Goal: Task Accomplishment & Management: Use online tool/utility

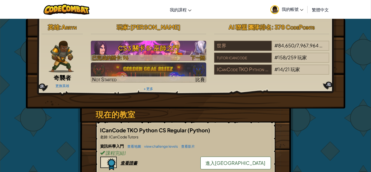
click at [144, 50] on h3 "CS3 關卡 5: 巫師之門" at bounding box center [148, 48] width 115 height 12
select select "zh-HANT"
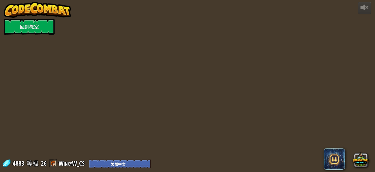
select select "zh-HANT"
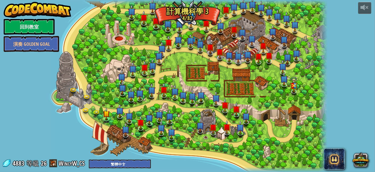
select select "zh-HANT"
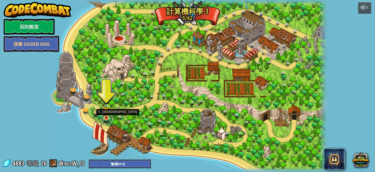
click at [106, 119] on link at bounding box center [107, 118] width 11 height 11
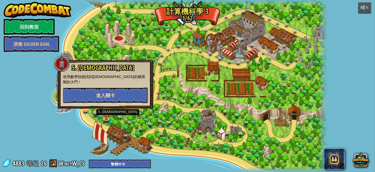
click at [122, 89] on button "進入關卡" at bounding box center [105, 95] width 85 height 16
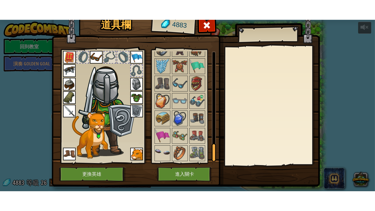
scroll to position [599, 0]
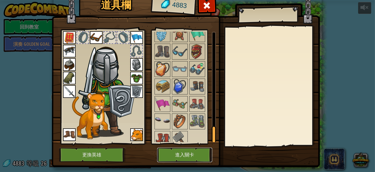
click at [185, 154] on button "進入關卡" at bounding box center [184, 154] width 55 height 15
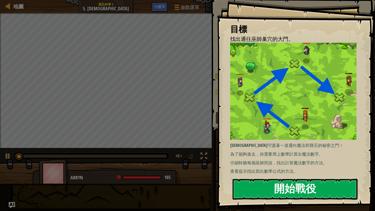
click at [273, 171] on button "開始戰役" at bounding box center [295, 189] width 125 height 21
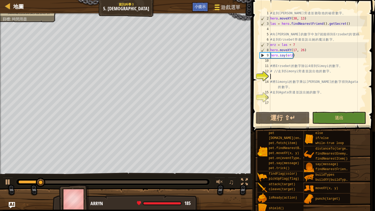
click at [227, 4] on span "遊戲選單" at bounding box center [231, 7] width 20 height 7
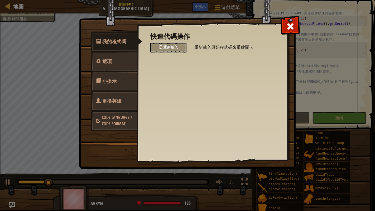
click at [181, 46] on div "重新載入" at bounding box center [168, 48] width 36 height 10
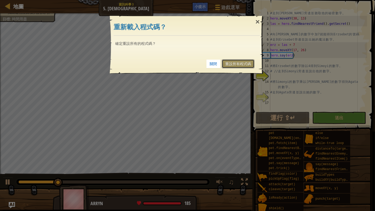
click at [250, 61] on link "重設所有程式碼" at bounding box center [238, 63] width 33 height 9
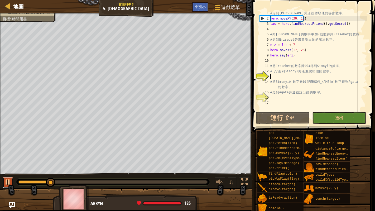
click at [11, 171] on button at bounding box center [8, 182] width 11 height 11
drag, startPoint x: 53, startPoint y: 182, endPoint x: 0, endPoint y: 182, distance: 53.3
click at [0, 171] on div "♫" at bounding box center [126, 181] width 253 height 16
click at [7, 6] on div at bounding box center [8, 6] width 7 height 7
select select "zh-HANT"
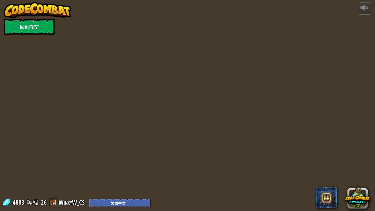
select select "zh-HANT"
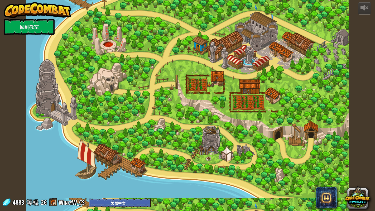
select select "zh-HANT"
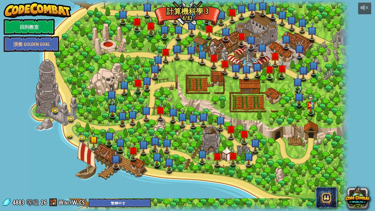
select select "zh-HANT"
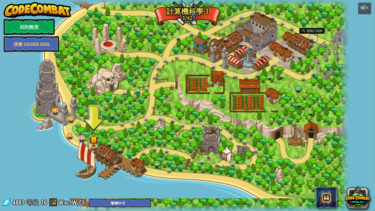
click at [312, 38] on link at bounding box center [313, 38] width 11 height 11
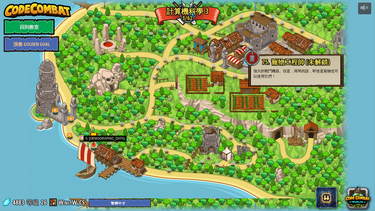
click at [96, 144] on img at bounding box center [93, 136] width 8 height 19
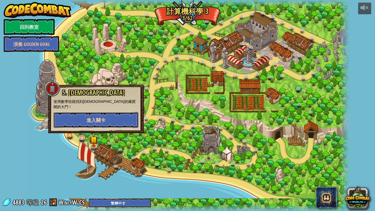
click at [111, 114] on button "進入關卡" at bounding box center [96, 120] width 85 height 16
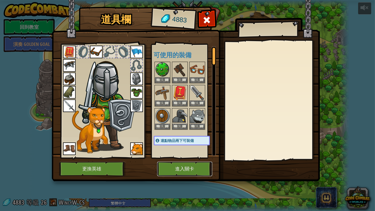
click at [188, 165] on button "進入關卡" at bounding box center [184, 169] width 55 height 15
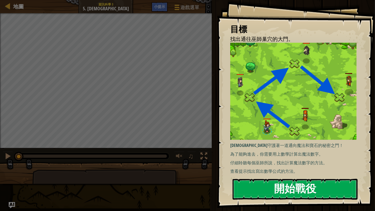
click at [274, 171] on button "開始戰役" at bounding box center [295, 189] width 125 height 21
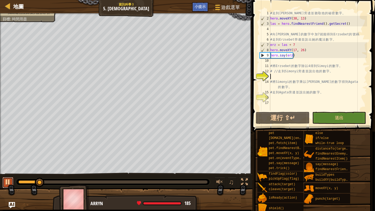
click at [5, 171] on div at bounding box center [7, 182] width 7 height 7
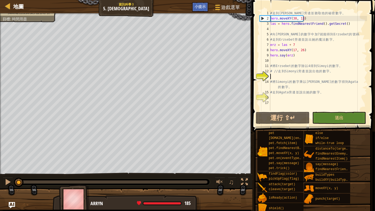
drag, startPoint x: 38, startPoint y: 183, endPoint x: 0, endPoint y: 186, distance: 38.1
click at [0, 171] on div "♫" at bounding box center [126, 181] width 253 height 16
click at [278, 78] on div "# 走 到 [PERSON_NAME] 旁 邊 並 聽 取 他 的 秘 密 數 字 。 hero . moveXY ( 30 , 13 ) las = her…" at bounding box center [319, 66] width 98 height 111
type textarea "/"
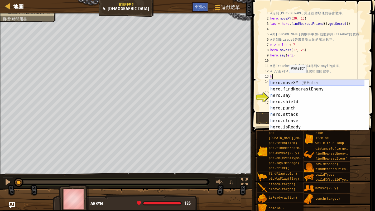
click at [309, 82] on div "h ero.moveXY 按 Enter h ero.findNearestEnemy 按 Enter h ero.say 按 Enter h ero.shi…" at bounding box center [318, 111] width 96 height 63
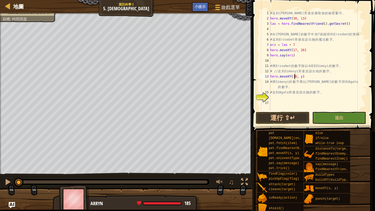
scroll to position [2, 2]
click at [300, 76] on div "# 走 到 [PERSON_NAME] 旁 邊 並 聽 取 他 的 秘 密 數 字 。 hero . moveXY ( 30 , 13 ) las = her…" at bounding box center [319, 66] width 98 height 111
type textarea "hero.moveXY(30, 39)"
click at [317, 74] on div "# 走 到 [PERSON_NAME] 旁 邊 並 聽 取 他 的 秘 密 數 字 。 hero . moveXY ( 30 , 13 ) las = her…" at bounding box center [319, 66] width 98 height 111
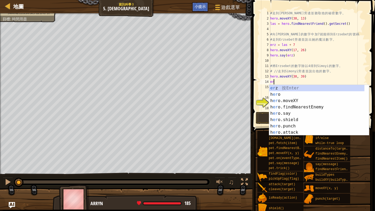
scroll to position [2, 0]
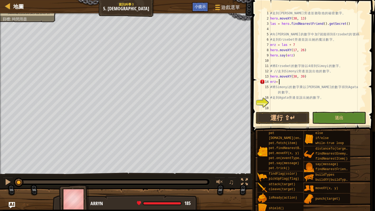
click at [275, 81] on div "# 走 到 [PERSON_NAME] 旁 邊 並 聽 取 他 的 秘 密 數 字 。 hero . moveXY ( 30 , 13 ) las = her…" at bounding box center [319, 66] width 98 height 111
click at [292, 82] on div "# 走 到 [PERSON_NAME] 旁 邊 並 聽 取 他 的 秘 密 數 字 。 hero . moveXY ( 30 , 13 ) las = her…" at bounding box center [319, 66] width 98 height 111
click at [275, 82] on div "# 走 到 [PERSON_NAME] 旁 邊 並 聽 取 他 的 秘 密 數 字 。 hero . moveXY ( 30 , 13 ) las = her…" at bounding box center [319, 66] width 98 height 111
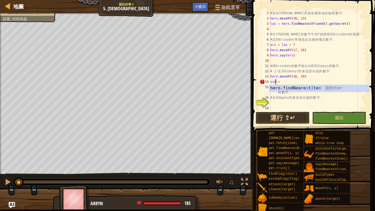
scroll to position [2, 0]
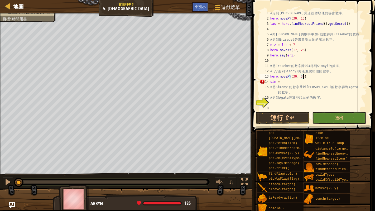
click at [320, 76] on div "# 走 到 [PERSON_NAME] 旁 邊 並 聽 取 他 的 秘 密 數 字 。 hero . moveXY ( 30 , 13 ) las = her…" at bounding box center [319, 66] width 98 height 111
click at [282, 83] on div "# 走 到 [PERSON_NAME] 旁 邊 並 聽 取 他 的 秘 密 數 字 。 hero . moveXY ( 30 , 13 ) las = her…" at bounding box center [319, 66] width 98 height 111
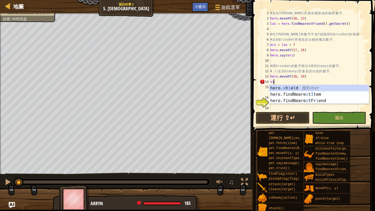
scroll to position [2, 0]
type textarea "s"
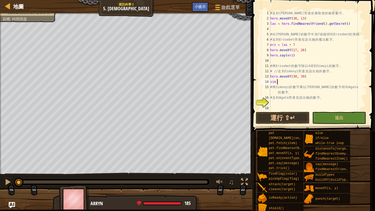
scroll to position [2, 0]
click at [5, 171] on div at bounding box center [7, 182] width 7 height 7
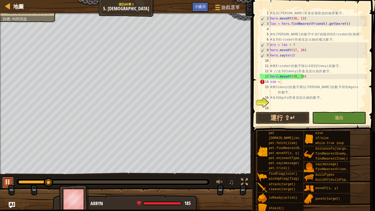
click at [5, 171] on div at bounding box center [7, 182] width 7 height 7
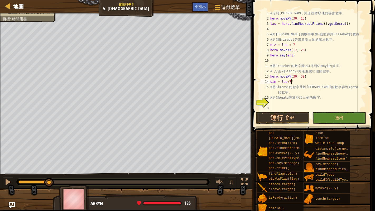
scroll to position [2, 1]
type textarea "sim = las+7/4"
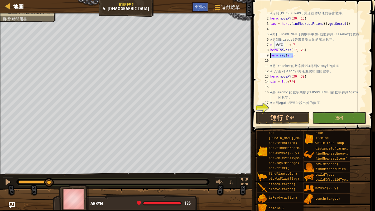
drag, startPoint x: 299, startPoint y: 55, endPoint x: 268, endPoint y: 54, distance: 30.9
click at [268, 54] on div "1 2 3 4 5 6 7 8 9 10 11 12 13 14 15 16 17 18 19 # 走 到 [PERSON_NAME] 旁 邊 並 聽 取 他…" at bounding box center [313, 61] width 108 height 100
type textarea "hero.say(erz)"
click at [292, 85] on div "# 走 到 [PERSON_NAME] 旁 邊 並 聽 取 他 的 秘 密 數 字 。 hero . moveXY ( 30 , 13 ) las = her…" at bounding box center [316, 66] width 93 height 111
paste textarea "hero.say(erz)"
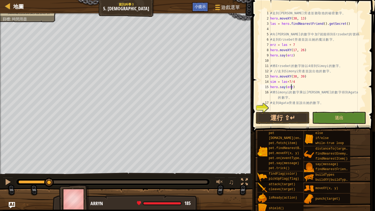
click at [291, 87] on div "# 走 到 [PERSON_NAME] 旁 邊 並 聽 取 他 的 秘 密 數 字 。 hero . moveXY ( 30 , 13 ) las = her…" at bounding box center [316, 66] width 93 height 111
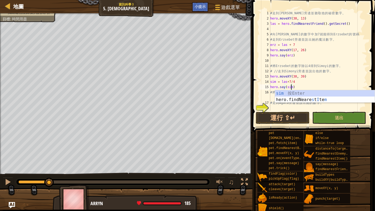
scroll to position [2, 1]
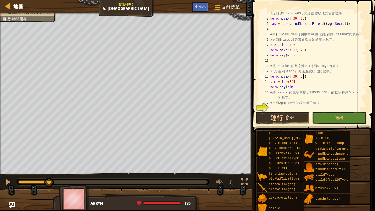
click at [322, 78] on div "# 走 到 [PERSON_NAME] 旁 邊 並 聽 取 他 的 秘 密 數 字 。 hero . moveXY ( 30 , 13 ) las = her…" at bounding box center [316, 66] width 93 height 111
drag, startPoint x: 51, startPoint y: 182, endPoint x: 0, endPoint y: 184, distance: 51.0
click at [0, 171] on div "♫" at bounding box center [126, 181] width 253 height 16
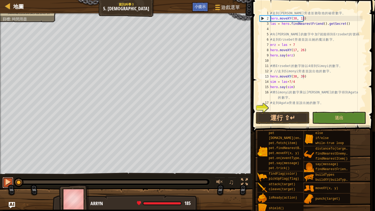
click at [11, 171] on div at bounding box center [7, 182] width 7 height 7
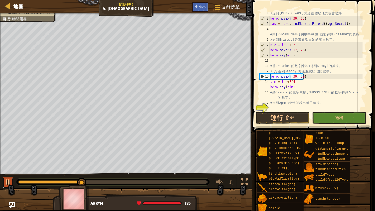
click at [6, 171] on div at bounding box center [7, 182] width 7 height 7
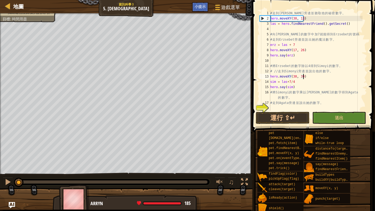
drag, startPoint x: 81, startPoint y: 181, endPoint x: 0, endPoint y: 193, distance: 82.2
click at [0, 171] on div "找出通往巫師巢穴的大門。 目標 : 時間用盡 G reen B lack V iolet ♫ Arryn 185 x: 23 y: 13 x: 30 y: 1…" at bounding box center [187, 111] width 375 height 197
click at [275, 81] on div "# 走 到 [PERSON_NAME] 旁 邊 並 聽 取 他 的 秘 密 數 字 。 hero . moveXY ( 30 , 13 ) las = her…" at bounding box center [316, 66] width 93 height 111
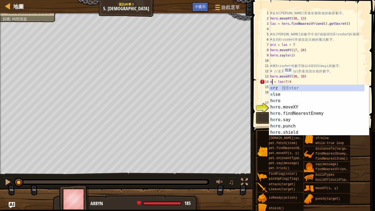
scroll to position [2, 0]
type textarea "erz = las+7/4"
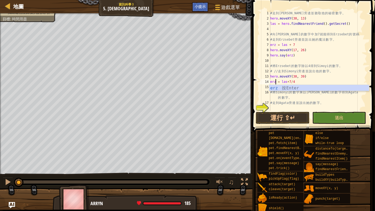
click at [341, 59] on div "# 走 到 [PERSON_NAME] 旁 邊 並 聽 取 他 的 秘 密 數 字 。 hero . moveXY ( 30 , 13 ) las = her…" at bounding box center [316, 66] width 93 height 111
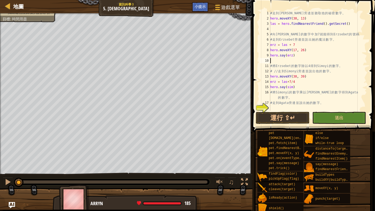
scroll to position [2, 0]
click at [292, 87] on div "# 走 到 [PERSON_NAME] 旁 邊 並 聽 取 他 的 秘 密 數 字 。 hero . moveXY ( 30 , 13 ) las = her…" at bounding box center [316, 66] width 93 height 111
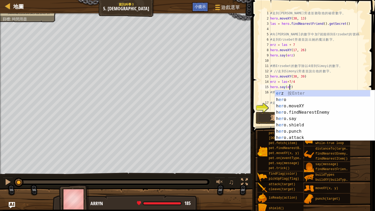
scroll to position [2, 1]
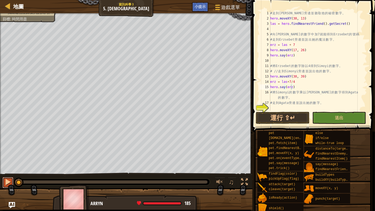
click at [6, 171] on div at bounding box center [7, 182] width 7 height 7
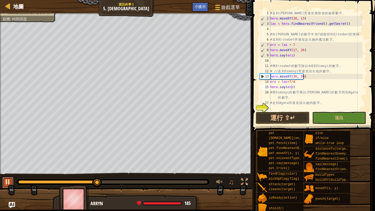
click at [3, 171] on button at bounding box center [8, 182] width 11 height 11
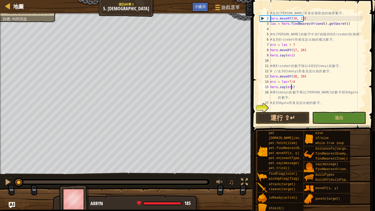
drag, startPoint x: 102, startPoint y: 181, endPoint x: 0, endPoint y: 175, distance: 101.8
click at [0, 171] on div "♫" at bounding box center [126, 181] width 253 height 16
click at [290, 81] on div "# 走 到 [PERSON_NAME] 旁 邊 並 聽 取 他 的 秘 密 數 字 。 hero . moveXY ( 30 , 13 ) las = her…" at bounding box center [316, 66] width 93 height 111
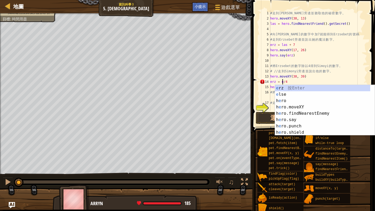
scroll to position [2, 1]
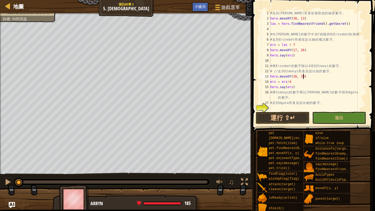
click at [326, 76] on div "# 走 到 [PERSON_NAME] 旁 邊 並 聽 取 他 的 秘 密 數 字 。 hero . moveXY ( 30 , 13 ) las = her…" at bounding box center [316, 66] width 93 height 111
click at [276, 83] on div "# 走 到 [PERSON_NAME] 旁 邊 並 聽 取 他 的 秘 密 數 字 。 hero . moveXY ( 30 , 13 ) las = her…" at bounding box center [316, 66] width 93 height 111
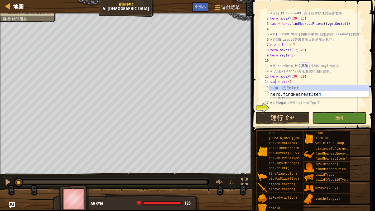
scroll to position [2, 0]
click at [306, 78] on div "# 走 到 [PERSON_NAME] 旁 邊 並 聽 取 他 的 秘 密 數 字 。 hero . moveXY ( 30 , 13 ) las = her…" at bounding box center [316, 66] width 93 height 111
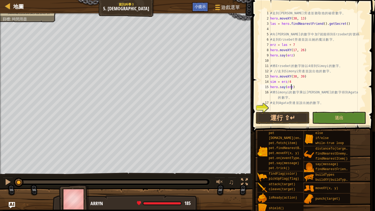
click at [292, 86] on div "# 走 到 [PERSON_NAME] 旁 邊 並 聽 取 他 的 秘 密 數 字 。 hero . moveXY ( 30 , 13 ) las = her…" at bounding box center [316, 66] width 93 height 111
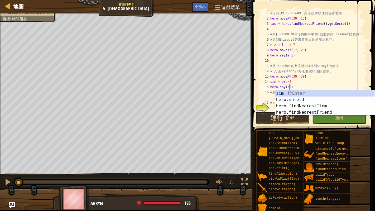
scroll to position [2, 1]
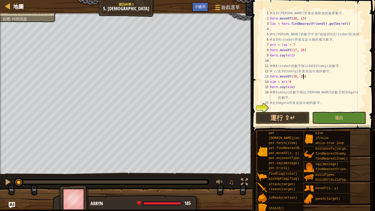
click at [329, 78] on div "# 走 到 [PERSON_NAME] 旁 邊 並 聽 取 他 的 秘 密 數 字 。 hero . moveXY ( 30 , 13 ) las = her…" at bounding box center [316, 66] width 93 height 111
click at [269, 115] on button "運行 ⇧↵" at bounding box center [283, 118] width 54 height 12
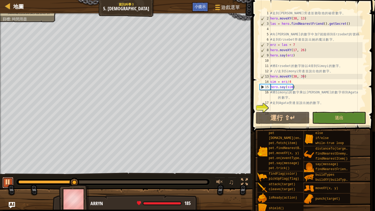
click at [7, 171] on div at bounding box center [7, 182] width 7 height 7
click at [298, 86] on div "# 走 到 [PERSON_NAME] 旁 邊 並 聽 取 他 的 秘 密 數 字 。 hero . moveXY ( 30 , 13 ) las = her…" at bounding box center [316, 66] width 93 height 111
type textarea "hero.say(sim)"
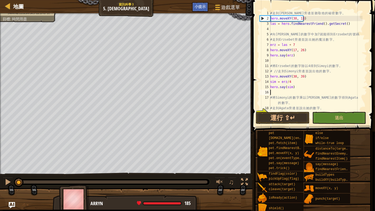
drag, startPoint x: 75, startPoint y: 181, endPoint x: 0, endPoint y: 181, distance: 75.0
click at [0, 171] on div "♫" at bounding box center [126, 181] width 253 height 16
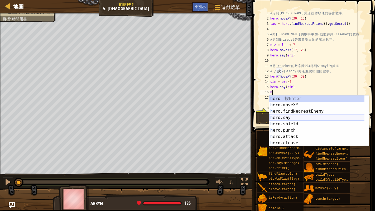
click at [303, 119] on div "h ero 按 Enter h ero.moveXY 按 Enter h ero.findNearestEnemy 按 Enter h ero.say 按 E…" at bounding box center [320, 127] width 100 height 63
type textarea "hero.say("message")"
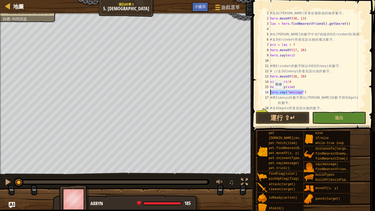
drag, startPoint x: 311, startPoint y: 92, endPoint x: 261, endPoint y: 94, distance: 49.4
click at [261, 94] on div "hero.say("message") 1 2 3 4 5 6 7 8 9 10 11 12 13 14 15 16 17 18 19 # 走 到 [PERS…" at bounding box center [313, 61] width 108 height 100
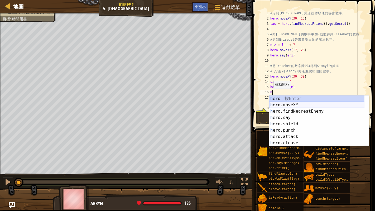
click at [282, 104] on div "h ero 按 Enter h ero.moveXY 按 Enter h ero.findNearestEnemy 按 Enter h ero.say 按 E…" at bounding box center [318, 127] width 96 height 63
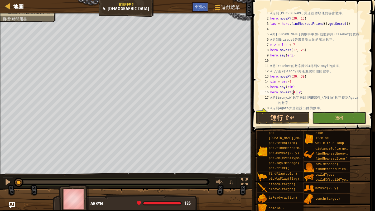
scroll to position [2, 2]
click at [300, 92] on div "# 走 到 [PERSON_NAME] 旁 邊 並 聽 取 他 的 秘 密 數 字 。 hero . moveXY ( 30 , 13 ) las = her…" at bounding box center [316, 66] width 93 height 111
type textarea "hero.moveXY(43, 26)"
drag, startPoint x: 313, startPoint y: 91, endPoint x: 316, endPoint y: 90, distance: 2.7
click at [314, 91] on div "# 走 到 [PERSON_NAME] 旁 邊 並 聽 取 他 的 秘 密 數 字 。 hero . moveXY ( 30 , 13 ) las = her…" at bounding box center [316, 66] width 93 height 111
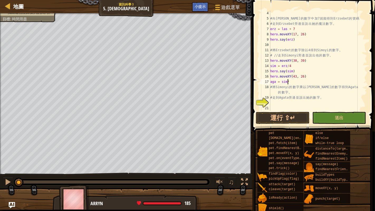
scroll to position [2, 1]
type textarea "aga = sim*las"
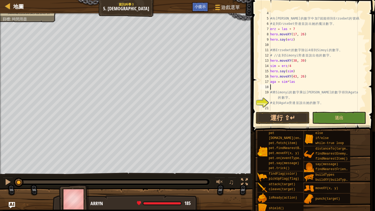
scroll to position [2, 0]
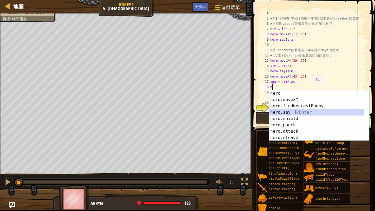
click at [303, 110] on div "h ero 按 Enter h ero.moveXY 按 Enter h ero.findNearestEnemy 按 Enter h ero.say 按 E…" at bounding box center [320, 121] width 100 height 63
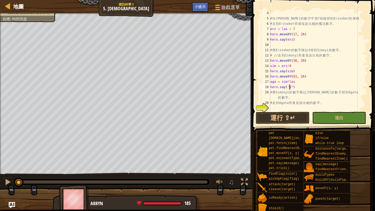
scroll to position [2, 2]
click at [276, 116] on button "運行 ⇧↵" at bounding box center [283, 118] width 54 height 12
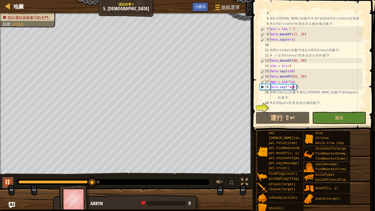
click at [3, 171] on button at bounding box center [8, 182] width 11 height 11
click at [320, 88] on div "# 向 [PERSON_NAME] 的 數 字 中 加 7 就 能 得 到 Erzsebet 的 號 碼 # 走 到 [PERSON_NAME] 旁 邊 並 …" at bounding box center [316, 66] width 93 height 111
click at [308, 84] on div "# 向 [PERSON_NAME] 的 數 字 中 加 7 就 能 得 到 Erzsebet 的 號 碼 # 走 到 [PERSON_NAME] 旁 邊 並 …" at bounding box center [316, 66] width 93 height 111
click at [293, 87] on div "# 向 [PERSON_NAME] 的 數 字 中 加 7 就 能 得 到 Erzsebet 的 號 碼 # 走 到 [PERSON_NAME] 旁 邊 並 …" at bounding box center [316, 66] width 93 height 111
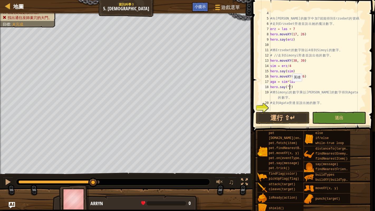
click at [290, 87] on div "# 向 [PERSON_NAME] 的 數 字 中 加 7 就 能 得 到 Erzsebet 的 號 碼 # 走 到 [PERSON_NAME] 旁 邊 並 …" at bounding box center [316, 66] width 93 height 111
type textarea "hero.say(aga)"
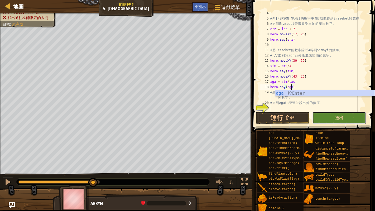
click at [347, 118] on button "送出" at bounding box center [340, 118] width 54 height 12
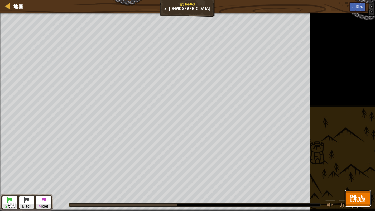
drag, startPoint x: 363, startPoint y: 196, endPoint x: 361, endPoint y: 195, distance: 2.7
click at [363, 171] on span "跳過" at bounding box center [358, 198] width 16 height 11
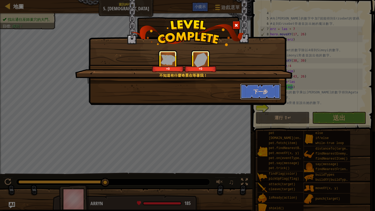
click at [258, 96] on button "下一步" at bounding box center [260, 92] width 41 height 16
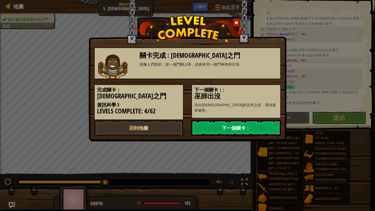
click at [239, 128] on link "下一個關卡：" at bounding box center [236, 128] width 89 height 16
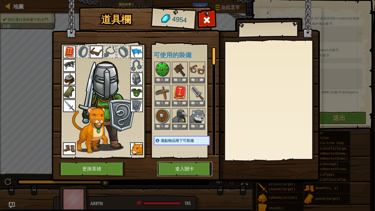
click at [183, 167] on button "進入關卡" at bounding box center [184, 169] width 55 height 15
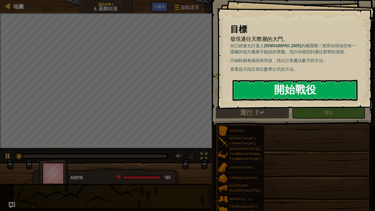
click at [301, 86] on button "開始戰役" at bounding box center [295, 90] width 125 height 21
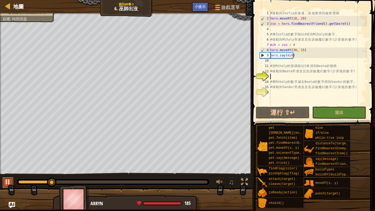
click at [11, 171] on div at bounding box center [7, 182] width 7 height 7
click at [4, 171] on div at bounding box center [7, 182] width 7 height 7
drag, startPoint x: 348, startPoint y: 24, endPoint x: 275, endPoint y: 23, distance: 72.3
click at [275, 23] on div "# 移 動 到 [GEOGRAPHIC_DATA] 的 身 邊 ， 從 他 那 得 到 秘 密 號 碼 hero . moveXY ( 18 , 20 ) z…" at bounding box center [319, 64] width 98 height 106
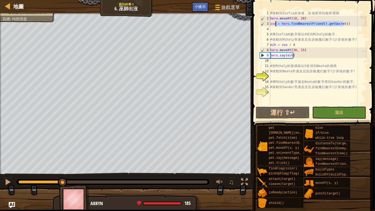
click at [350, 32] on div "# 移 動 到 [GEOGRAPHIC_DATA] 的 身 邊 ， 從 他 那 得 到 秘 密 號 碼 hero . moveXY ( 18 , 20 ) z…" at bounding box center [319, 64] width 98 height 106
click at [306, 53] on div "# 移 動 到 [GEOGRAPHIC_DATA] 的 身 邊 ， 從 他 那 得 到 秘 密 號 碼 hero . moveXY ( 18 , 20 ) z…" at bounding box center [319, 64] width 98 height 106
click at [296, 56] on div "# 移 動 到 [GEOGRAPHIC_DATA] 的 身 邊 ， 從 他 那 得 到 秘 密 號 碼 hero . moveXY ( 18 , 20 ) z…" at bounding box center [319, 64] width 98 height 106
click at [280, 64] on div "# 移 動 到 [GEOGRAPHIC_DATA] 的 身 邊 ， 從 他 那 得 到 秘 密 號 碼 hero . moveXY ( 18 , 20 ) z…" at bounding box center [319, 64] width 98 height 106
type textarea "# 把 Mihaly 的號碼除以 5 來得到 Beata 的號碼"
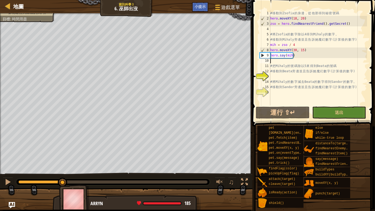
click at [282, 62] on div "# 移 動 到 [GEOGRAPHIC_DATA] 的 身 邊 ， 從 他 那 得 到 秘 密 號 碼 hero . moveXY ( 18 , 20 ) z…" at bounding box center [319, 64] width 98 height 106
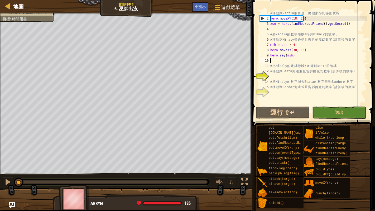
drag, startPoint x: 62, startPoint y: 179, endPoint x: 1, endPoint y: 172, distance: 62.3
click at [0, 171] on div "♫" at bounding box center [126, 181] width 253 height 16
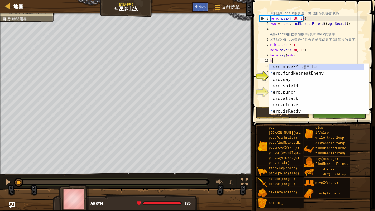
scroll to position [2, 0]
click at [307, 65] on div "h ero.moveXY 按 Enter h ero.findNearestEnemy 按 Enter h ero.say 按 Enter h ero.shi…" at bounding box center [318, 95] width 96 height 63
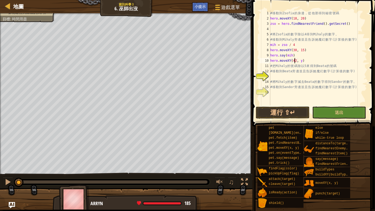
scroll to position [2, 2]
click at [301, 60] on div "# 移 動 到 [GEOGRAPHIC_DATA] 的 身 邊 ， 從 他 那 得 到 秘 密 號 碼 hero . moveXY ( 18 , 20 ) z…" at bounding box center [319, 64] width 98 height 106
type textarea "hero.moveXY(42, 20)"
click at [315, 58] on div "# 移 動 到 [GEOGRAPHIC_DATA] 的 身 邊 ， 從 他 那 得 到 秘 密 號 碼 hero . moveXY ( 18 , 20 ) z…" at bounding box center [319, 64] width 98 height 106
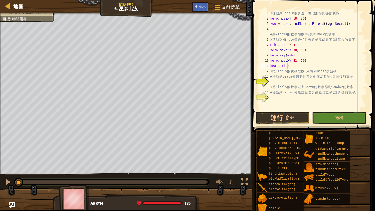
scroll to position [2, 1]
type textarea "bea = mih/5"
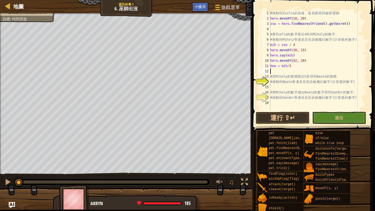
scroll to position [2, 0]
type textarea "h"
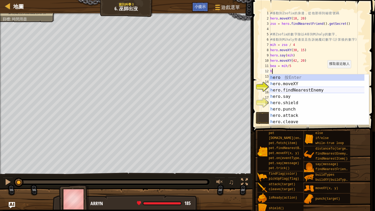
click at [307, 93] on div "h ero 按 Enter h ero.moveXY 按 Enter h ero.findNearestEnemy 按 Enter h ero.say 按 E…" at bounding box center [320, 105] width 100 height 63
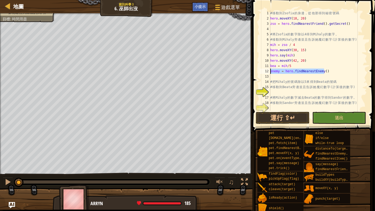
drag, startPoint x: 329, startPoint y: 71, endPoint x: 256, endPoint y: 73, distance: 73.1
click at [256, 73] on div "1 2 3 4 5 6 7 8 9 10 11 12 13 14 15 16 17 18 19 # 移 動 到 [GEOGRAPHIC_DATA] 的 身 邊…" at bounding box center [313, 76] width 124 height 147
type textarea "enemy = hero.findNearestEnemy()"
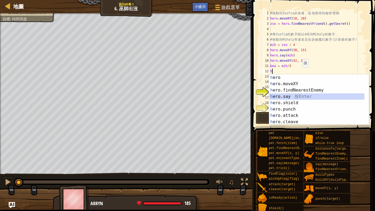
click at [292, 96] on div "h ero 按 Enter h ero.moveXY 按 Enter h ero.findNearestEnemy 按 Enter h ero.say 按 E…" at bounding box center [318, 105] width 96 height 63
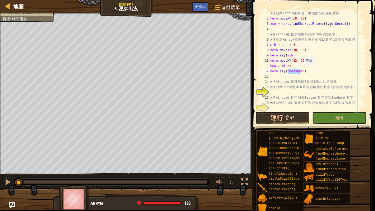
click at [302, 70] on div "# 移 動 到 [GEOGRAPHIC_DATA] 的 身 邊 ， 從 他 那 得 到 秘 密 號 碼 hero . moveXY ( 18 , 20 ) z…" at bounding box center [319, 66] width 98 height 111
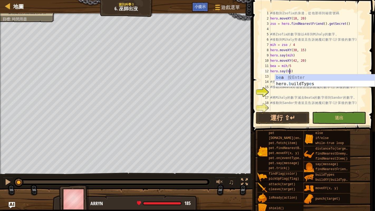
type textarea "hero.say(bea)"
click at [306, 70] on div "# 移 動 到 [GEOGRAPHIC_DATA] 的 身 邊 ， 從 他 那 得 到 秘 密 號 碼 hero . moveXY ( 18 , 20 ) z…" at bounding box center [319, 66] width 98 height 111
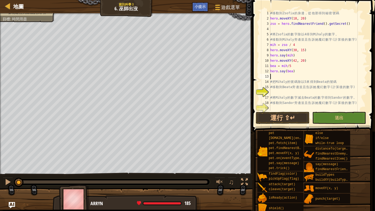
click at [288, 79] on div "# 移 動 到 [GEOGRAPHIC_DATA] 的 身 邊 ， 從 他 那 得 到 秘 密 號 碼 hero . moveXY ( 18 , 20 ) z…" at bounding box center [319, 66] width 98 height 111
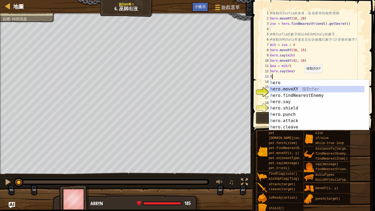
click at [296, 87] on div "h ero 按 Enter h ero.moveXY 按 Enter h ero.findNearestEnemy 按 Enter h ero.say 按 E…" at bounding box center [320, 111] width 100 height 63
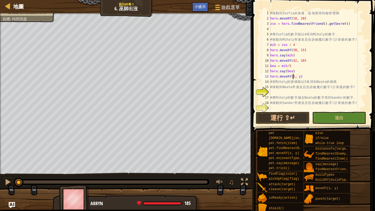
scroll to position [2, 2]
click at [300, 76] on div "# 移 動 到 [GEOGRAPHIC_DATA] 的 身 邊 ， 從 他 那 得 到 秘 密 號 碼 hero . moveXY ( 18 , 20 ) z…" at bounding box center [319, 66] width 98 height 111
click at [300, 77] on div "# 移 動 到 [GEOGRAPHIC_DATA] 的 身 邊 ， 從 他 那 得 到 秘 密 號 碼 hero . moveXY ( 18 , 20 ) z…" at bounding box center [319, 66] width 98 height 111
type textarea "hero.moveXY(38, 37)"
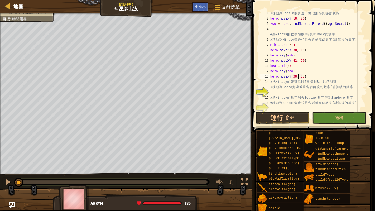
scroll to position [2, 2]
click at [323, 74] on div "# 移 動 到 [GEOGRAPHIC_DATA] 的 身 邊 ， 從 他 那 得 到 秘 密 號 碼 hero . moveXY ( 18 , 20 ) z…" at bounding box center [319, 66] width 98 height 111
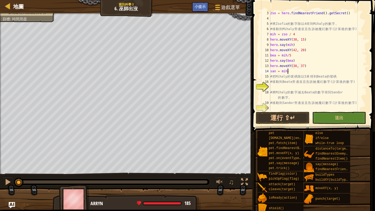
scroll to position [2, 1]
type textarea "san = mih-bea"
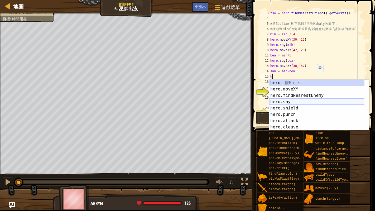
click at [282, 102] on div "h ero 按 Enter h ero.moveXY 按 Enter h ero.findNearestEnemy 按 Enter h ero.say 按 E…" at bounding box center [320, 111] width 100 height 63
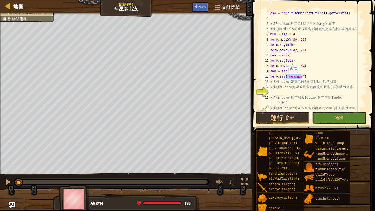
drag, startPoint x: 302, startPoint y: 77, endPoint x: 286, endPoint y: 78, distance: 16.1
click at [286, 78] on div "zso = hero . findNearestFriend ( ) . getSecret ( ) # 將 Zsofia 的 數 字 除 以 4 得 到 M…" at bounding box center [316, 66] width 93 height 111
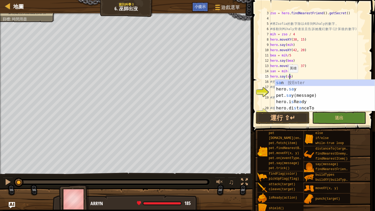
scroll to position [2, 1]
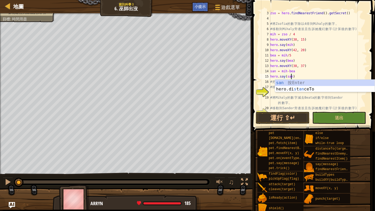
click at [338, 45] on div "zso = hero . findNearestFriend ( ) . getSecret ( ) # 將 Zsofia 的 數 字 除 以 4 得 到 M…" at bounding box center [316, 66] width 93 height 111
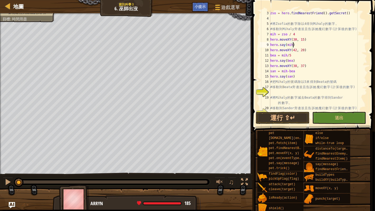
scroll to position [16, 0]
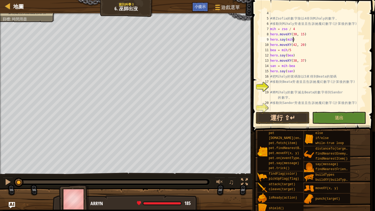
type textarea "hero.say(mih)"
click at [292, 117] on button "運行 ⇧↵" at bounding box center [283, 118] width 54 height 12
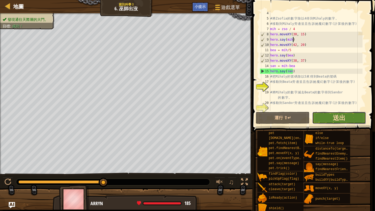
click at [342, 115] on span "送出" at bounding box center [339, 118] width 13 height 8
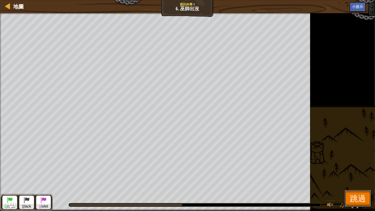
click at [359, 171] on span "跳過" at bounding box center [358, 198] width 16 height 11
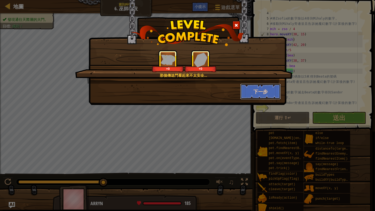
click at [268, 87] on button "下一步" at bounding box center [260, 92] width 41 height 16
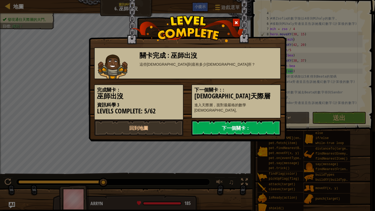
click at [211, 121] on link "下一個關卡：" at bounding box center [236, 128] width 89 height 16
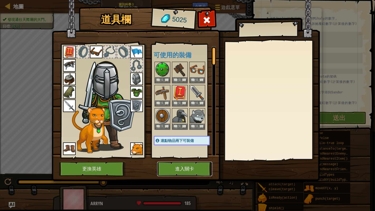
click at [185, 167] on button "進入關卡" at bounding box center [184, 169] width 55 height 15
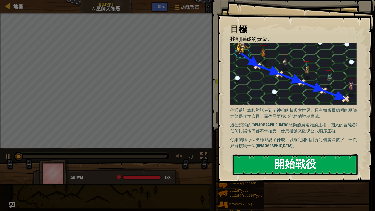
click at [258, 159] on button "開始戰役" at bounding box center [295, 164] width 125 height 21
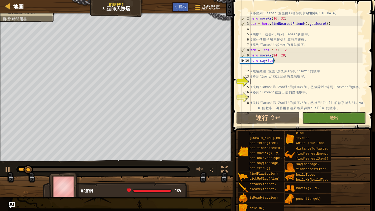
scroll to position [11, 0]
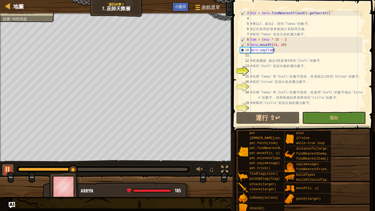
drag, startPoint x: 9, startPoint y: 168, endPoint x: 10, endPoint y: 165, distance: 3.1
click at [9, 166] on div at bounding box center [7, 169] width 7 height 7
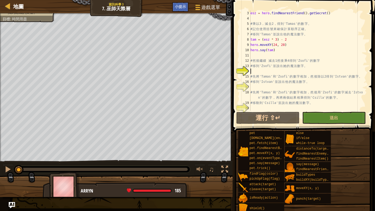
drag, startPoint x: 75, startPoint y: 167, endPoint x: 0, endPoint y: 169, distance: 75.3
click at [0, 169] on div "♫" at bounding box center [116, 168] width 233 height 16
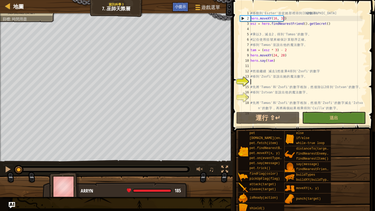
scroll to position [0, 0]
click at [262, 81] on div "# 移 動 到 'Eszter' 並 從 她 那 裡 得 到 神 秘 數 字 。 hero . moveXY ( 16 , 32 ) esz = hero .…" at bounding box center [306, 66] width 113 height 111
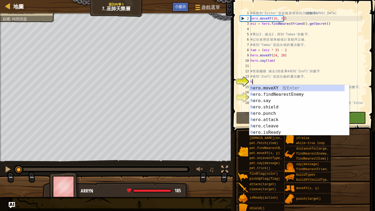
scroll to position [2, 0]
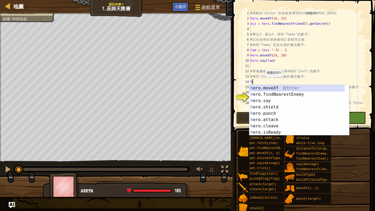
click at [273, 87] on div "h ero.moveXY 按 Enter h ero.findNearestEnemy 按 Enter h ero.say 按 Enter h ero.shi…" at bounding box center [298, 116] width 96 height 63
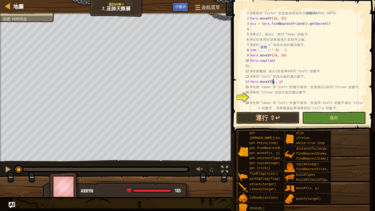
scroll to position [2, 2]
click at [281, 82] on div "# 移 動 到 'Eszter' 並 從 她 那 裡 得 到 神 秘 數 字 。 hero . moveXY ( 16 , 32 ) esz = hero .…" at bounding box center [306, 66] width 113 height 111
type textarea "hero.moveXY(32, 24)"
click at [287, 81] on div "# 移 動 到 'Eszter' 並 從 她 那 裡 得 到 神 秘 數 字 。 hero . moveXY ( 16 , 32 ) esz = hero .…" at bounding box center [306, 66] width 113 height 111
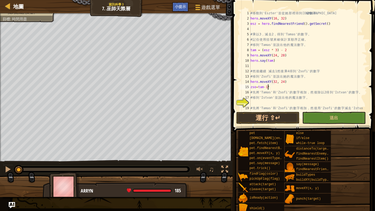
scroll to position [2, 1]
type textarea "zso=tam-1*4"
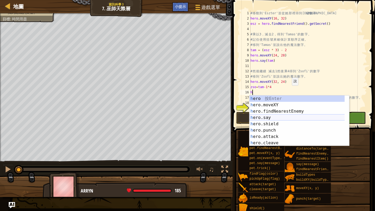
click at [276, 116] on div "h ero 按 Enter h ero.moveXY 按 Enter h ero.findNearestEnemy 按 Enter h ero.say 按 E…" at bounding box center [300, 127] width 100 height 63
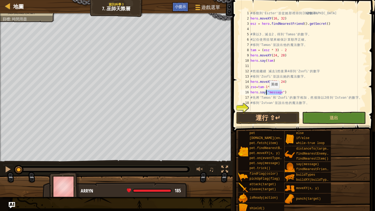
drag, startPoint x: 282, startPoint y: 92, endPoint x: 267, endPoint y: 94, distance: 15.2
click at [267, 94] on div "# 移 動 到 'Eszter' 並 從 她 那 裡 得 到 神 秘 數 字 。 hero . moveXY ( 16 , 32 ) esz = hero .…" at bounding box center [306, 69] width 113 height 116
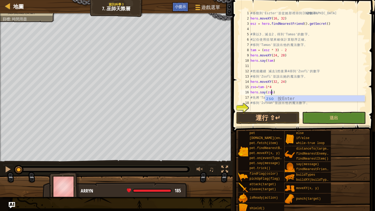
scroll to position [2, 1]
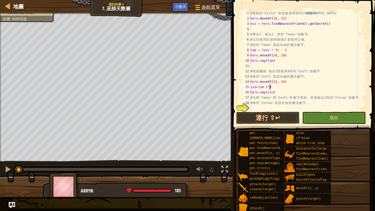
click at [311, 88] on div "# 移 動 到 'Eszter' 並 從 她 那 裡 得 到 神 秘 數 字 。 hero . moveXY ( 16 , 32 ) esz = hero .…" at bounding box center [306, 69] width 113 height 116
click at [296, 92] on div "# 移 動 到 'Eszter' 並 從 她 那 裡 得 到 神 秘 數 字 。 hero . moveXY ( 16 , 32 ) esz = hero .…" at bounding box center [306, 69] width 113 height 116
type textarea "hero.say(zso)"
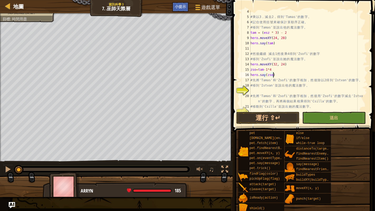
scroll to position [21, 0]
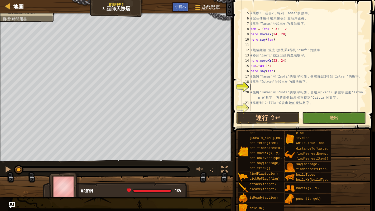
click at [269, 87] on div "# 乘 以 3 ， 減 去 2 ， 得 到 'Tamas' 的 數 字 。 # 記 住 使 用 括 號 來 確 保 計 算 順 序 正 確 。 # 移 到 '…" at bounding box center [306, 66] width 113 height 111
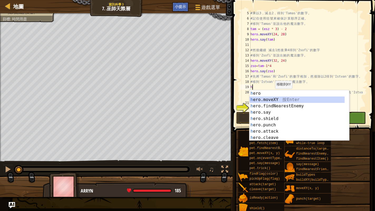
click at [283, 97] on div "h ero 按 Enter h ero.moveXY 按 Enter h ero.findNearestEnemy 按 Enter h ero.say 按 E…" at bounding box center [300, 121] width 100 height 63
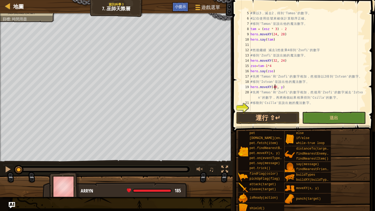
scroll to position [2, 2]
click at [280, 85] on div "# 乘 以 3 ， 減 去 2 ， 得 到 'Tamas' 的 數 字 。 # 記 住 使 用 括 號 來 確 保 計 算 順 序 正 確 。 # 移 到 '…" at bounding box center [306, 66] width 113 height 111
type textarea "hero.moveXY(40, 20)"
click at [290, 88] on div "# 乘 以 3 ， 減 去 2 ， 得 到 'Tamas' 的 數 字 。 # 記 住 使 用 括 號 來 確 保 計 算 順 序 正 確 。 # 移 到 '…" at bounding box center [306, 66] width 113 height 111
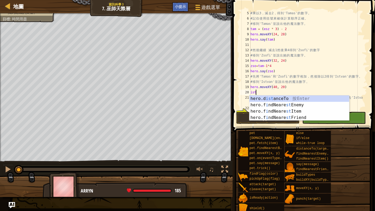
scroll to position [2, 0]
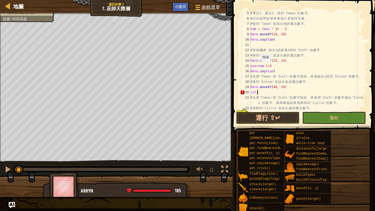
click at [258, 67] on div "# 乘 以 3 ， 減 去 2 ， 得 到 'Tamas' 的 數 字 。 # 記 住 使 用 括 號 來 確 保 計 算 順 序 正 確 。 # 移 到 '…" at bounding box center [306, 66] width 113 height 111
click at [267, 66] on div "# 乘 以 3 ， 減 去 2 ， 得 到 'Tamas' 的 數 字 。 # 記 住 使 用 括 號 來 確 保 計 算 順 序 正 確 。 # 移 到 '…" at bounding box center [306, 66] width 113 height 111
click at [271, 93] on div "# 乘 以 3 ， 減 去 2 ， 得 到 'Tamas' 的 數 字 。 # 記 住 使 用 括 號 來 確 保 計 算 順 序 正 確 。 # 移 到 '…" at bounding box center [306, 66] width 113 height 111
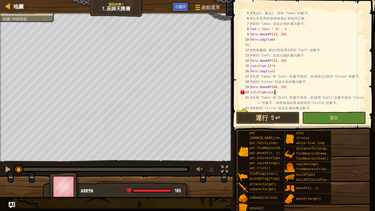
type textarea "ist=(tam+zso)/2"
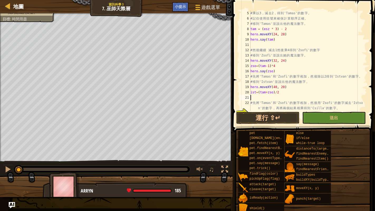
scroll to position [2, 0]
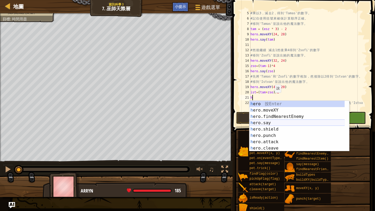
click at [268, 121] on div "h ero 按 Enter h ero.moveXY 按 Enter h ero.findNearestEnemy 按 Enter h ero.say 按 E…" at bounding box center [298, 132] width 96 height 63
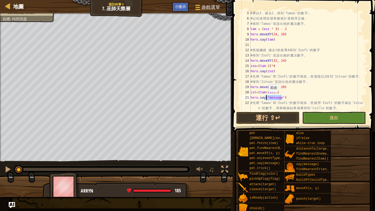
drag, startPoint x: 282, startPoint y: 97, endPoint x: 266, endPoint y: 97, distance: 16.1
click at [266, 97] on div "# 乘 以 3 ， 減 去 2 ， 得 到 'Tamas' 的 數 字 。 # 記 住 使 用 括 號 來 確 保 計 算 順 序 正 確 。 # 移 到 '…" at bounding box center [306, 66] width 113 height 111
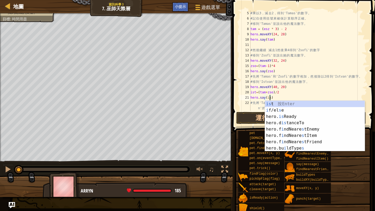
type textarea "hero.say(ist)"
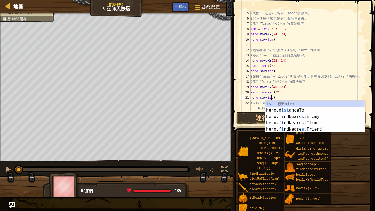
scroll to position [2, 1]
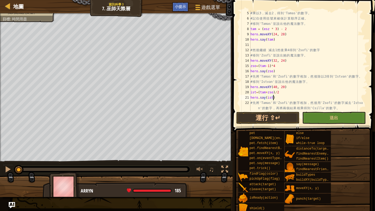
click at [307, 96] on div "# 乘 以 3 ， 減 去 2 ， 得 到 'Tamas' 的 數 字 。 # 記 住 使 用 括 號 來 確 保 計 算 順 序 正 確 。 # 移 到 '…" at bounding box center [306, 66] width 113 height 111
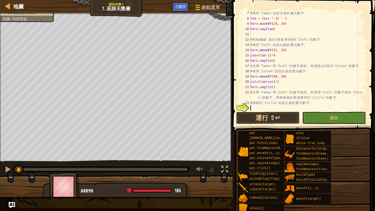
click at [275, 108] on div "# 移 到 '[PERSON_NAME]' 並 說 出 他 的 魔 法 數 字 。 tam = ( esz * 3 ) - 2 hero . moveXY (…" at bounding box center [306, 66] width 113 height 111
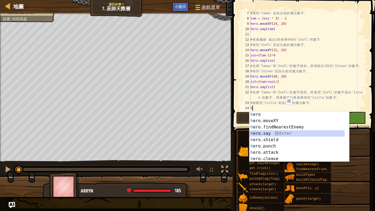
click at [274, 130] on div "h ero 按 Enter h ero.moveXY 按 Enter h ero.findNearestEnemy 按 Enter h ero.say 按 E…" at bounding box center [298, 142] width 96 height 63
type textarea "hero.say("message")"
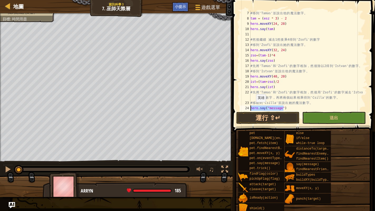
click at [225, 108] on div "地圖 資訊科學 3 7. 巫師天際層 遊戲選單 完成 小提示 1 הההההההההההההההההההההההההההההההההההההההההההההה…" at bounding box center [187, 105] width 375 height 211
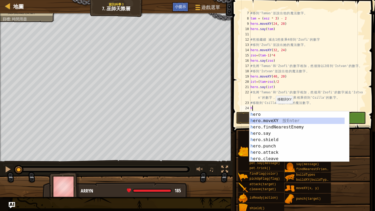
click at [277, 119] on div "h ero 按 Enter h ero.moveXY 按 Enter h ero.findNearestEnemy 按 Enter h ero.say 按 E…" at bounding box center [298, 142] width 96 height 63
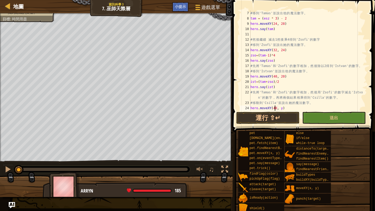
scroll to position [2, 2]
click at [280, 107] on div "# 移 到 '[PERSON_NAME]' 並 說 出 他 的 魔 法 數 字 。 tam = ( esz * 3 ) - 2 hero . moveXY (…" at bounding box center [306, 66] width 113 height 111
type textarea "hero.moveXY(48, 16)"
drag, startPoint x: 284, startPoint y: 106, endPoint x: 287, endPoint y: 106, distance: 3.4
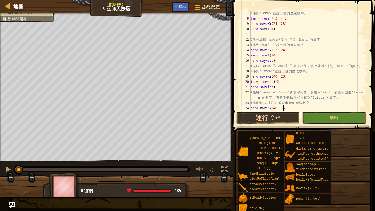
click at [287, 106] on div "# 移 到 '[PERSON_NAME]' 並 說 出 他 的 魔 法 數 字 。 tam = ( esz * 3 ) - 2 hero . moveXY (…" at bounding box center [306, 66] width 113 height 111
click at [289, 107] on div "# 移 到 '[PERSON_NAME]' 並 說 出 他 的 魔 法 數 字 。 tam = ( esz * 3 ) - 2 hero . moveXY (…" at bounding box center [306, 66] width 113 height 111
type textarea "hero.moveXY(48, 16)"
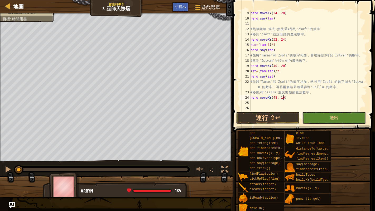
scroll to position [42, 0]
click at [264, 102] on div "hero . moveXY ( 24 , 28 ) hero . say ( tam ) # 然 後 繼 續 減 去 1 然 後 乘 4 得 到 'Zsofi…" at bounding box center [306, 66] width 113 height 111
click at [266, 103] on div "hero . moveXY ( 24 , 28 ) hero . say ( tam ) # 然 後 繼 續 減 去 1 然 後 乘 4 得 到 'Zsofi…" at bounding box center [306, 66] width 113 height 111
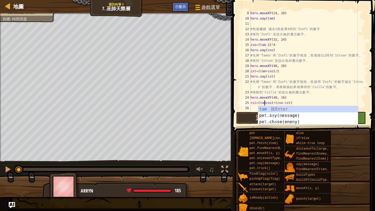
type textarea "csi=(tam+zso)+(zso-ist)"
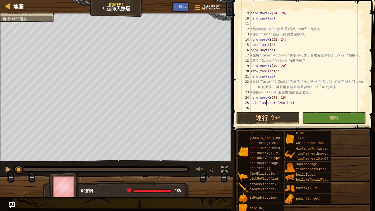
scroll to position [2, 1]
click at [300, 100] on div "hero . moveXY ( 24 , 28 ) hero . say ( tam ) # 然 後 繼 續 減 去 1 然 後 乘 4 得 到 'Zsofi…" at bounding box center [306, 66] width 113 height 111
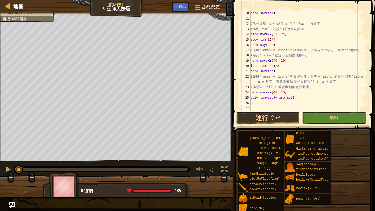
scroll to position [48, 0]
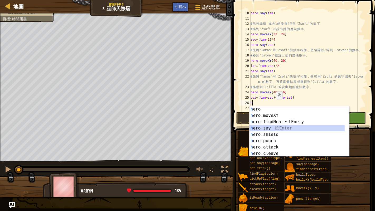
click at [269, 127] on div "h ero 按 Enter h ero.moveXY 按 Enter h ero.findNearestEnemy 按 Enter h ero.say 按 E…" at bounding box center [298, 137] width 96 height 63
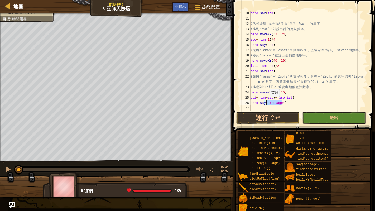
drag, startPoint x: 282, startPoint y: 102, endPoint x: 267, endPoint y: 102, distance: 14.5
click at [267, 102] on div "hero . say ( tam ) # 然 後 繼 續 減 去 1 然 後 乘 4 得 到 'Zsofi' 的 數 字 # 移 到 'Zsofi' 並 說 …" at bounding box center [306, 66] width 113 height 111
click at [356, 115] on button "送出" at bounding box center [333, 118] width 63 height 12
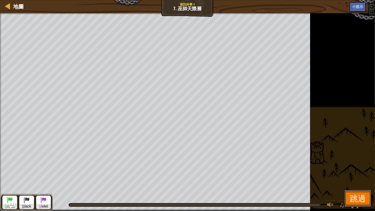
click at [358, 171] on span "跳過" at bounding box center [358, 198] width 16 height 11
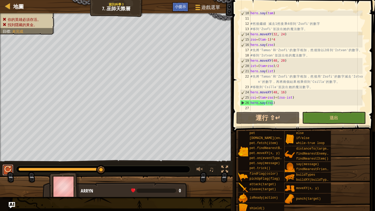
click at [5, 167] on div at bounding box center [7, 169] width 7 height 7
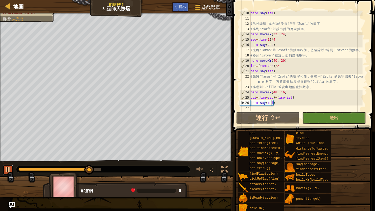
click at [7, 166] on div at bounding box center [7, 169] width 7 height 7
click at [275, 98] on div "hero . say ( tam ) # 然 後 繼 續 減 去 1 然 後 乘 4 得 到 'Zsofi' 的 數 字 # 移 到 'Zsofi' 並 說 …" at bounding box center [306, 66] width 113 height 111
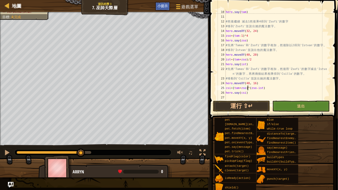
scroll to position [2, 2]
type textarea "csi=(tam+zso)*(zso-ist)"
click at [344, 113] on button "送出" at bounding box center [333, 118] width 63 height 12
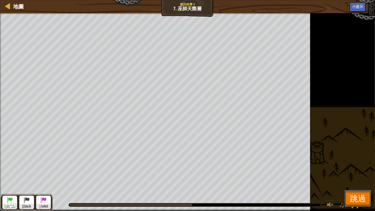
click at [367, 171] on button "跳過" at bounding box center [358, 198] width 26 height 17
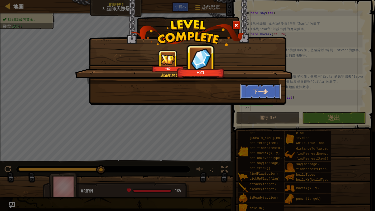
click at [261, 88] on button "下一步" at bounding box center [260, 92] width 41 height 16
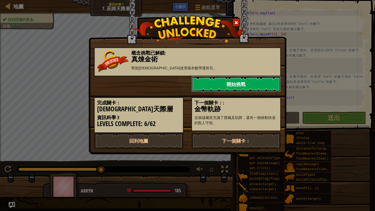
click at [218, 85] on link "開始挑戰" at bounding box center [236, 84] width 89 height 16
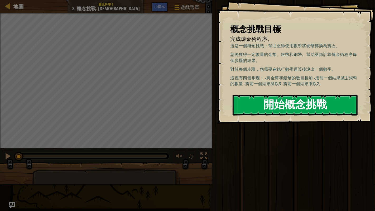
click at [270, 99] on button "開始概念挑戰" at bounding box center [295, 105] width 125 height 21
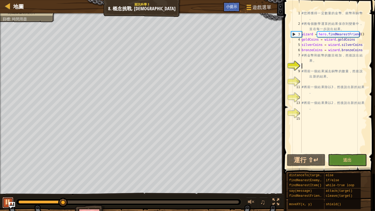
click at [3, 171] on button at bounding box center [8, 202] width 11 height 11
drag, startPoint x: 66, startPoint y: 201, endPoint x: 0, endPoint y: 197, distance: 66.1
click at [0, 171] on div "♫" at bounding box center [142, 201] width 284 height 16
drag, startPoint x: 302, startPoint y: 41, endPoint x: 318, endPoint y: 40, distance: 15.9
click at [318, 40] on div "# 您 將 獲 得 一 定 數 量 的 金 幣 、 銀 幣 和 銅 幣 。 # 將 每 個 數 學 運 算 的 結 果 保 存 到 變 量 中 ， 並 在 每…" at bounding box center [334, 90] width 67 height 158
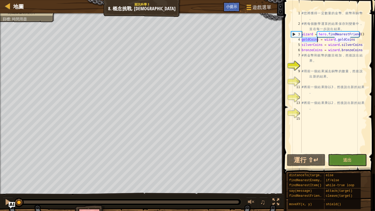
type textarea "goldCoins = wizard.goldCoins"
click at [309, 63] on div "# 您 將 獲 得 一 定 數 量 的 金 幣 、 銀 幣 和 銅 幣 。 # 將 每 個 數 學 運 算 的 結 果 保 存 到 變 量 中 ， 並 在 每…" at bounding box center [334, 90] width 67 height 158
paste textarea "goldCoins"
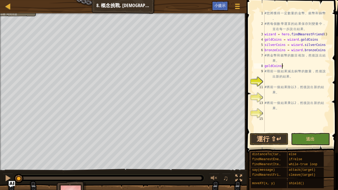
scroll to position [2, 1]
drag, startPoint x: 283, startPoint y: 44, endPoint x: 276, endPoint y: 44, distance: 6.6
click at [276, 44] on div "# 您 將 獲 得 一 定 數 量 的 金 幣 、 銀 幣 和 銅 幣 。 # 將 每 個 數 學 運 算 的 結 果 保 存 到 變 量 中 ， 並 在 每…" at bounding box center [296, 79] width 67 height 137
click at [283, 43] on div "# 您 將 獲 得 一 定 數 量 的 金 幣 、 銀 幣 和 銅 幣 。 # 將 每 個 數 學 運 算 的 結 果 保 存 到 變 量 中 ， 並 在 每…" at bounding box center [296, 79] width 67 height 137
drag, startPoint x: 283, startPoint y: 43, endPoint x: 268, endPoint y: 44, distance: 15.3
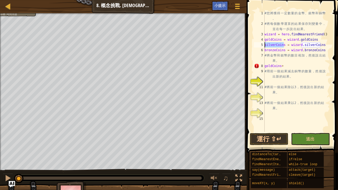
click at [268, 44] on div "# 您 將 獲 得 一 定 數 量 的 金 幣 、 銀 幣 和 銅 幣 。 # 將 每 個 數 學 運 算 的 結 果 保 存 到 變 量 中 ， 並 在 每…" at bounding box center [296, 79] width 67 height 137
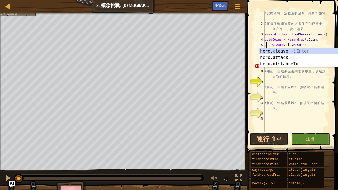
scroll to position [2, 0]
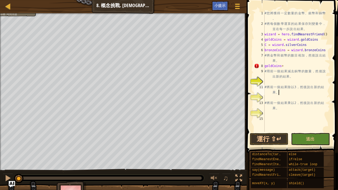
click at [280, 93] on div "# 您 將 獲 得 一 定 數 量 的 金 幣 、 銀 幣 和 銅 幣 。 # 將 每 個 數 學 運 算 的 結 果 保 存 到 變 量 中 ， 並 在 每…" at bounding box center [296, 79] width 67 height 137
type textarea "# 將前一個結果除以3，然後說出新的結果。"
click at [240, 4] on div at bounding box center [237, 6] width 7 height 8
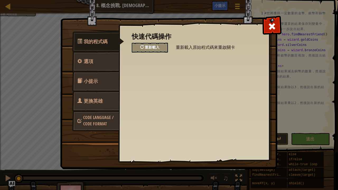
click at [157, 46] on span "重新載入" at bounding box center [152, 47] width 15 height 5
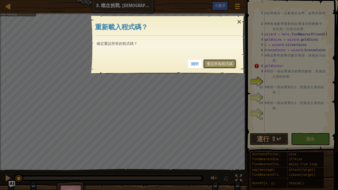
click at [221, 64] on link "重設所有程式碼" at bounding box center [219, 63] width 33 height 9
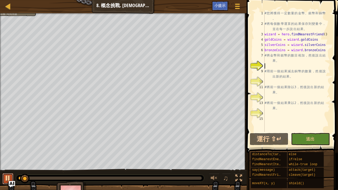
click at [7, 171] on div at bounding box center [7, 178] width 7 height 7
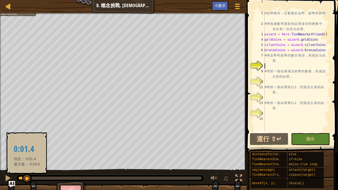
drag, startPoint x: 27, startPoint y: 179, endPoint x: 0, endPoint y: 181, distance: 26.8
click at [0, 171] on div "♫" at bounding box center [123, 177] width 247 height 16
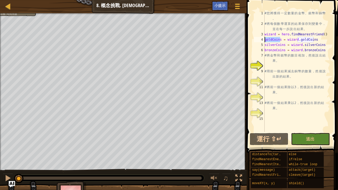
drag, startPoint x: 280, startPoint y: 40, endPoint x: 263, endPoint y: 41, distance: 16.9
click at [263, 41] on div "1 2 3 4 5 6 7 8 9 10 11 12 13 14 15 # 您 將 獲 得 一 定 數 量 的 金 幣 、 銀 幣 和 銅 幣 。 # 將 每…" at bounding box center [291, 71] width 77 height 121
type textarea "goldCoins = wizard.goldCoins"
click at [271, 64] on div "# 您 將 獲 得 一 定 數 量 的 金 幣 、 銀 幣 和 銅 幣 。 # 將 每 個 數 學 運 算 的 結 果 保 存 到 變 量 中 ， 並 在 每…" at bounding box center [296, 79] width 67 height 137
paste textarea "goldCoins"
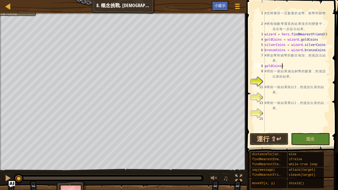
scroll to position [2, 1]
click at [262, 45] on div "goldCoins+ 1 2 3 4 5 6 7 8 9 10 11 12 13 14 15 # 您 將 獲 得 一 定 數 量 的 金 幣 、 銀 幣 和 …" at bounding box center [291, 71] width 77 height 121
click at [284, 48] on div "# 您 將 獲 得 一 定 數 量 的 金 幣 、 銀 幣 和 銅 幣 。 # 將 每 個 數 學 運 算 的 結 果 保 存 到 變 量 中 ， 並 在 每…" at bounding box center [296, 79] width 67 height 137
drag, startPoint x: 284, startPoint y: 44, endPoint x: 262, endPoint y: 42, distance: 22.3
click at [262, 42] on div "bronzeCoins = wizard.bronzeCoins 1 2 3 4 5 6 7 8 9 10 11 12 13 14 15 # 您 將 獲 得 …" at bounding box center [291, 71] width 77 height 121
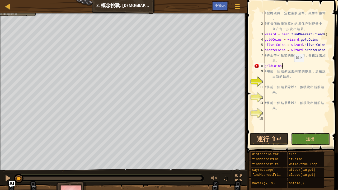
click at [291, 67] on div "# 您 將 獲 得 一 定 數 量 的 金 幣 、 銀 幣 和 銅 幣 。 # 將 每 個 數 學 運 算 的 結 果 保 存 到 變 量 中 ， 並 在 每…" at bounding box center [296, 79] width 67 height 137
paste textarea "silverCoins"
click at [306, 64] on div "# 您 將 獲 得 一 定 數 量 的 金 幣 、 銀 幣 和 銅 幣 。 # 將 每 個 數 學 運 算 的 結 果 保 存 到 變 量 中 ， 並 在 每…" at bounding box center [296, 79] width 67 height 137
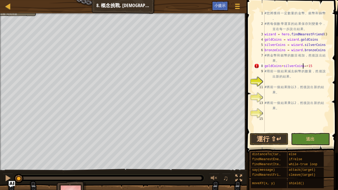
type textarea "goldCoins+silverCoins=9+15"
drag, startPoint x: 323, startPoint y: 64, endPoint x: 284, endPoint y: 68, distance: 39.3
click at [279, 68] on div "# 您 將 獲 得 一 定 數 量 的 金 幣 、 銀 幣 和 銅 幣 。 # 將 每 個 數 學 運 算 的 結 果 保 存 到 變 量 中 ， 並 在 每…" at bounding box center [296, 79] width 67 height 137
click at [278, 83] on div "# 您 將 獲 得 一 定 數 量 的 金 幣 、 銀 幣 和 銅 幣 。 # 將 每 個 數 學 運 算 的 結 果 保 存 到 變 量 中 ， 並 在 每…" at bounding box center [296, 79] width 67 height 137
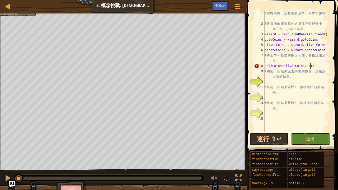
click at [311, 66] on div "# 您 將 獲 得 一 定 數 量 的 金 幣 、 銀 幣 和 銅 幣 。 # 將 每 個 數 學 運 算 的 結 果 保 存 到 變 量 中 ， 並 在 每…" at bounding box center [296, 79] width 67 height 137
type textarea "goldCoins+silverCoins=24"
click at [274, 82] on div "# 您 將 獲 得 一 定 數 量 的 金 幣 、 銀 幣 和 銅 幣 。 # 將 每 個 數 學 運 算 的 結 果 保 存 到 變 量 中 ， 並 在 每…" at bounding box center [296, 79] width 67 height 137
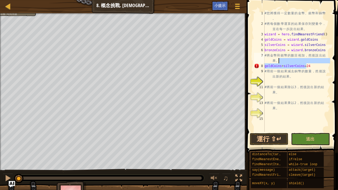
drag, startPoint x: 313, startPoint y: 65, endPoint x: 329, endPoint y: 63, distance: 16.5
click at [329, 63] on div "# 您 將 獲 得 一 定 數 量 的 金 幣 、 銀 幣 和 銅 幣 。 # 將 每 個 數 學 運 算 的 結 果 保 存 到 變 量 中 ， 並 在 每…" at bounding box center [296, 79] width 67 height 137
click at [323, 65] on div "# 您 將 獲 得 一 定 數 量 的 金 幣 、 銀 幣 和 銅 幣 。 # 將 每 個 數 學 運 算 的 結 果 保 存 到 變 量 中 ， 並 在 每…" at bounding box center [296, 71] width 67 height 121
type textarea "goldCoins+silverCoins=24"
click at [279, 81] on div "# 您 將 獲 得 一 定 數 量 的 金 幣 、 銀 幣 和 銅 幣 。 # 將 每 個 數 學 運 算 的 結 果 保 存 到 變 量 中 ， 並 在 每…" at bounding box center [296, 79] width 67 height 137
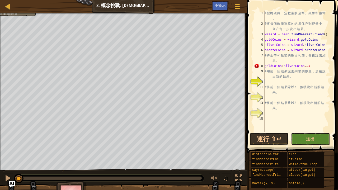
click at [310, 66] on div "# 您 將 獲 得 一 定 數 量 的 金 幣 、 銀 幣 和 銅 幣 。 # 將 每 個 數 學 運 算 的 結 果 保 存 到 變 量 中 ， 並 在 每…" at bounding box center [296, 79] width 67 height 137
click at [9, 171] on div at bounding box center [7, 178] width 7 height 7
click at [4, 171] on button at bounding box center [8, 178] width 11 height 11
drag, startPoint x: 54, startPoint y: 178, endPoint x: 0, endPoint y: 177, distance: 54.4
click at [0, 171] on div "♫" at bounding box center [123, 177] width 247 height 16
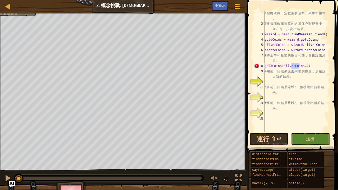
drag, startPoint x: 300, startPoint y: 67, endPoint x: 289, endPoint y: 67, distance: 11.4
click at [289, 67] on div "# 您 將 獲 得 一 定 數 量 的 金 幣 、 銀 幣 和 銅 幣 。 # 將 每 個 數 學 運 算 的 結 果 保 存 到 變 量 中 ， 並 在 每…" at bounding box center [296, 79] width 67 height 137
click at [300, 64] on div "# 您 將 獲 得 一 定 數 量 的 金 幣 、 銀 幣 和 銅 幣 。 # 將 每 個 數 學 運 算 的 結 果 保 存 到 變 量 中 ， 並 在 每…" at bounding box center [296, 79] width 67 height 137
drag, startPoint x: 300, startPoint y: 64, endPoint x: 267, endPoint y: 63, distance: 33.8
click at [267, 63] on div "# 您 將 獲 得 一 定 數 量 的 金 幣 、 銀 幣 和 銅 幣 。 # 將 每 個 數 學 運 算 的 結 果 保 存 到 變 量 中 ， 並 在 每…" at bounding box center [296, 79] width 67 height 137
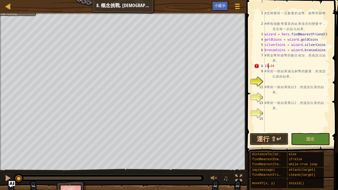
scroll to position [2, 1]
click at [264, 67] on div "# 您 將 獲 得 一 定 數 量 的 金 幣 、 銀 幣 和 銅 幣 。 # 將 每 個 數 學 運 算 的 結 果 保 存 到 變 量 中 ， 並 在 每…" at bounding box center [296, 79] width 67 height 137
click at [284, 45] on div "# 您 將 獲 得 一 定 數 量 的 金 幣 、 銀 幣 和 銅 幣 。 # 將 每 個 數 學 運 算 的 結 果 保 存 到 變 量 中 ， 並 在 每…" at bounding box center [296, 79] width 67 height 137
click at [264, 64] on div "# 您 將 獲 得 一 定 數 量 的 金 幣 、 銀 幣 和 銅 幣 。 # 將 每 個 數 學 運 算 的 結 果 保 存 到 變 量 中 ， 並 在 每…" at bounding box center [296, 79] width 67 height 137
paste textarea "silverCoins"
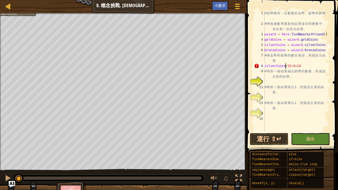
scroll to position [2, 2]
drag, startPoint x: 280, startPoint y: 39, endPoint x: 263, endPoint y: 40, distance: 16.9
click at [263, 40] on div "silverCoins+15+9=24 1 2 3 4 5 6 7 8 9 10 11 12 13 14 15 # 您 將 獲 得 一 定 數 量 的 金 幣…" at bounding box center [291, 71] width 77 height 121
click at [285, 65] on div "# 您 將 獲 得 一 定 數 量 的 金 幣 、 銀 幣 和 銅 幣 。 # 將 每 個 數 學 運 算 的 結 果 保 存 到 變 量 中 ， 並 在 每…" at bounding box center [296, 79] width 67 height 137
paste textarea "goldCoins"
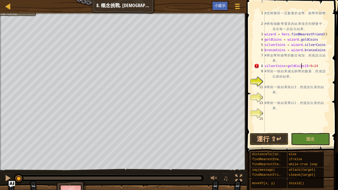
type textarea "silverCoins+goldCoins=15+9=24"
click at [225, 65] on div "地圖 資訊科學 3 8. 概念挑戰. 真煉金術 遊戲選單 完成 小提示 1 ההההההההההההההההההההההההההההההההההההההההה…" at bounding box center [169, 95] width 338 height 190
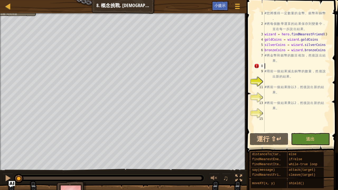
scroll to position [2, 0]
click at [225, 7] on span "小提示" at bounding box center [219, 5] width 11 height 5
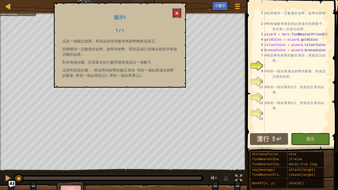
click at [177, 13] on span at bounding box center [177, 13] width 4 height 4
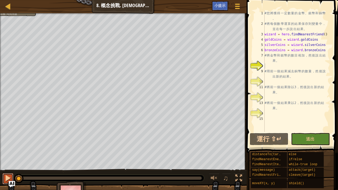
click at [10, 171] on div at bounding box center [7, 178] width 7 height 7
drag, startPoint x: 40, startPoint y: 177, endPoint x: 0, endPoint y: 174, distance: 40.2
click at [0, 171] on div "♫" at bounding box center [123, 177] width 247 height 16
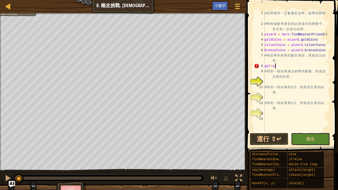
type textarea "g"
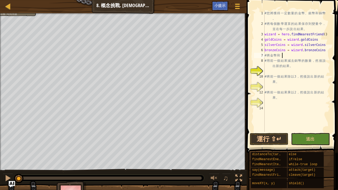
type textarea "#"
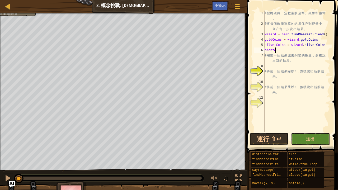
type textarea "b"
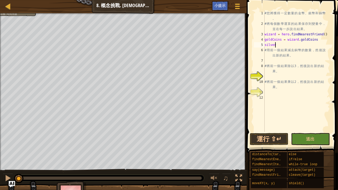
type textarea "s"
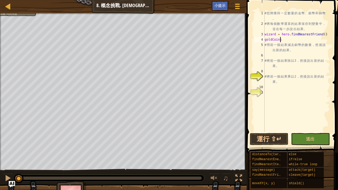
type textarea "g"
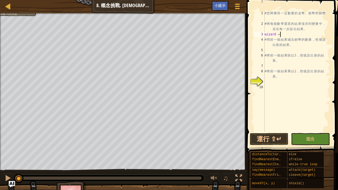
type textarea "w"
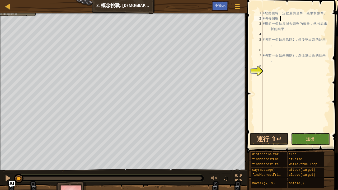
type textarea "#"
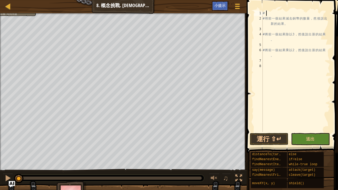
type textarea "#"
click at [234, 3] on div at bounding box center [237, 6] width 7 height 8
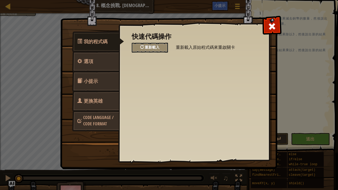
click at [152, 45] on div "重新載入" at bounding box center [150, 48] width 36 height 10
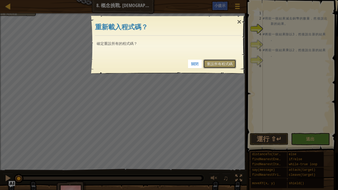
click at [215, 65] on link "重設所有程式碼" at bounding box center [219, 63] width 33 height 9
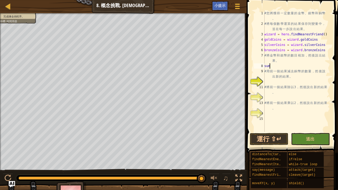
scroll to position [2, 0]
drag, startPoint x: 280, startPoint y: 40, endPoint x: 264, endPoint y: 39, distance: 15.9
click at [264, 39] on div "# 您 將 獲 得 一 定 數 量 的 金 幣 、 銀 幣 和 銅 幣 。 # 將 每 個 數 學 運 算 的 結 果 保 存 到 變 量 中 ， 並 在 每…" at bounding box center [296, 79] width 67 height 137
click at [284, 65] on div "# 您 將 獲 得 一 定 數 量 的 金 幣 、 銀 幣 和 銅 幣 。 # 將 每 個 數 學 運 算 的 結 果 保 存 到 變 量 中 ， 並 在 每…" at bounding box center [296, 79] width 67 height 137
paste textarea "goldCoins"
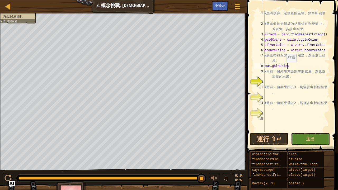
scroll to position [2, 2]
drag, startPoint x: 283, startPoint y: 44, endPoint x: 264, endPoint y: 47, distance: 19.4
click at [264, 47] on div "sum=goldCoins+ 1 2 3 4 5 6 7 8 9 10 11 12 13 14 15 # 您 將 獲 得 一 定 數 量 的 金 幣 、 銀 …" at bounding box center [291, 71] width 77 height 121
click at [296, 67] on div "# 您 將 獲 得 一 定 數 量 的 金 幣 、 銀 幣 和 銅 幣 。 # 將 每 個 數 學 運 算 的 結 果 保 存 到 變 量 中 ， 並 在 每…" at bounding box center [296, 79] width 67 height 137
paste textarea "silverCoins"
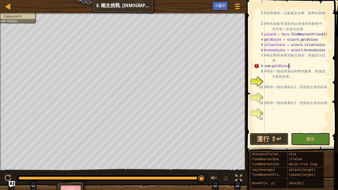
type textarea "sum=goldCoins+silverCoins"
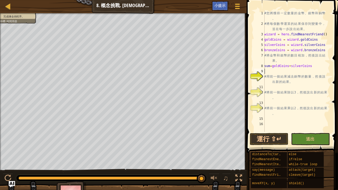
scroll to position [2, 0]
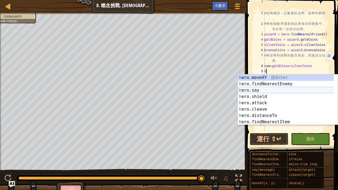
click at [263, 88] on div "h ero.moveXY 按 Enter h ero.findNearestEnemy 按 Enter h ero.say 按 Enter h ero.shi…" at bounding box center [286, 105] width 96 height 63
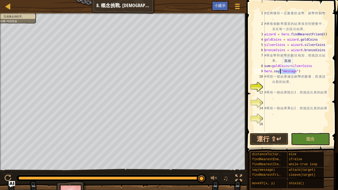
drag, startPoint x: 296, startPoint y: 71, endPoint x: 280, endPoint y: 70, distance: 16.9
click at [280, 70] on div "# 您 將 獲 得 一 定 數 量 的 金 幣 、 銀 幣 和 銅 幣 。 # 將 每 個 數 學 運 算 的 結 果 保 存 到 變 量 中 ， 並 在 每…" at bounding box center [296, 79] width 67 height 137
type textarea "hero.say(sum)"
click at [277, 135] on button "運行 ⇧↵" at bounding box center [269, 139] width 39 height 12
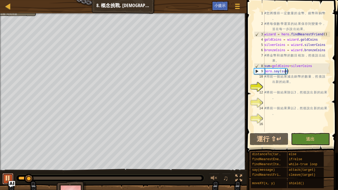
click at [5, 171] on div at bounding box center [7, 178] width 7 height 7
drag, startPoint x: 28, startPoint y: 176, endPoint x: 3, endPoint y: 181, distance: 25.0
click at [3, 171] on div "♫" at bounding box center [123, 177] width 247 height 16
click at [275, 86] on div "# 您 將 獲 得 一 定 數 量 的 金 幣 、 銀 幣 和 銅 幣 。 # 將 每 個 數 學 運 算 的 結 果 保 存 到 變 量 中 ， 並 在 每…" at bounding box center [296, 79] width 67 height 137
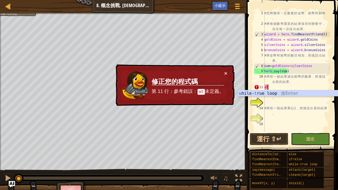
type textarea "w"
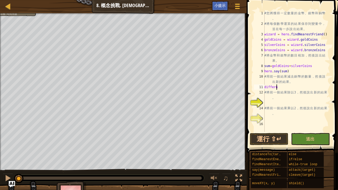
scroll to position [2, 1]
click at [275, 87] on div "# 您 將 獲 得 一 定 數 量 的 金 幣 、 銀 幣 和 銅 幣 。 # 將 每 個 數 學 運 算 的 結 果 保 存 到 變 量 中 ， 並 在 每…" at bounding box center [296, 79] width 67 height 137
click at [290, 87] on div "# 您 將 獲 得 一 定 數 量 的 金 幣 、 銀 幣 和 銅 幣 。 # 將 每 個 數 學 運 算 的 結 果 保 存 到 變 量 中 ， 並 在 每…" at bounding box center [296, 79] width 67 height 137
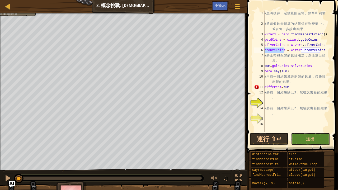
drag, startPoint x: 283, startPoint y: 49, endPoint x: 262, endPoint y: 51, distance: 21.8
click at [262, 51] on div "different=sum- 1 2 3 4 5 6 7 8 9 10 11 12 13 14 15 16 # 您 將 獲 得 一 定 數 量 的 金 幣 、…" at bounding box center [291, 71] width 77 height 121
click at [307, 86] on div "# 您 將 獲 得 一 定 數 量 的 金 幣 、 銀 幣 和 銅 幣 。 # 將 每 個 數 學 運 算 的 結 果 保 存 到 變 量 中 ， 並 在 每…" at bounding box center [296, 79] width 67 height 137
paste textarea "bronzeCoins"
type textarea "different=sum-bronzeCoins"
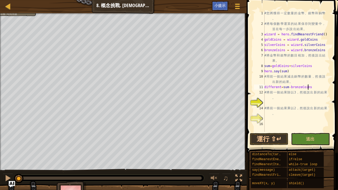
scroll to position [2, 0]
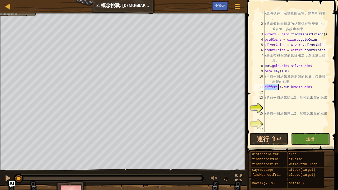
drag, startPoint x: 264, startPoint y: 88, endPoint x: 279, endPoint y: 87, distance: 14.6
click at [279, 87] on div "# 您 將 獲 得 一 定 數 量 的 金 幣 、 銀 幣 和 銅 幣 。 # 將 每 個 數 學 運 算 的 結 果 保 存 到 變 量 中 ， 並 在 每…" at bounding box center [296, 79] width 67 height 137
type textarea "different=sum-bronzeCoins"
drag, startPoint x: 279, startPoint y: 87, endPoint x: 263, endPoint y: 88, distance: 16.6
click at [264, 88] on div "different=sum-bronzeCoins 1 2 3 4 5 6 7 8 9 10 11 12 13 14 15 16 17 # 您 將 獲 得 一…" at bounding box center [291, 71] width 77 height 121
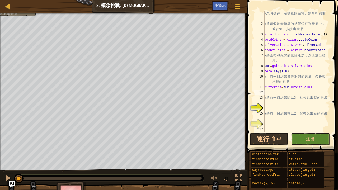
click at [275, 94] on div "# 您 將 獲 得 一 定 數 量 的 金 幣 、 銀 幣 和 銅 幣 。 # 將 每 個 數 學 運 算 的 結 果 保 存 到 變 量 中 ， 並 在 每…" at bounding box center [296, 79] width 67 height 137
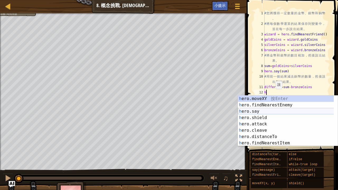
click at [266, 110] on div "h ero.moveXY 按 Enter h ero.findNearestEnemy 按 Enter h ero.say 按 Enter h ero.shi…" at bounding box center [286, 127] width 96 height 63
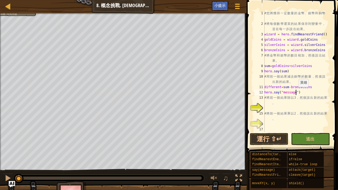
click at [296, 92] on div "# 您 將 獲 得 一 定 數 量 的 金 幣 、 銀 幣 和 銅 幣 。 # 將 每 個 數 學 運 算 的 結 果 保 存 到 變 量 中 ， 並 在 每…" at bounding box center [296, 79] width 67 height 137
drag, startPoint x: 296, startPoint y: 92, endPoint x: 279, endPoint y: 91, distance: 16.4
click at [279, 91] on div "# 您 將 獲 得 一 定 數 量 的 金 幣 、 銀 幣 和 銅 幣 。 # 將 每 個 數 學 運 算 的 結 果 保 存 到 變 量 中 ， 並 在 每…" at bounding box center [296, 79] width 67 height 137
paste textarea "different"
click at [273, 105] on div "# 您 將 獲 得 一 定 數 量 的 金 幣 、 銀 幣 和 銅 幣 。 # 將 每 個 數 學 運 算 的 結 果 保 存 到 變 量 中 ， 並 在 每…" at bounding box center [296, 79] width 67 height 137
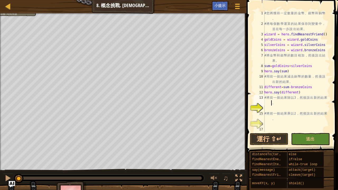
type textarea "# 將前一個結果除以3，然後說出新的結果。"
click at [269, 109] on div "# 您 將 獲 得 一 定 數 量 的 金 幣 、 銀 幣 和 銅 幣 。 # 將 每 個 數 學 運 算 的 結 果 保 存 到 變 量 中 ， 並 在 每…" at bounding box center [296, 79] width 67 height 137
click at [283, 106] on div "# 您 將 獲 得 一 定 數 量 的 金 幣 、 銀 幣 和 銅 幣 。 # 將 每 個 數 學 運 算 的 結 果 保 存 到 變 量 中 ， 並 在 每…" at bounding box center [296, 79] width 67 height 137
paste textarea "different"
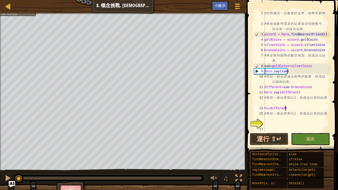
type textarea "hi=different/3"
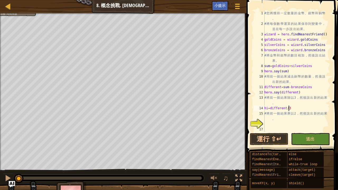
scroll to position [2, 0]
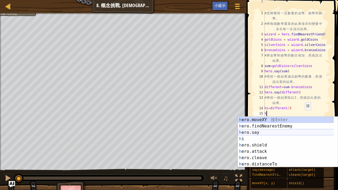
click at [267, 132] on div "h ero.moveXY 按 Enter h ero.findNearestEnemy 按 Enter h ero.say 按 Enter h i 按 Ent…" at bounding box center [286, 148] width 96 height 63
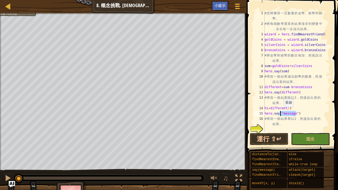
drag, startPoint x: 297, startPoint y: 114, endPoint x: 281, endPoint y: 112, distance: 15.9
click at [281, 112] on div "# 您 將 獲 得 一 定 數 量 的 金 幣 、 銀 幣 和 銅 幣 。 # 將 每 個 數 學 運 算 的 結 果 保 存 到 變 量 中 ， 並 在 每…" at bounding box center [294, 79] width 62 height 137
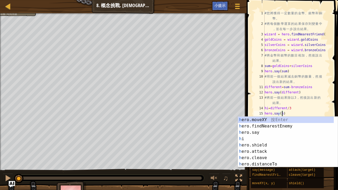
type textarea "hero.say(hi)"
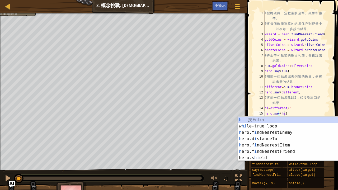
click at [304, 112] on div "# 您 將 獲 得 一 定 數 量 的 金 幣 、 銀 幣 和 銅 幣 。 # 將 每 個 數 學 運 算 的 結 果 保 存 到 變 量 中 ， 並 在 每…" at bounding box center [294, 79] width 62 height 137
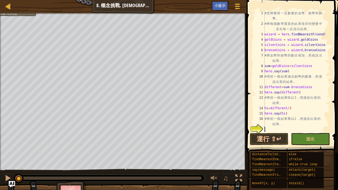
click at [271, 129] on div "# 您 將 獲 得 一 定 數 量 的 金 幣 、 銀 幣 和 銅 幣 。 # 將 每 個 數 學 運 算 的 結 果 保 存 到 變 量 中 ， 並 在 每…" at bounding box center [294, 79] width 62 height 137
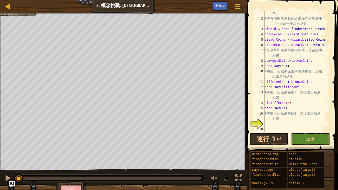
click at [269, 122] on div "# 您 將 獲 得 一 定 數 量 的 金 幣 、 銀 幣 和 銅 幣 。 # 將 每 個 數 學 運 算 的 結 果 保 存 到 變 量 中 ， 並 在 每…" at bounding box center [294, 73] width 62 height 137
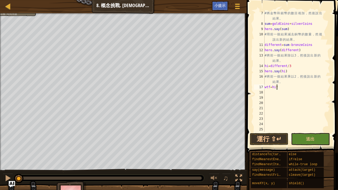
scroll to position [2, 1]
type textarea "wtf=hi*2"
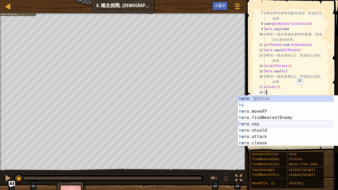
click at [262, 121] on div "h ero 按 Enter h i 按 Enter h ero.moveXY 按 Enter h ero.findNearestEnemy 按 Enter h…" at bounding box center [288, 127] width 100 height 63
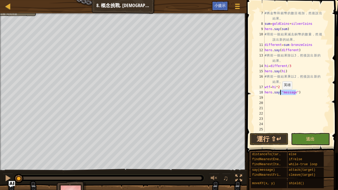
drag, startPoint x: 296, startPoint y: 92, endPoint x: 280, endPoint y: 94, distance: 16.6
click at [280, 94] on div "# 將 金 幣 和 銀 幣 的 數 目 相 加 ， 然 後 說 出 結 果 。 sum = goldCoins + silverCoins hero . sa…" at bounding box center [294, 79] width 62 height 137
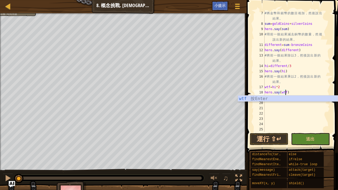
scroll to position [2, 2]
type textarea "hero.say(wtf)"
click at [308, 137] on span "送出" at bounding box center [310, 139] width 8 height 6
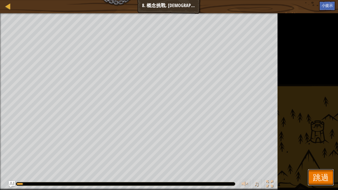
click at [327, 171] on span "跳過" at bounding box center [321, 177] width 16 height 11
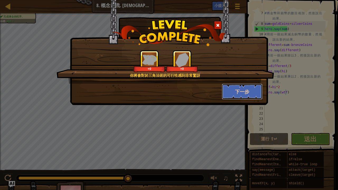
click at [231, 87] on button "下一步" at bounding box center [242, 92] width 41 height 16
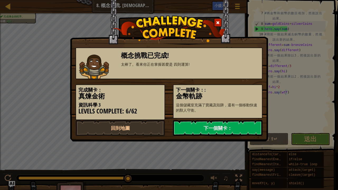
click at [235, 89] on h5 "下一個關卡：:" at bounding box center [218, 89] width 84 height 5
click at [238, 125] on link "下一個關卡：" at bounding box center [217, 128] width 89 height 16
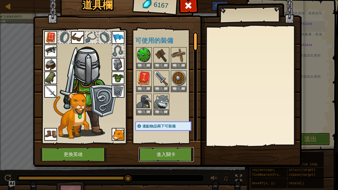
click at [174, 152] on button "進入關卡" at bounding box center [166, 154] width 55 height 15
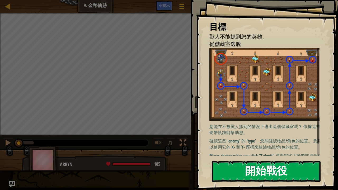
click at [234, 167] on button "開始戰役" at bounding box center [266, 171] width 109 height 21
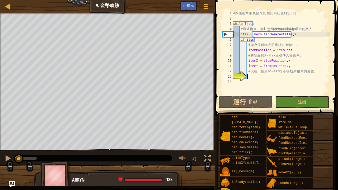
scroll to position [2, 1]
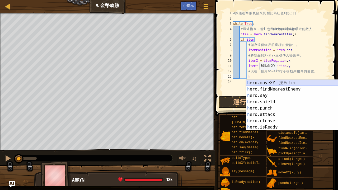
click at [274, 80] on div "h ero.moveXY 按 Enter h ero.findNearestEnemy 按 Enter h ero.say 按 Enter h ero.shi…" at bounding box center [294, 111] width 96 height 63
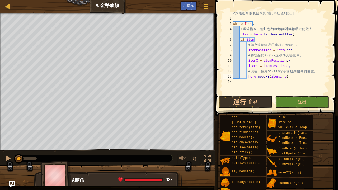
scroll to position [2, 3]
click at [280, 77] on div "# 跟 隨 硬 幣 的 軌 跡 來 到 標 記 為 紅 色 X 的 出 口 while True : # 透 過 指 令 ， 能 讓 您 的 英 雄 找 到 …" at bounding box center [281, 58] width 98 height 95
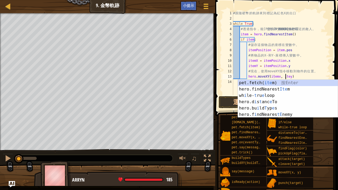
scroll to position [2, 4]
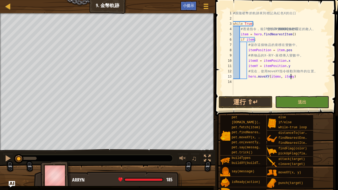
click at [319, 76] on div "# 跟 隨 硬 幣 的 軌 跡 來 到 標 記 為 紅 色 X 的 出 口 while True : # 透 過 指 令 ， 能 讓 您 的 英 雄 找 到 …" at bounding box center [281, 58] width 98 height 95
type textarea "hero.moveXY(itemx, itemy)"
click at [266, 102] on button "運行 ⇧↵" at bounding box center [246, 102] width 54 height 12
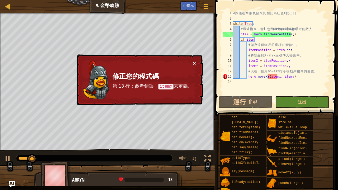
click at [195, 63] on button "×" at bounding box center [194, 63] width 3 height 6
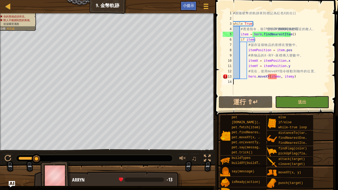
click at [266, 83] on div "# 跟 隨 硬 幣 的 軌 跡 來 到 標 記 為 紅 色 X 的 出 口 while True : # 透 過 指 令 ， 能 讓 您 的 英 雄 找 到 …" at bounding box center [281, 58] width 98 height 95
click at [237, 75] on div "# 跟 隨 硬 幣 的 軌 跡 來 到 標 記 為 紅 色 X 的 出 口 while True : # 透 過 指 令 ， 能 讓 您 的 英 雄 找 到 …" at bounding box center [281, 58] width 98 height 95
click at [259, 41] on div "# 跟 隨 硬 幣 的 軌 跡 來 到 標 記 為 紅 色 X 的 出 口 while True : # 透 過 指 令 ， 能 讓 您 的 英 雄 找 到 …" at bounding box center [281, 58] width 98 height 95
click at [276, 75] on div "# 跟 隨 硬 幣 的 軌 跡 來 到 標 記 為 紅 色 X 的 出 口 while True : # 透 過 指 令 ， 能 讓 您 的 英 雄 找 到 …" at bounding box center [281, 58] width 98 height 95
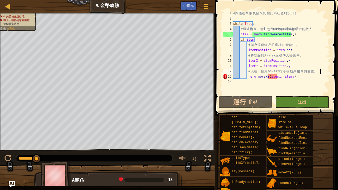
click at [322, 69] on div "# 跟 隨 硬 幣 的 軌 跡 來 到 標 記 為 紅 色 X 的 出 口 while True : # 透 過 指 令 ， 能 讓 您 的 英 雄 找 到 …" at bounding box center [281, 58] width 98 height 95
type textarea "# 現在，使用 moveXY 指令移動到物件的位置。"
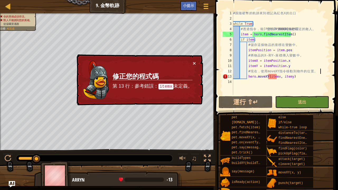
click at [276, 77] on div "# 跟 隨 硬 幣 的 軌 跡 來 到 標 記 為 紅 色 X 的 出 口 while True : # 透 過 指 令 ， 能 讓 您 的 英 雄 找 到 …" at bounding box center [281, 58] width 98 height 95
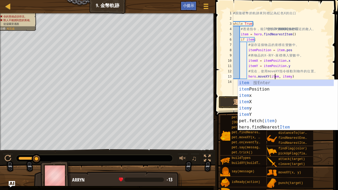
scroll to position [2, 3]
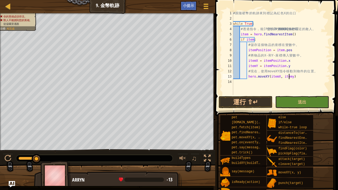
click at [288, 76] on div "# 跟 隨 硬 幣 的 軌 跡 來 到 標 記 為 紅 色 X 的 出 口 while True : # 透 過 指 令 ， 能 讓 您 的 英 雄 找 到 …" at bounding box center [281, 58] width 98 height 95
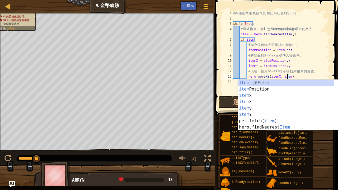
scroll to position [2, 4]
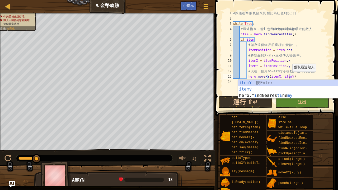
type textarea "hero.moveXY(itemX, itemY)"
click at [232, 107] on button "運行 ⇧↵" at bounding box center [246, 102] width 54 height 12
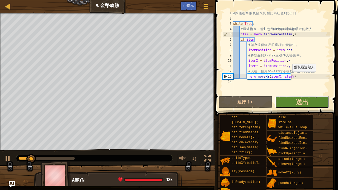
click at [312, 102] on button "送出" at bounding box center [302, 102] width 54 height 12
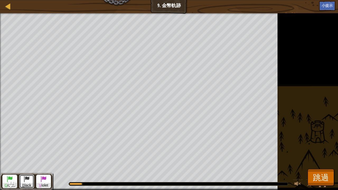
click at [26, 171] on span at bounding box center [26, 179] width 6 height 6
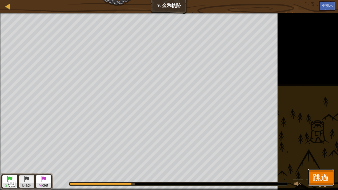
click at [325, 171] on span "跳過" at bounding box center [321, 177] width 16 height 11
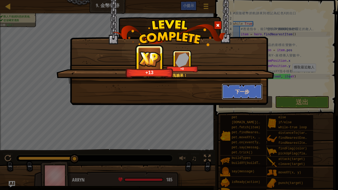
click at [247, 89] on button "下一步" at bounding box center [242, 92] width 41 height 16
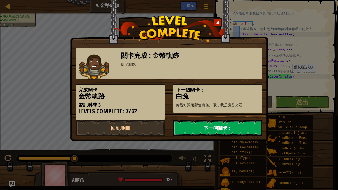
click at [212, 128] on link "下一個關卡：" at bounding box center [217, 128] width 89 height 16
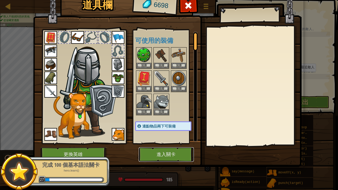
click at [154, 148] on button "進入關卡" at bounding box center [166, 154] width 55 height 15
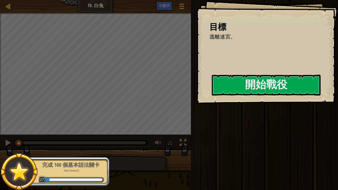
drag, startPoint x: 193, startPoint y: 186, endPoint x: 266, endPoint y: 114, distance: 102.7
click at [291, 114] on div "目標 逃離迷宮。 開始戰役 從伺服器載入失敗 您將需要訂閱來開啟這關。 訂閱 您需要加入一個課程來遊玩此關卡。 回到我的課程 詢問您的老師來分派一個授權碼給您…" at bounding box center [169, 95] width 338 height 190
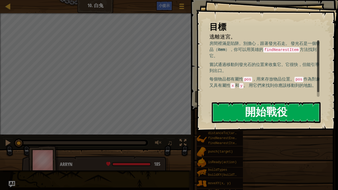
click at [258, 114] on button "開始戰役" at bounding box center [266, 112] width 109 height 21
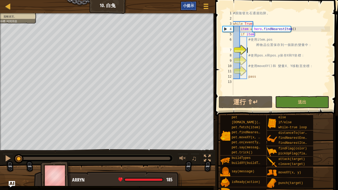
click at [191, 4] on span "小提示" at bounding box center [188, 5] width 11 height 5
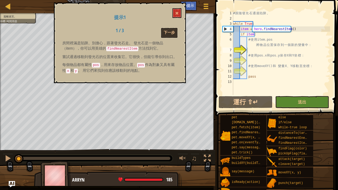
click at [172, 26] on div "提示1 1 / 3 下一步 房間裡滿是陷阱。別擔心，跟著發光石走。 發光石是一個物品（item），你可以用英雄的 findNearestItem 方法找到它。…" at bounding box center [120, 43] width 132 height 81
click at [170, 32] on button "下一步" at bounding box center [169, 33] width 16 height 10
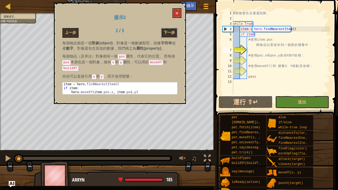
click at [165, 33] on button "下一步" at bounding box center [169, 33] width 16 height 10
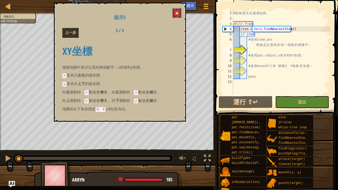
click at [176, 12] on span at bounding box center [177, 13] width 4 height 4
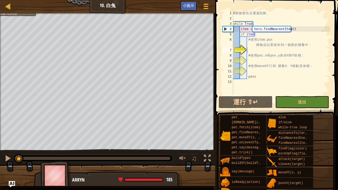
click at [253, 50] on div "# 跟 隨 發 光 石 通 過 陷 阱 。 while True : item = hero . findNearestItem ( ) if item : …" at bounding box center [281, 58] width 98 height 95
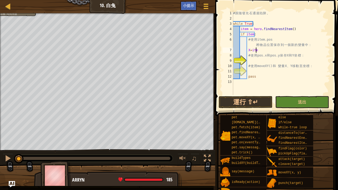
scroll to position [2, 2]
type textarea "X=item.pos"
drag, startPoint x: 268, startPoint y: 49, endPoint x: 247, endPoint y: 49, distance: 21.1
click at [247, 49] on div "# 跟 隨 發 光 石 通 過 陷 阱 。 while True : item = hero . findNearestItem ( ) if item : …" at bounding box center [281, 58] width 98 height 95
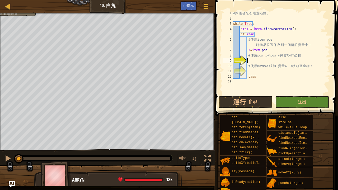
click at [250, 59] on div "# 跟 隨 發 光 石 通 過 陷 阱 。 while True : item = hero . findNearestItem ( ) if item : …" at bounding box center [281, 58] width 98 height 95
paste textarea "X=item.pos"
click at [249, 59] on div "# 跟 隨 發 光 石 通 過 陷 阱 。 while True : item = hero . findNearestItem ( ) if item : …" at bounding box center [281, 58] width 98 height 95
type textarea "Y=item.pos"
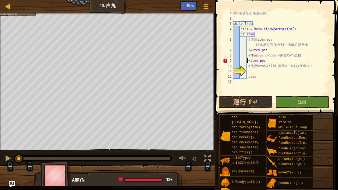
scroll to position [2, 1]
click at [261, 73] on div "# 跟 隨 發 光 石 通 過 陷 阱 。 while True : item = hero . findNearestItem ( ) if item : …" at bounding box center [281, 58] width 98 height 95
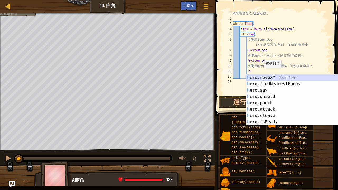
click at [270, 75] on div "h ero.moveXY 按 Enter h ero.findNearestEnemy 按 Enter h ero.say 按 Enter h ero.shi…" at bounding box center [294, 105] width 96 height 63
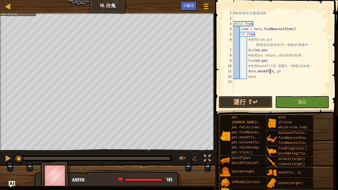
scroll to position [2, 3]
click at [276, 70] on div "# 跟 隨 發 光 石 通 過 陷 阱 。 while True : item = hero . findNearestItem ( ) if item : …" at bounding box center [281, 58] width 98 height 95
type textarea "hero.moveXY(X, Y)"
click at [260, 96] on button "運行 ⇧↵" at bounding box center [246, 102] width 54 height 12
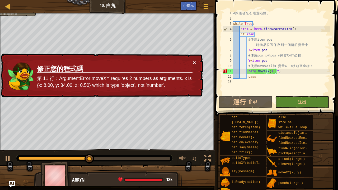
click at [195, 60] on button "×" at bounding box center [194, 63] width 3 height 6
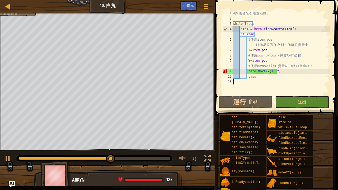
click at [294, 83] on div "# 跟 隨 發 光 石 通 過 陷 阱 。 while True : item = hero . findNearestItem ( ) if item : …" at bounding box center [281, 58] width 98 height 95
drag, startPoint x: 151, startPoint y: 156, endPoint x: 141, endPoint y: 158, distance: 9.5
click at [147, 158] on div at bounding box center [94, 158] width 157 height 7
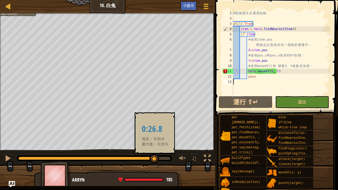
drag, startPoint x: 132, startPoint y: 157, endPoint x: 161, endPoint y: 158, distance: 28.8
click at [159, 158] on div at bounding box center [154, 159] width 10 height 10
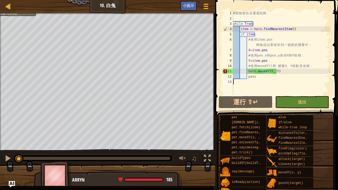
drag, startPoint x: 162, startPoint y: 157, endPoint x: 0, endPoint y: 152, distance: 161.6
click at [0, 152] on div "♫" at bounding box center [107, 157] width 215 height 16
click at [5, 155] on div at bounding box center [7, 158] width 7 height 7
drag, startPoint x: 23, startPoint y: 155, endPoint x: 9, endPoint y: 157, distance: 14.4
click at [9, 157] on div "♫" at bounding box center [107, 157] width 215 height 16
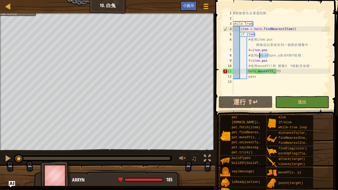
drag, startPoint x: 268, startPoint y: 54, endPoint x: 260, endPoint y: 54, distance: 7.9
click at [260, 54] on div "# 跟 隨 發 光 石 通 過 陷 阱 。 while True : item = hero . findNearestItem ( ) if item : …" at bounding box center [281, 58] width 98 height 95
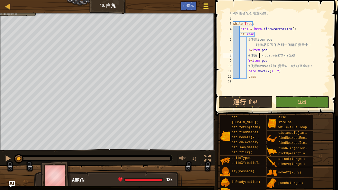
click at [207, 4] on span at bounding box center [206, 3] width 5 height 1
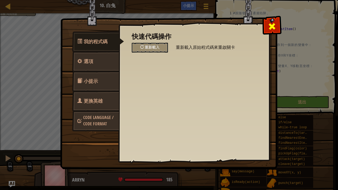
click at [269, 26] on span at bounding box center [272, 26] width 8 height 8
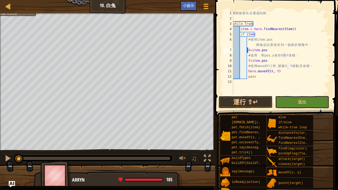
click at [248, 48] on div "# 跟 隨 發 光 石 通 過 陷 阱 。 while True : item = hero . findNearestItem ( ) if item : …" at bounding box center [281, 58] width 98 height 95
drag, startPoint x: 256, startPoint y: 51, endPoint x: 247, endPoint y: 52, distance: 9.3
click at [247, 52] on div "# 跟 隨 發 光 石 通 過 陷 阱 。 while True : item = hero . findNearestItem ( ) if item : …" at bounding box center [281, 58] width 98 height 95
click at [268, 70] on div "# 跟 隨 發 光 石 通 過 陷 阱 。 while True : item = hero . findNearestItem ( ) if item : …" at bounding box center [281, 58] width 98 height 95
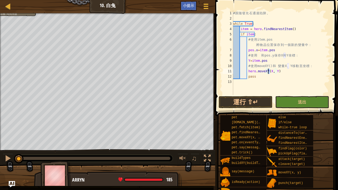
paste textarea "pos.x"
click at [249, 58] on div "# 跟 隨 發 光 石 通 過 陷 阱 。 while True : item = hero . findNearestItem ( ) if item : …" at bounding box center [281, 58] width 98 height 95
drag, startPoint x: 256, startPoint y: 60, endPoint x: 247, endPoint y: 61, distance: 9.0
click at [247, 61] on div "# 跟 隨 發 光 石 通 過 陷 阱 。 while True : item = hero . findNearestItem ( ) if item : …" at bounding box center [281, 58] width 98 height 95
click at [279, 70] on div "# 跟 隨 發 光 石 通 過 陷 阱 。 while True : item = hero . findNearestItem ( ) if item : …" at bounding box center [281, 58] width 98 height 95
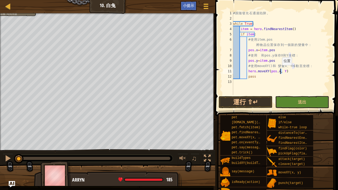
paste textarea "pos.y"
click at [247, 98] on button "運行 ⇧↵" at bounding box center [246, 102] width 54 height 12
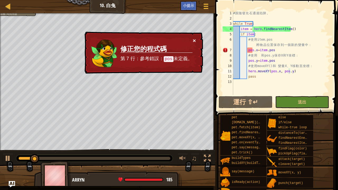
click at [193, 40] on button "×" at bounding box center [194, 41] width 3 height 6
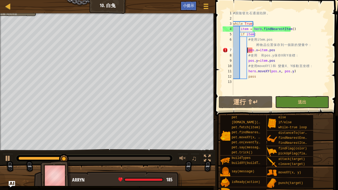
click at [247, 49] on div "# 跟 隨 發 光 石 通 過 陷 阱 。 while True : item = hero . findNearestItem ( ) if item : …" at bounding box center [281, 58] width 98 height 95
click at [252, 50] on div "# 跟 隨 發 光 石 通 過 陷 阱 。 while True : item = hero . findNearestItem ( ) if item : …" at bounding box center [281, 58] width 98 height 95
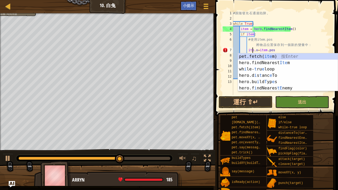
scroll to position [2, 2]
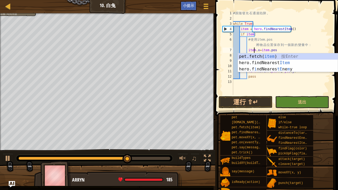
click at [314, 34] on div "# 跟 隨 發 光 石 通 過 陷 阱 。 while True : item = hero . findNearestItem ( ) if item : …" at bounding box center [281, 58] width 98 height 95
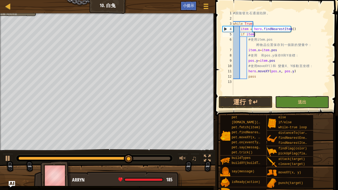
scroll to position [2, 1]
click at [252, 62] on div "# 跟 隨 發 光 石 通 過 陷 阱 。 while True : item = hero . findNearestItem ( ) if item : …" at bounding box center [281, 58] width 98 height 95
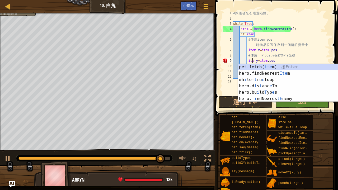
scroll to position [2, 2]
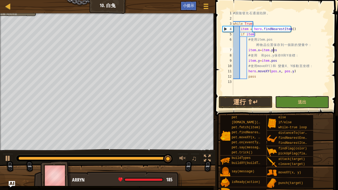
click at [301, 51] on div "# 跟 隨 發 光 石 通 過 陷 阱 。 while True : item = hero . findNearestItem ( ) if item : …" at bounding box center [281, 58] width 98 height 95
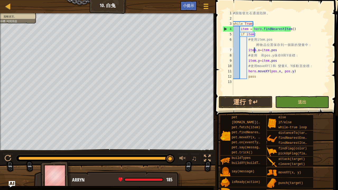
click at [253, 49] on div "# 跟 隨 發 光 石 通 過 陷 阱 。 while True : item = hero . findNearestItem ( ) if item : …" at bounding box center [281, 58] width 98 height 95
drag, startPoint x: 257, startPoint y: 49, endPoint x: 247, endPoint y: 50, distance: 9.6
click at [247, 50] on div "# 跟 隨 發 光 石 通 過 陷 阱 。 while True : item = hero . findNearestItem ( ) if item : …" at bounding box center [281, 58] width 98 height 95
drag, startPoint x: 277, startPoint y: 73, endPoint x: 268, endPoint y: 73, distance: 8.7
click at [268, 73] on div "# 跟 隨 發 光 石 通 過 陷 阱 。 while True : item = hero . findNearestItem ( ) if item : …" at bounding box center [281, 58] width 98 height 95
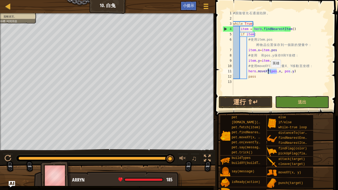
paste textarea "item"
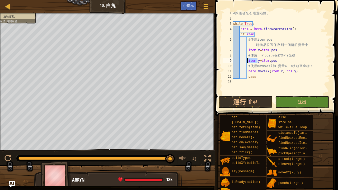
drag, startPoint x: 257, startPoint y: 59, endPoint x: 247, endPoint y: 61, distance: 10.6
click at [247, 61] on div "# 跟 隨 發 光 石 通 過 陷 阱 。 while True : item = hero . findNearestItem ( ) if item : …" at bounding box center [281, 58] width 98 height 95
drag, startPoint x: 291, startPoint y: 71, endPoint x: 281, endPoint y: 72, distance: 9.5
click at [281, 72] on div "# 跟 隨 發 光 石 通 過 陷 阱 。 while True : item = hero . findNearestItem ( ) if item : …" at bounding box center [281, 58] width 98 height 95
paste textarea "item"
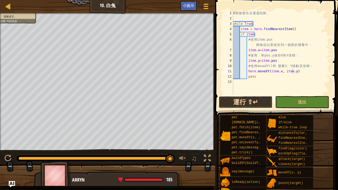
click at [253, 101] on button "運行 ⇧↵" at bounding box center [246, 102] width 54 height 12
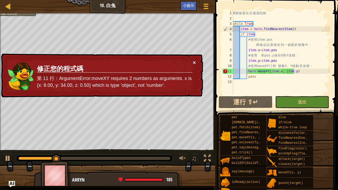
click at [195, 61] on button "×" at bounding box center [194, 63] width 3 height 6
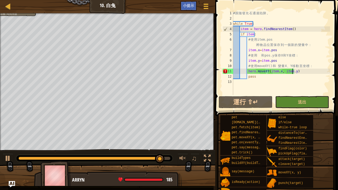
click at [279, 71] on div "# 跟 隨 發 光 石 通 過 陷 阱 。 while True : item = hero . findNearestItem ( ) if item : …" at bounding box center [281, 58] width 98 height 95
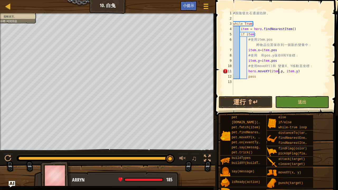
scroll to position [2, 4]
click at [297, 72] on div "# 跟 隨 發 光 石 通 過 陷 阱 。 while True : item = hero . findNearestItem ( ) if item : …" at bounding box center [281, 58] width 98 height 95
drag, startPoint x: 296, startPoint y: 69, endPoint x: 306, endPoint y: 67, distance: 10.3
click at [295, 70] on div "# 跟 隨 發 光 石 通 過 陷 阱 。 while True : item = hero . findNearestItem ( ) if item : …" at bounding box center [281, 58] width 98 height 95
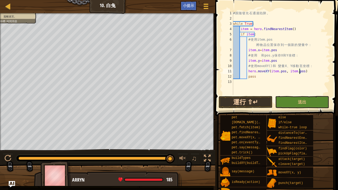
type textarea "hero.moveXY(item.pos, item.pos)"
click at [250, 97] on button "運行 ⇧↵" at bounding box center [246, 102] width 54 height 12
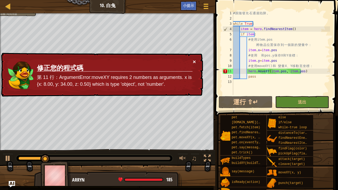
click at [194, 63] on button "×" at bounding box center [194, 62] width 3 height 6
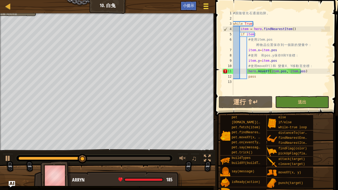
click at [208, 6] on span at bounding box center [206, 6] width 5 height 1
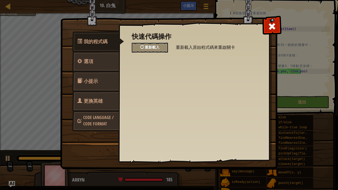
click at [160, 45] on div "重新載入" at bounding box center [150, 48] width 36 height 10
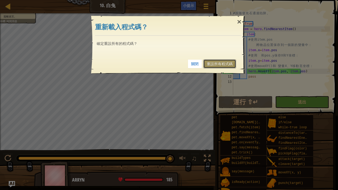
click at [230, 62] on link "重設所有程式碼" at bounding box center [219, 63] width 33 height 9
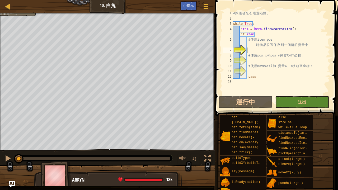
scroll to position [2, 1]
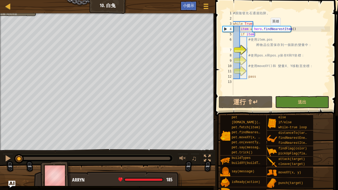
click at [10, 171] on img "Ask AI" at bounding box center [11, 184] width 7 height 7
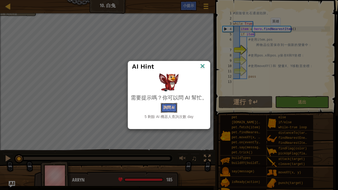
click at [171, 108] on button "詢問 AI" at bounding box center [169, 108] width 16 height 10
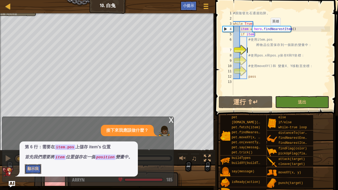
click at [40, 171] on button "顯示我" at bounding box center [33, 169] width 16 height 10
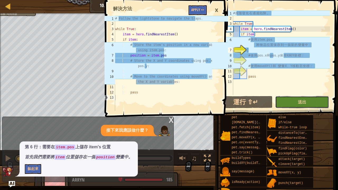
click at [295, 102] on button "送出" at bounding box center [302, 102] width 54 height 12
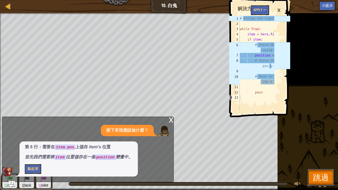
click at [324, 171] on span "跳過" at bounding box center [321, 177] width 16 height 11
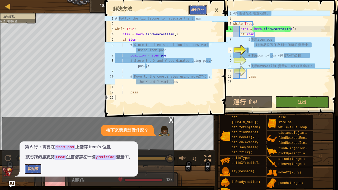
click at [202, 7] on button "Apply =>" at bounding box center [197, 10] width 18 height 10
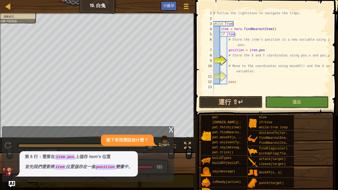
click at [268, 100] on button "送出" at bounding box center [296, 102] width 63 height 12
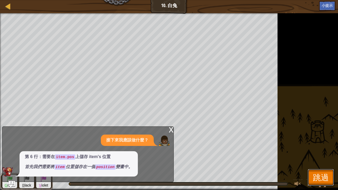
click at [326, 171] on span "跳過" at bounding box center [321, 177] width 16 height 11
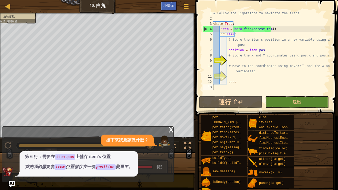
click at [171, 129] on div "x" at bounding box center [171, 129] width 5 height 5
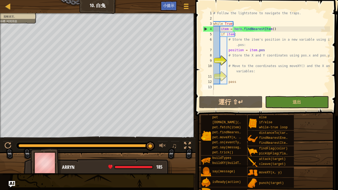
click at [237, 62] on div "# Follow the lightstone to navigate the traps. while True : item = hero . findN…" at bounding box center [271, 58] width 118 height 95
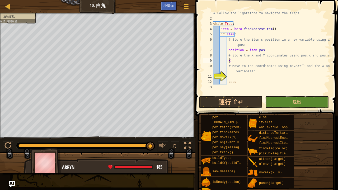
scroll to position [2, 1]
drag, startPoint x: 262, startPoint y: 49, endPoint x: 247, endPoint y: 51, distance: 15.2
click at [247, 51] on div "# Follow the lightstone to navigate the traps. while True : item = hero . findN…" at bounding box center [271, 58] width 118 height 95
click at [233, 62] on div "# Follow the lightstone to navigate the traps. while True : item = hero . findN…" at bounding box center [271, 58] width 118 height 95
paste textarea "item.pos"
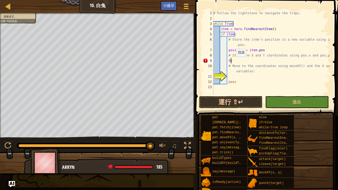
type textarea "X=item.pos"
click at [235, 75] on div "# Follow the lightstone to navigate the traps. while True : item = hero . findN…" at bounding box center [271, 58] width 118 height 95
paste textarea "item.pos"
type textarea "Y=item.pos"
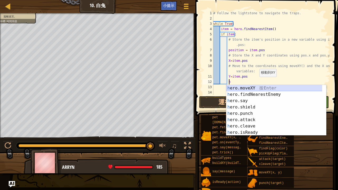
click at [256, 87] on div "h ero.moveXY 按 Enter h ero.findNearestEnemy 按 Enter h ero.say 按 Enter h ero.shi…" at bounding box center [274, 116] width 96 height 63
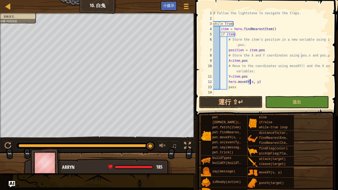
scroll to position [2, 3]
click at [255, 82] on div "# Follow the lightstone to navigate the traps. while True : item = hero . findN…" at bounding box center [271, 58] width 118 height 95
click at [229, 100] on button "運行 ⇧↵" at bounding box center [230, 102] width 63 height 12
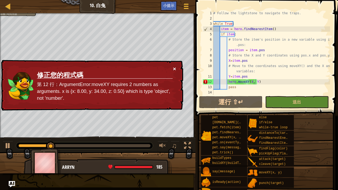
click at [175, 68] on button "×" at bounding box center [174, 69] width 3 height 6
click at [173, 67] on button "×" at bounding box center [174, 69] width 3 height 6
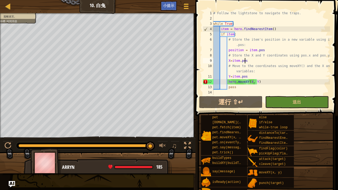
click at [246, 62] on div "# Follow the lightstone to navigate the traps. while True : item = hero . findN…" at bounding box center [271, 58] width 118 height 95
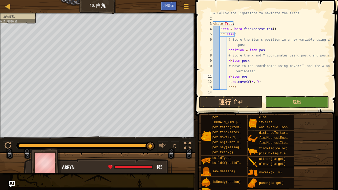
click at [250, 76] on div "# Follow the lightstone to navigate the traps. while True : item = hero . findN…" at bounding box center [271, 58] width 118 height 95
type textarea "Y=item.posy"
click at [240, 103] on button "運行 ⇧↵" at bounding box center [230, 102] width 63 height 12
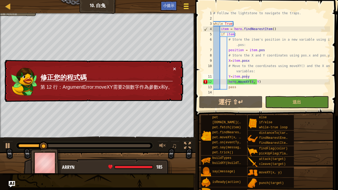
click at [185, 5] on div at bounding box center [185, 6] width 7 height 8
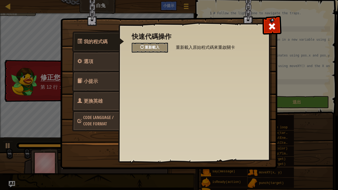
click at [152, 45] on span "重新載入" at bounding box center [152, 47] width 15 height 5
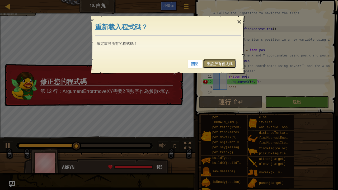
click at [214, 62] on link "重設所有程式碼" at bounding box center [219, 63] width 33 height 9
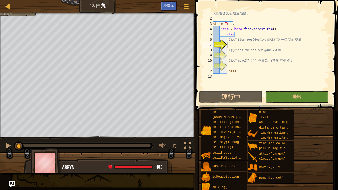
scroll to position [2, 1]
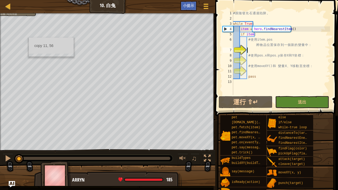
click at [53, 57] on div "地圖 資訊科學 3 10. 白兔 遊戲選單 完成 小提示 1 2 3 4 5 6 7 8 9 10 11 12 13 # Follow the lightst…" at bounding box center [169, 95] width 338 height 190
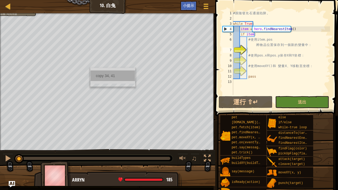
drag, startPoint x: 52, startPoint y: 55, endPoint x: 101, endPoint y: 75, distance: 52.8
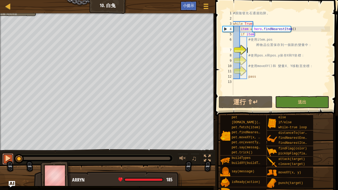
click at [12, 155] on button at bounding box center [8, 159] width 11 height 11
click at [4, 156] on button at bounding box center [8, 159] width 11 height 11
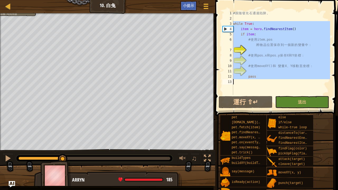
drag, startPoint x: 233, startPoint y: 22, endPoint x: 327, endPoint y: 84, distance: 112.1
click at [327, 84] on div "# 跟 隨 發 光 石 通 過 陷 阱 。 while True : item = hero . findNearestItem ( ) if item : …" at bounding box center [281, 58] width 98 height 95
type textarea "pass"
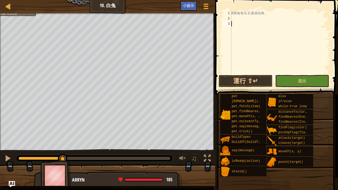
click at [250, 18] on div "# 跟 隨 發 光 石 通 過 陷 阱 。" at bounding box center [280, 48] width 100 height 74
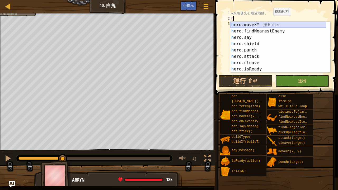
click at [268, 26] on div "h ero.moveXY 按 Enter h ero.findNearestEnemy 按 Enter h ero.say 按 Enter h ero.shi…" at bounding box center [278, 53] width 96 height 63
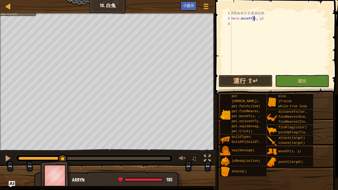
scroll to position [2, 2]
click at [259, 18] on div "# 跟 隨 發 光 石 通 過 陷 阱 。 hero . moveXY ( 8 , y )" at bounding box center [280, 48] width 100 height 74
type textarea "hero.moveXY(8, 34)"
drag, startPoint x: 263, startPoint y: 18, endPoint x: 221, endPoint y: 18, distance: 42.5
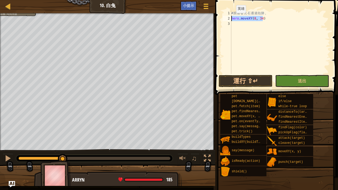
click at [221, 18] on div "hero.moveXY(8, 34) 1 2 3 # 跟 隨 發 光 石 通 過 陷 阱 。 hero . moveXY ( 8 , 34 ) ההההההה…" at bounding box center [276, 58] width 124 height 110
click at [239, 28] on div "# 跟 隨 發 光 石 通 過 陷 阱 。 hero . moveXY ( 8 , 34 )" at bounding box center [280, 48] width 100 height 74
paste textarea "hero.moveXY(8, 34)"
click at [254, 24] on div "# 跟 隨 發 光 石 通 過 陷 阱 。 hero . moveXY ( 8 , 34 ) hero . moveXY ( 8 , 34 )" at bounding box center [280, 48] width 100 height 74
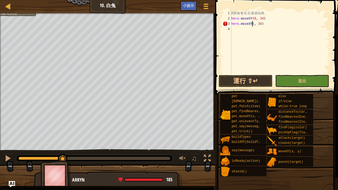
type textarea "hero.moveXY(24, 34)"
click at [248, 29] on div "# 跟 隨 發 光 石 通 過 陷 阱 。 hero . moveXY ( 8 , 34 ) hero . moveXY ( 24 , 34 )" at bounding box center [280, 48] width 100 height 74
paste textarea "hero.moveXY(8, 34)"
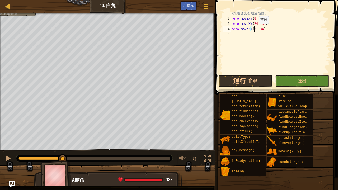
click at [254, 29] on div "# 跟 隨 發 光 石 通 過 陷 阱 。 hero . moveXY ( 8 , 34 ) hero . moveXY ( 24 , 34 ) hero .…" at bounding box center [280, 48] width 100 height 74
click at [262, 28] on div "# 跟 隨 發 光 石 通 過 陷 阱 。 hero . moveXY ( 8 , 34 ) hero . moveXY ( 24 , 34 ) hero .…" at bounding box center [280, 48] width 100 height 74
click at [261, 29] on div "# 跟 隨 發 光 石 通 過 陷 阱 。 hero . moveXY ( 8 , 34 ) hero . moveXY ( 24 , 34 ) hero .…" at bounding box center [280, 48] width 100 height 74
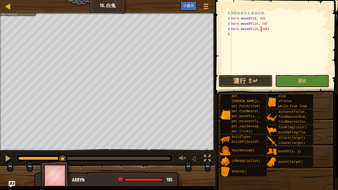
type textarea "hero.moveXY(24, 46)"
drag, startPoint x: 268, startPoint y: 29, endPoint x: 231, endPoint y: 29, distance: 37.2
click at [231, 29] on div "hero.moveXY(24, 46) 1 2 3 4 5 # 跟 隨 發 光 石 通 過 陷 阱 。 hero . moveXY ( 8 , 34 ) he…" at bounding box center [275, 42] width 108 height 63
click at [248, 35] on div "# 跟 隨 發 光 石 通 過 陷 阱 。 hero . moveXY ( 8 , 34 ) hero . moveXY ( 24 , 34 ) hero .…" at bounding box center [280, 48] width 100 height 74
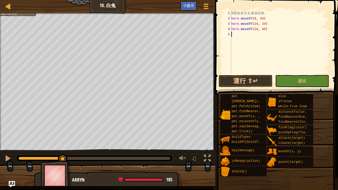
scroll to position [2, 0]
paste textarea "hero.moveXY(24, 46)"
drag, startPoint x: 256, startPoint y: 34, endPoint x: 252, endPoint y: 35, distance: 3.6
click at [252, 35] on div "# 跟 隨 發 光 石 通 過 陷 阱 。 hero . moveXY ( 8 , 34 ) hero . moveXY ( 24 , 34 ) hero .…" at bounding box center [280, 48] width 100 height 74
type textarea "hero.moveXY(39, 46)"
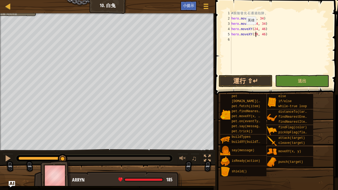
scroll to position [2, 2]
click at [238, 40] on div "# 跟 隨 發 光 石 通 過 陷 阱 。 hero . moveXY ( 8 , 34 ) hero . moveXY ( 24 , 34 ) hero .…" at bounding box center [280, 48] width 100 height 74
click at [209, 4] on div at bounding box center [205, 6] width 7 height 8
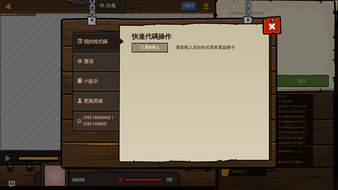
click at [267, 24] on div at bounding box center [271, 25] width 17 height 17
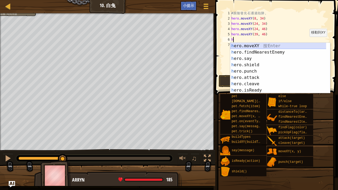
click at [260, 43] on div "h ero.moveXY 按 Enter h ero.findNearestEnemy 按 Enter h ero.say 按 Enter h ero.shi…" at bounding box center [278, 74] width 96 height 63
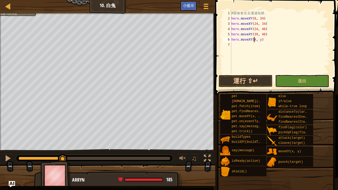
type textarea "hero.moveXY(41, y)"
click at [262, 42] on div "# 跟 隨 發 光 石 通 過 陷 阱 。 hero . moveXY ( 8 , 34 ) hero . moveXY ( 24 , 34 ) hero .…" at bounding box center [280, 48] width 100 height 74
click at [261, 39] on div "# 跟 隨 發 光 石 通 過 陷 阱 。 hero . moveXY ( 8 , 34 ) hero . moveXY ( 24 , 34 ) hero .…" at bounding box center [280, 48] width 100 height 74
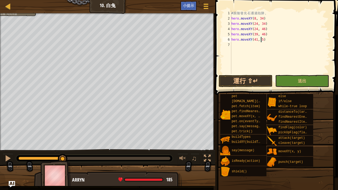
scroll to position [2, 2]
type textarea "hero.moveXY(41, 58)"
click at [206, 6] on span at bounding box center [206, 6] width 5 height 1
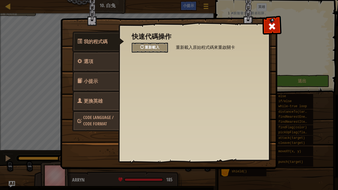
click at [160, 43] on div "重新載入" at bounding box center [150, 48] width 36 height 10
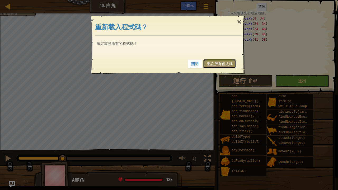
click at [228, 63] on link "重設所有程式碼" at bounding box center [219, 63] width 33 height 9
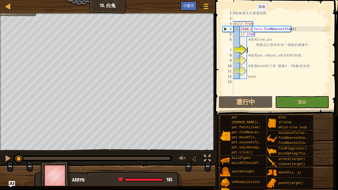
scroll to position [2, 1]
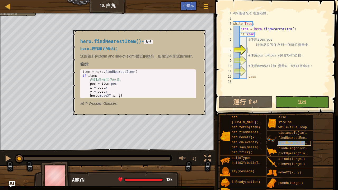
click at [303, 144] on span "findNearestItem()" at bounding box center [294, 143] width 32 height 4
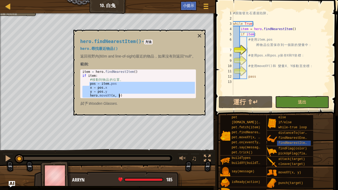
drag, startPoint x: 89, startPoint y: 84, endPoint x: 137, endPoint y: 100, distance: 50.5
click at [137, 100] on div "hero.findNearestItem() - 方法 hero.尋找最近物品() 返回視野內(60m and line-of-sight)最近的物品，如果沒…" at bounding box center [138, 72] width 123 height 77
type textarea "y = pos.y hero.moveXY(x, y)"
click at [200, 34] on button "×" at bounding box center [199, 35] width 4 height 7
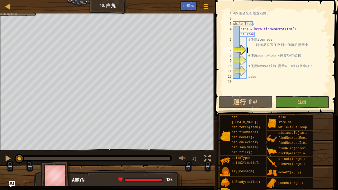
click at [254, 49] on div "# 跟 隨 發 光 石 通 過 陷 阱 。 while True : item = hero . findNearestItem ( ) if item : …" at bounding box center [281, 58] width 98 height 95
paste textarea "hero.moveXY(x, y)"
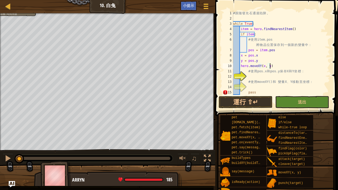
click at [240, 55] on div "# 跟 隨 發 光 石 通 過 陷 阱 。 while True : item = hero . findNearestItem ( ) if item : …" at bounding box center [279, 58] width 94 height 95
click at [240, 61] on div "# 跟 隨 發 光 石 通 過 陷 阱 。 while True : item = hero . findNearestItem ( ) if item : …" at bounding box center [279, 58] width 94 height 95
click at [239, 65] on div "# 跟 隨 發 光 石 通 過 陷 阱 。 while True : item = hero . findNearestItem ( ) if item : …" at bounding box center [279, 58] width 94 height 95
type textarea "hero.moveXY(x, y)"
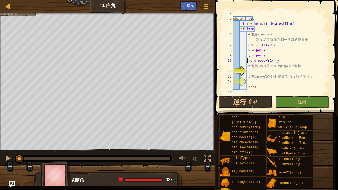
scroll to position [5, 0]
click at [252, 81] on div "while True : item = hero . findNearestItem ( ) if item : # 使 用 item.pos 將 物 品 位…" at bounding box center [279, 58] width 94 height 95
type textarea "# 使用 moveXY() 和 變量X、Y移動至坐標："
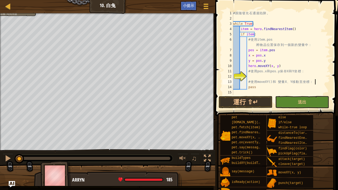
click at [251, 77] on div "# 跟 隨 發 光 石 通 過 陷 阱 。 while True : item = hero . findNearestItem ( ) if item : …" at bounding box center [281, 58] width 98 height 95
type textarea "# 使用 pos.x 和 pos.y 保存X和Y坐標："
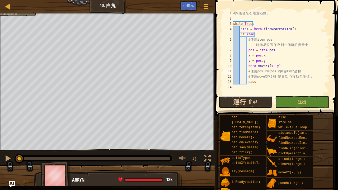
click at [258, 101] on button "運行 ⇧↵" at bounding box center [246, 102] width 54 height 12
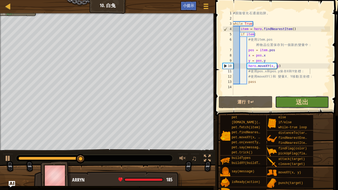
click at [309, 103] on button "送出" at bounding box center [302, 102] width 54 height 12
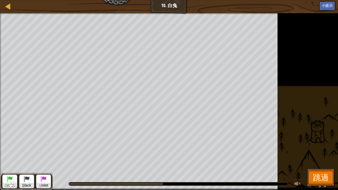
drag, startPoint x: 320, startPoint y: 172, endPoint x: 322, endPoint y: 169, distance: 3.4
click at [320, 171] on span "跳過" at bounding box center [321, 177] width 16 height 11
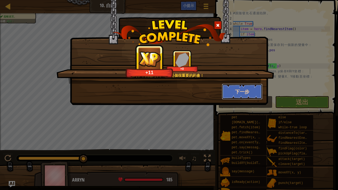
click at [239, 95] on button "下一步" at bounding box center [242, 92] width 41 height 16
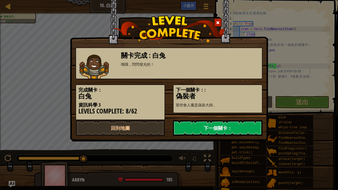
click at [188, 126] on link "下一個關卡：" at bounding box center [217, 128] width 89 height 16
click at [186, 127] on link "下一個關卡：" at bounding box center [217, 128] width 89 height 16
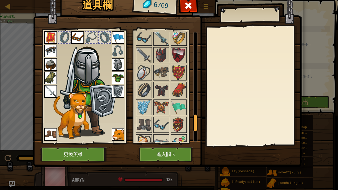
scroll to position [518, 0]
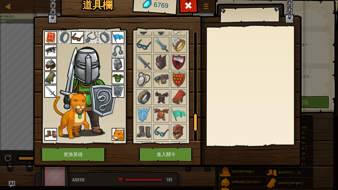
click at [177, 73] on img at bounding box center [178, 79] width 15 height 15
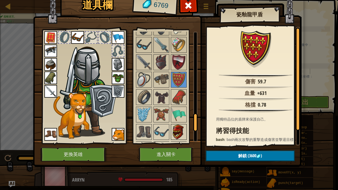
click at [173, 126] on img at bounding box center [178, 132] width 15 height 15
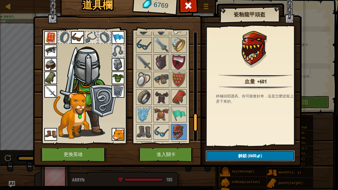
click at [238, 154] on span "解鎖" at bounding box center [242, 156] width 8 height 6
click at [243, 153] on button "確認" at bounding box center [250, 155] width 89 height 11
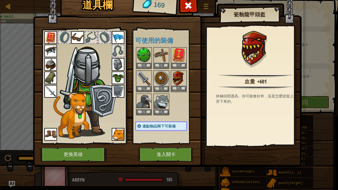
click at [179, 78] on img at bounding box center [178, 78] width 15 height 15
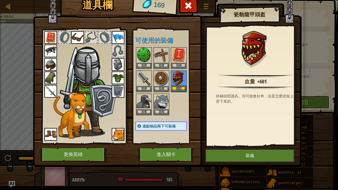
click at [179, 78] on img at bounding box center [178, 78] width 15 height 15
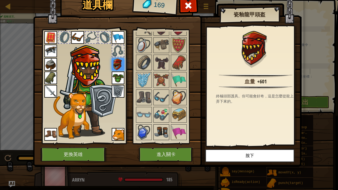
scroll to position [545, 0]
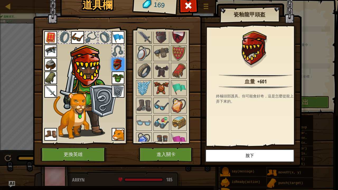
click at [158, 82] on img at bounding box center [161, 88] width 15 height 15
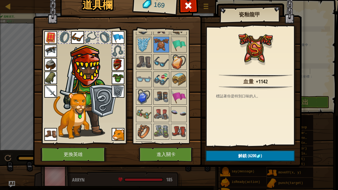
scroll to position [598, 0]
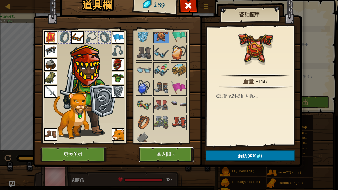
click at [156, 152] on button "進入關卡" at bounding box center [166, 154] width 55 height 15
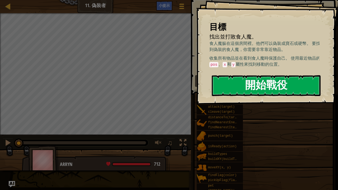
click at [263, 79] on button "開始戰役" at bounding box center [266, 85] width 109 height 21
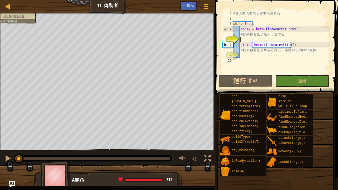
click at [247, 38] on div "# 食 人 魔 偽 裝 成 了 硬 幣 或 者 寶 石 ！ while True : enemy = hero . findNearestEnemy ( ) …" at bounding box center [281, 48] width 98 height 74
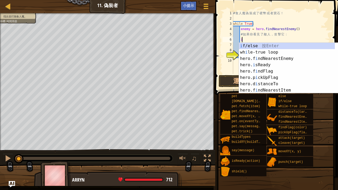
type textarea "if enemy:"
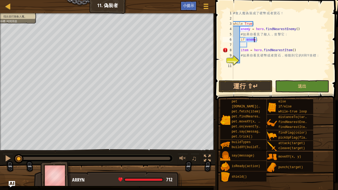
click at [251, 44] on div "# 食 人 魔 偽 裝 成 了 硬 幣 或 者 寶 石 ！ while True : enemy = hero . findNearestEnemy ( ) …" at bounding box center [281, 50] width 98 height 79
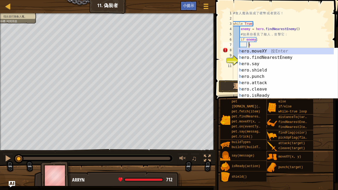
scroll to position [2, 1]
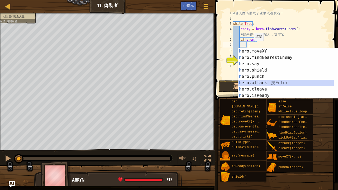
click at [258, 81] on div "h ero.moveXY 按 Enter h ero.findNearestEnemy 按 Enter h ero.say 按 Enter h ero.shi…" at bounding box center [286, 79] width 96 height 63
type textarea "hero.attack(enemy)"
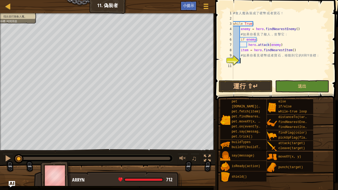
click at [246, 61] on div "# 食 人 魔 偽 裝 成 了 硬 幣 或 者 寶 石 ！ while True : enemy = hero . findNearestEnemy ( ) …" at bounding box center [281, 50] width 98 height 79
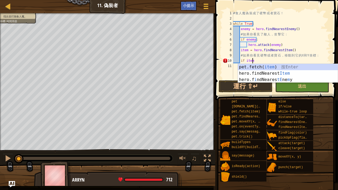
type textarea "if item:"
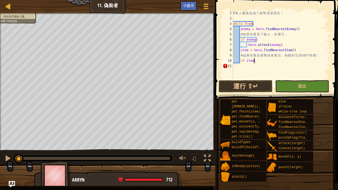
scroll to position [2, 1]
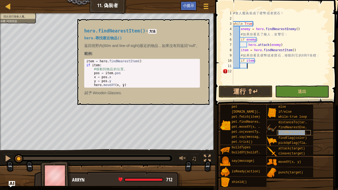
click at [288, 133] on span "findNearestItem()" at bounding box center [294, 133] width 32 height 4
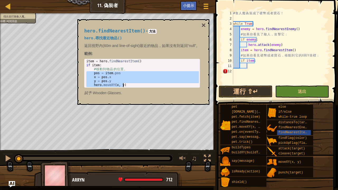
drag, startPoint x: 86, startPoint y: 73, endPoint x: 127, endPoint y: 91, distance: 45.1
click at [125, 91] on div "hero.findNearestItem() - 方法 hero.尋找最近物品() 返回視野內(60m and line-of-sight)最近的物品，如果沒…" at bounding box center [142, 61] width 123 height 77
type textarea "y = pos.y hero.moveXY(x, y)"
drag, startPoint x: 204, startPoint y: 24, endPoint x: 221, endPoint y: 37, distance: 21.2
click at [204, 24] on button "×" at bounding box center [203, 25] width 4 height 7
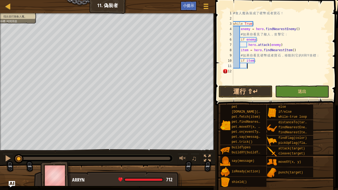
click at [249, 64] on div "# 食 人 魔 偽 裝 成 了 硬 幣 或 者 寶 石 ！ while True : enemy = hero . findNearestEnemy ( ) …" at bounding box center [281, 53] width 98 height 84
paste textarea "hero.moveXY(x, y)"
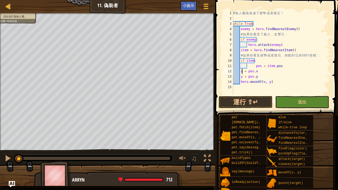
click at [241, 70] on div "# 食 人 魔 偽 裝 成 了 硬 幣 或 者 寶 石 ！ while True : enemy = hero . findNearestEnemy ( ) …" at bounding box center [281, 58] width 98 height 95
click at [240, 72] on div "# 食 人 魔 偽 裝 成 了 硬 幣 或 者 寶 石 ！ while True : enemy = hero . findNearestEnemy ( ) …" at bounding box center [281, 58] width 98 height 95
click at [240, 77] on div "# 食 人 魔 偽 裝 成 了 硬 幣 或 者 寶 石 ！ while True : enemy = hero . findNearestEnemy ( ) …" at bounding box center [281, 58] width 98 height 95
click at [241, 81] on div "# 食 人 魔 偽 裝 成 了 硬 幣 或 者 寶 石 ！ while True : enemy = hero . findNearestEnemy ( ) …" at bounding box center [281, 58] width 98 height 95
click at [253, 65] on div "# 食 人 魔 偽 裝 成 了 硬 幣 或 者 寶 石 ！ while True : enemy = hero . findNearestEnemy ( ) …" at bounding box center [281, 58] width 98 height 95
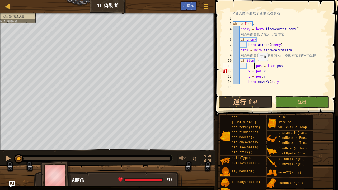
type textarea "pos = item.pos"
click at [264, 96] on button "運行 ⇧↵" at bounding box center [246, 102] width 54 height 12
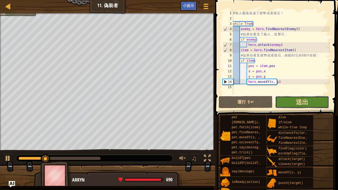
click at [297, 98] on span "送出" at bounding box center [302, 102] width 13 height 8
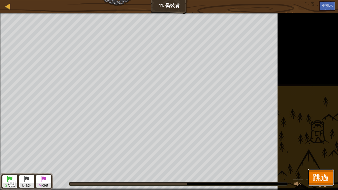
click at [329, 171] on button "跳過" at bounding box center [321, 177] width 26 height 17
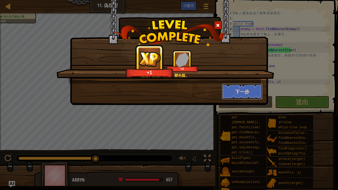
click at [231, 91] on button "下一步" at bounding box center [242, 92] width 41 height 16
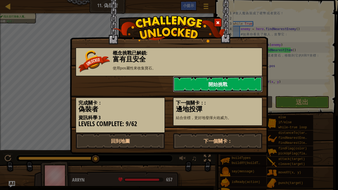
click at [203, 79] on link "開始挑戰" at bounding box center [217, 84] width 89 height 16
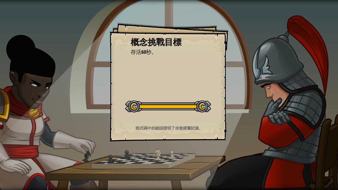
click at [221, 125] on div "概念挑戰目標 存活60秒。 開始概念挑戰 從伺服器載入失敗 您將需要訂閱來開啟這關。 訂閱 您需要加入一個課程來遊玩此關卡。 回到我的課程 詢問您的老師來分派…" at bounding box center [169, 82] width 119 height 119
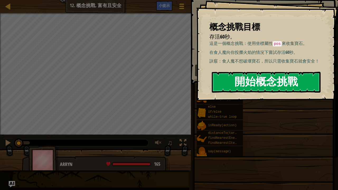
click at [259, 75] on button "開始概念挑戰" at bounding box center [266, 82] width 109 height 21
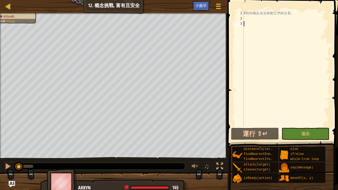
click at [259, 19] on div "# 找 到 物 品 並 且 移 動 它 們 的 位 置 。" at bounding box center [286, 74] width 87 height 127
type textarea "w"
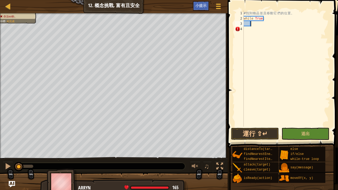
click at [259, 23] on div "# 找 到 物 品 並 且 移 動 它 們 的 位 置 。 while True :" at bounding box center [286, 74] width 87 height 127
type textarea "f"
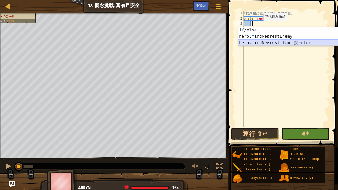
click at [262, 41] on div "i f /else 按 Enter hero. f indNearestEnemy 按 Enter hero. f indNearestItem 按 Enter" at bounding box center [288, 43] width 100 height 32
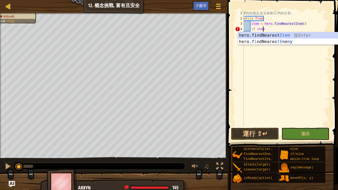
scroll to position [2, 1]
type textarea "if item:"
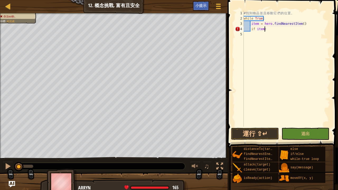
scroll to position [2, 1]
click at [264, 35] on div "# 找 到 物 品 並 且 移 動 它 們 的 位 置 。 while True : item = hero . findNearestItem ( ) if…" at bounding box center [286, 74] width 87 height 127
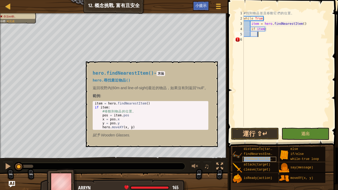
click at [256, 158] on span "findNearestItem()" at bounding box center [260, 159] width 32 height 4
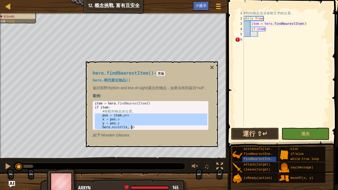
drag, startPoint x: 94, startPoint y: 115, endPoint x: 134, endPoint y: 139, distance: 46.7
click at [134, 139] on div "hero.findNearestItem() - 方法 hero.尋找最近物品() 返回視野內(60m and line-of-sight)最近的物品，如果沒…" at bounding box center [150, 104] width 123 height 77
type textarea "y = pos.y hero.moveXY(x, y)"
click at [213, 68] on button "×" at bounding box center [212, 67] width 4 height 7
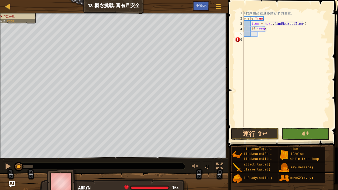
click at [267, 34] on div "# 找 到 物 品 並 且 移 動 它 們 的 位 置 。 while True : item = hero . findNearestItem ( ) if…" at bounding box center [286, 74] width 87 height 127
paste textarea "hero.moveXY(x, y)"
click at [251, 41] on div "# 找 到 物 品 並 且 移 動 它 們 的 位 置 。 while True : item = hero . findNearestItem ( ) if…" at bounding box center [286, 74] width 87 height 127
click at [250, 43] on div "# 找 到 物 品 並 且 移 動 它 們 的 位 置 。 while True : item = hero . findNearestItem ( ) if…" at bounding box center [286, 74] width 87 height 127
click at [251, 40] on div "# 找 到 物 品 並 且 移 動 它 們 的 位 置 。 while True : item = hero . findNearestItem ( ) if…" at bounding box center [286, 74] width 87 height 127
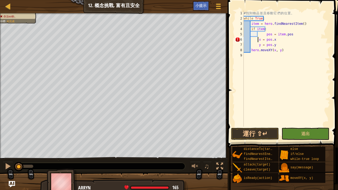
click at [251, 50] on div "# 找 到 物 品 並 且 移 動 它 們 的 位 置 。 while True : item = hero . findNearestItem ( ) if…" at bounding box center [286, 74] width 87 height 127
type textarea "hero.moveXY(x, y)"
click at [248, 132] on button "運行 ⇧↵" at bounding box center [255, 134] width 48 height 12
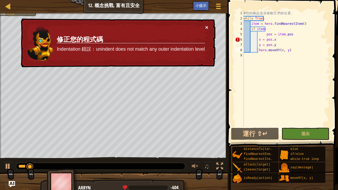
click at [206, 26] on button "×" at bounding box center [206, 28] width 3 height 6
click at [206, 25] on button "×" at bounding box center [206, 28] width 3 height 6
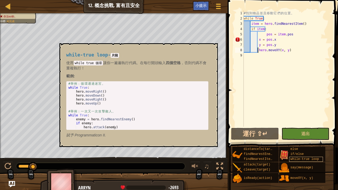
scroll to position [2, 0]
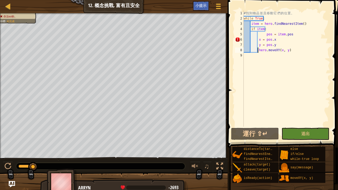
click at [264, 34] on div "# 找 到 物 品 並 且 移 動 它 們 的 位 置 。 while True : item = hero . findNearestItem ( ) if…" at bounding box center [286, 74] width 87 height 127
type textarea "pos = item.pos"
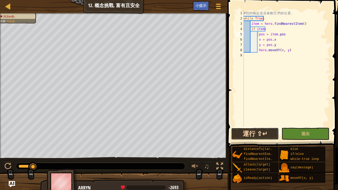
click at [244, 135] on button "運行 ⇧↵" at bounding box center [255, 134] width 48 height 12
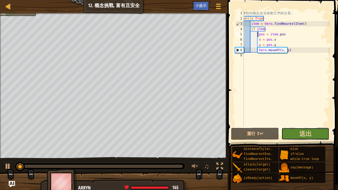
click at [314, 133] on button "送出" at bounding box center [305, 134] width 48 height 12
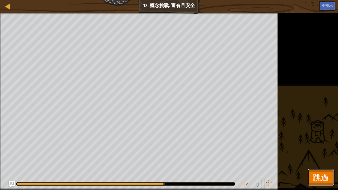
click at [323, 178] on span "跳過" at bounding box center [321, 177] width 16 height 11
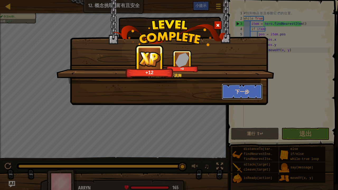
click at [246, 94] on button "下一步" at bounding box center [242, 92] width 41 height 16
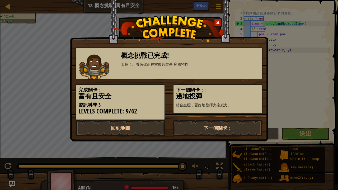
click at [219, 125] on link "下一個關卡：" at bounding box center [217, 128] width 89 height 16
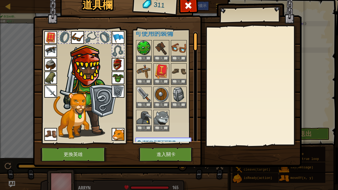
scroll to position [0, 0]
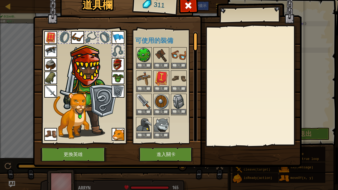
click at [176, 100] on img at bounding box center [178, 101] width 15 height 15
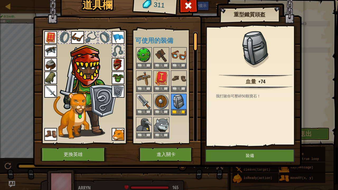
click at [115, 64] on img at bounding box center [118, 64] width 13 height 13
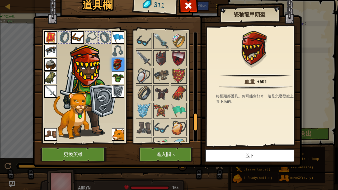
scroll to position [509, 0]
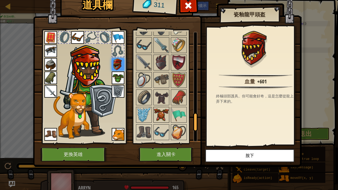
click at [163, 107] on img at bounding box center [161, 114] width 15 height 15
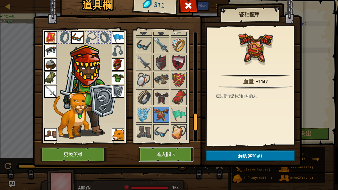
click at [174, 154] on button "進入關卡" at bounding box center [166, 154] width 55 height 15
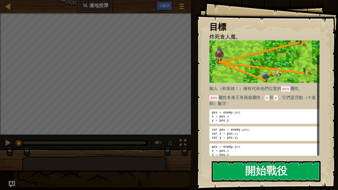
scroll to position [12, 0]
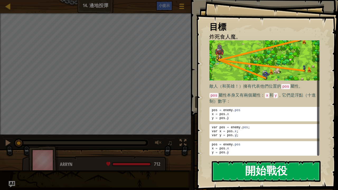
click at [241, 172] on button "開始戰役" at bounding box center [266, 171] width 109 height 21
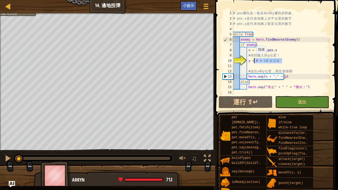
drag, startPoint x: 282, startPoint y: 60, endPoint x: 253, endPoint y: 59, distance: 28.8
click at [253, 59] on div "# pos 屬 性 是 一 個 具 有 x 和 y 屬 性 的 對 象 。 # pos.x 是 代 表 地 圖 上 水 平 位 置 的 數 字 # pos.y…" at bounding box center [281, 58] width 98 height 95
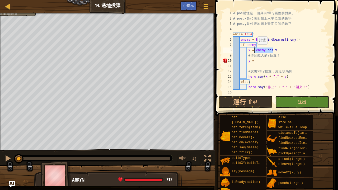
drag, startPoint x: 275, startPoint y: 50, endPoint x: 254, endPoint y: 50, distance: 20.1
click at [254, 50] on div "# pos 屬 性 是 一 個 具 有 x 和 y 屬 性 的 對 象 。 # pos.x 是 代 表 地 圖 上 水 平 位 置 的 數 字 # pos.y…" at bounding box center [281, 58] width 98 height 95
click at [262, 61] on div "# pos 屬 性 是 一 個 具 有 x 和 y 屬 性 的 對 象 。 # pos.x 是 代 表 地 圖 上 水 平 位 置 的 數 字 # pos.y…" at bounding box center [281, 58] width 98 height 95
type textarea "y = enemy.pos.y"
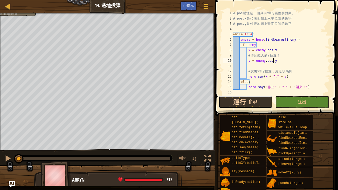
click at [252, 98] on button "運行 ⇧↵" at bounding box center [246, 102] width 54 height 12
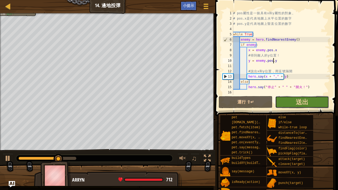
click at [288, 101] on button "送出" at bounding box center [302, 102] width 54 height 12
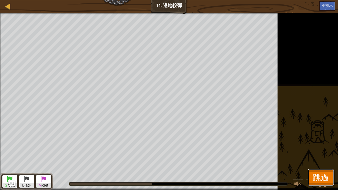
click at [325, 180] on span "跳過" at bounding box center [321, 177] width 16 height 11
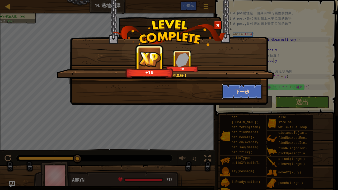
click at [250, 91] on button "下一步" at bounding box center [242, 92] width 41 height 16
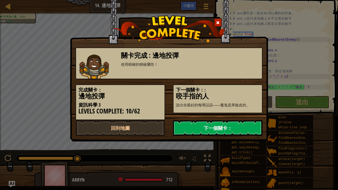
click at [192, 122] on link "下一個關卡：" at bounding box center [217, 128] width 89 height 16
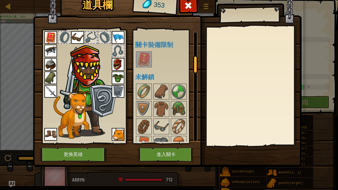
scroll to position [158, 0]
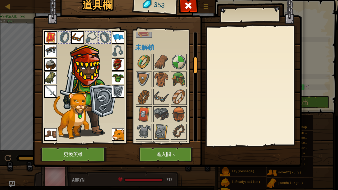
click at [146, 59] on img at bounding box center [143, 62] width 15 height 15
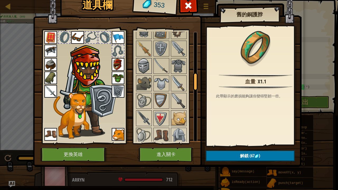
scroll to position [290, 0]
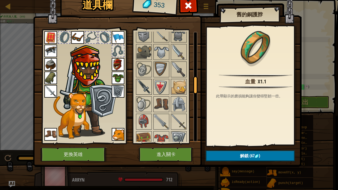
click at [143, 81] on img at bounding box center [143, 86] width 15 height 15
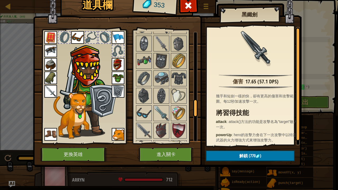
scroll to position [475, 0]
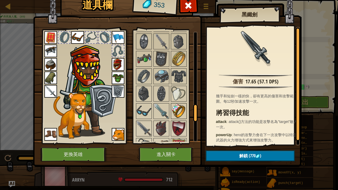
click at [178, 106] on img at bounding box center [178, 111] width 15 height 15
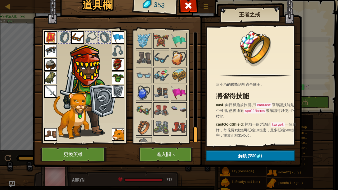
scroll to position [620, 0]
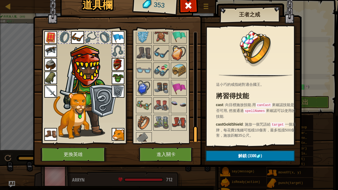
click at [115, 62] on img at bounding box center [118, 64] width 13 height 13
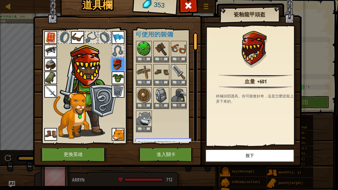
scroll to position [0, 0]
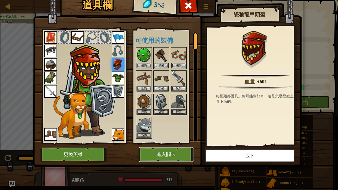
click at [166, 154] on button "進入關卡" at bounding box center [166, 154] width 55 height 15
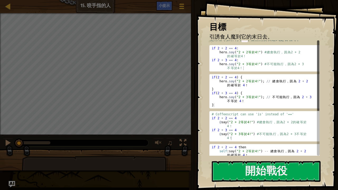
scroll to position [69, 0]
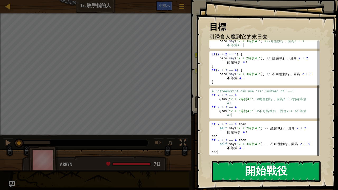
click at [258, 172] on button "開始戰役" at bounding box center [266, 171] width 109 height 21
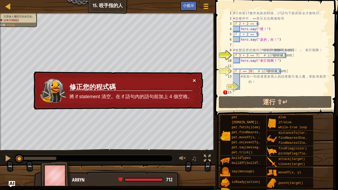
click at [193, 79] on button "×" at bounding box center [194, 81] width 3 height 6
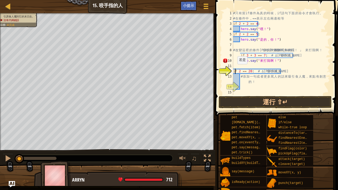
click at [234, 69] on div "# 只 有 當 if 條 件 為 真 的 時 候 ， if 語 句 下 面 的 命 令 才 會 執 行 。 # 在 條 件 中 ， == 表 示 左 右 兩 …" at bounding box center [281, 58] width 98 height 95
click at [233, 69] on div "12" at bounding box center [228, 71] width 11 height 5
click at [238, 59] on div "# 只 有 當 if 條 件 為 真 的 時 候 ， if 語 句 下 面 的 命 令 才 會 執 行 。 # 在 條 件 中 ， == 表 示 左 右 兩 …" at bounding box center [281, 58] width 98 height 95
click at [240, 61] on div "# 只 有 當 if 條 件 為 真 的 時 候 ， if 語 句 下 面 的 命 令 才 會 執 行 。 # 在 條 件 中 ， == 表 示 左 右 兩 …" at bounding box center [281, 58] width 98 height 95
type textarea "hero.say("來打我啊！")"
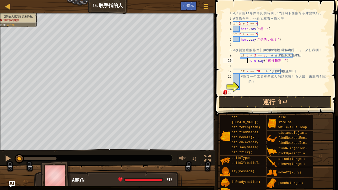
click at [243, 85] on div "# 只 有 當 if 條 件 為 真 的 時 候 ， if 語 句 下 面 的 命 令 才 會 執 行 。 # 在 條 件 中 ， == 表 示 左 右 兩 …" at bounding box center [281, 58] width 98 height 95
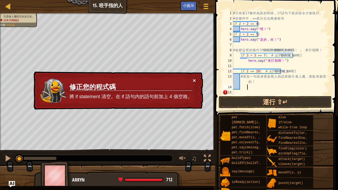
click at [193, 78] on button "×" at bounding box center [194, 81] width 3 height 6
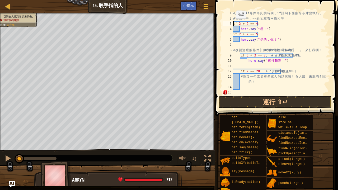
click at [233, 24] on div "# 只 有 當 if 條 件 為 真 的 時 候 ， if 語 句 下 面 的 命 令 才 會 執 行 。 # 在 條 件 中 ， == 表 示 左 右 兩 …" at bounding box center [281, 58] width 98 height 95
type textarea "if 2 + 2 == 4:"
click at [243, 88] on div "# 只 有 當 if 條 件 為 真 的 時 候 ， if 語 句 下 面 的 命 令 才 會 執 行 。 # 在 條 件 中 ， == 表 示 左 右 兩 …" at bounding box center [281, 58] width 98 height 95
type textarea "# 添加一句或者更多罵人的話來吸引食人魔，來點有創意"
type textarea "g"
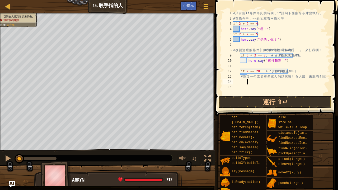
type textarea "h"
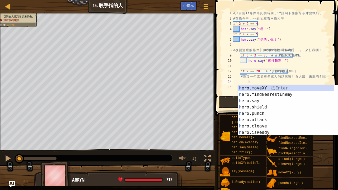
scroll to position [2, 1]
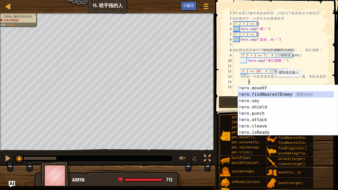
click at [266, 97] on div "h ero.moveXY 按 Enter h ero.findNearestEnemy 按 Enter h ero.say 按 Enter h ero.shi…" at bounding box center [286, 116] width 96 height 63
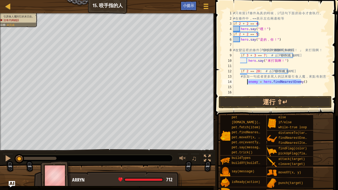
drag, startPoint x: 306, startPoint y: 82, endPoint x: 247, endPoint y: 81, distance: 59.4
click at [247, 81] on div "# 只 有 當 if 條 件 為 真 的 時 候 ， if 語 句 下 面 的 命 令 才 會 執 行 。 # 在 條 件 中 ， == 表 示 左 右 兩 …" at bounding box center [281, 58] width 98 height 95
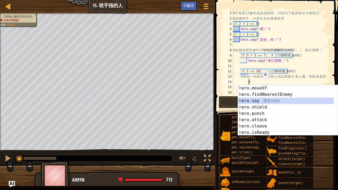
click at [259, 100] on div "h ero.moveXY 按 Enter h ero.findNearestEnemy 按 Enter h ero.say 按 Enter h ero.shi…" at bounding box center [286, 116] width 96 height 63
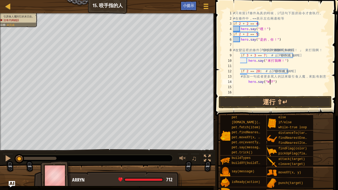
scroll to position [2, 3]
click at [292, 104] on button "運行 ⇧↵" at bounding box center [275, 102] width 113 height 12
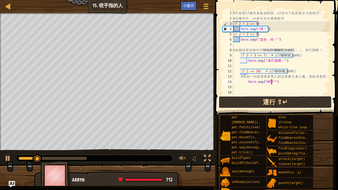
click at [275, 99] on button "運行 ⇧↵" at bounding box center [275, 102] width 113 height 12
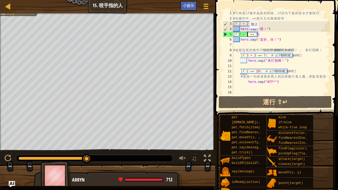
drag, startPoint x: 247, startPoint y: 34, endPoint x: 252, endPoint y: 34, distance: 5.0
click at [247, 34] on div "# 只 有 當 if 條 件 為 真 的 時 候 ， if 語 句 下 面 的 命 令 才 會 執 行 。 # 在 條 件 中 ， == 表 示 左 右 兩 …" at bounding box center [281, 58] width 98 height 95
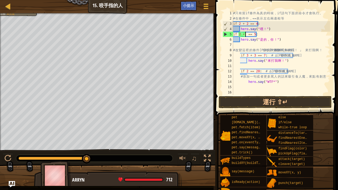
scroll to position [2, 1]
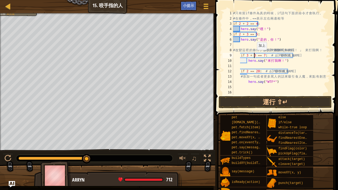
click at [254, 55] on div "# 只 有 當 if 條 件 為 真 的 時 候 ， if 語 句 下 面 的 命 令 才 會 執 行 。 # 在 條 件 中 ， == 表 示 左 右 兩 …" at bounding box center [281, 58] width 98 height 95
click at [247, 71] on div "# 只 有 當 if 條 件 為 真 的 時 候 ， if 語 句 下 面 的 命 令 才 會 執 行 。 # 在 條 件 中 ， == 表 示 左 右 兩 …" at bounding box center [281, 58] width 98 height 95
type textarea "if 2+18 == 20: # ∆ 讓條件成立"
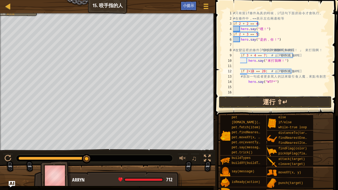
click at [271, 97] on button "運行 ⇧↵" at bounding box center [275, 102] width 113 height 12
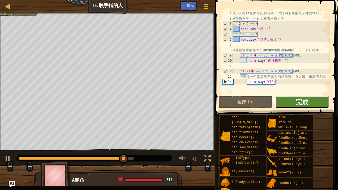
click at [299, 101] on span "完成" at bounding box center [302, 102] width 13 height 8
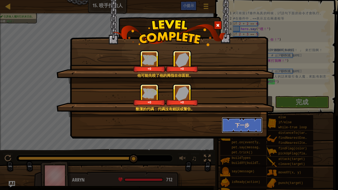
click at [237, 124] on button "下一步" at bounding box center [242, 125] width 41 height 16
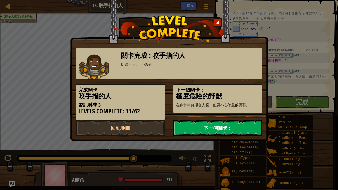
click at [197, 125] on link "下一個關卡：" at bounding box center [217, 128] width 89 height 16
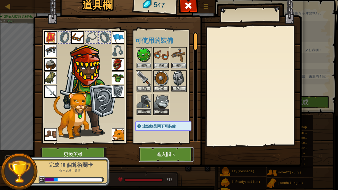
click at [158, 153] on button "進入關卡" at bounding box center [166, 154] width 55 height 15
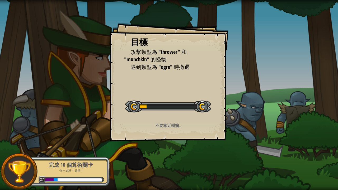
click at [78, 167] on div "完成 10 個算術關卡" at bounding box center [70, 164] width 67 height 7
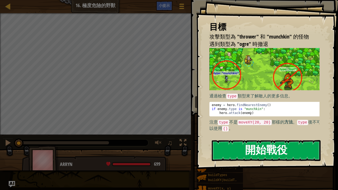
click at [239, 150] on button "開始戰役" at bounding box center [266, 150] width 109 height 21
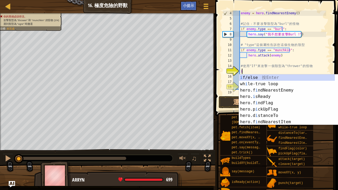
scroll to position [2, 0]
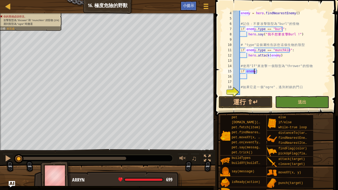
type textarea "if .:"
drag, startPoint x: 259, startPoint y: 71, endPoint x: 241, endPoint y: 70, distance: 18.5
click at [241, 70] on div "enemy = hero . findNearestEnemy ( ) # 記 住 ： 不 要 攻 擊 類 型 為 "burl" 的 怪 物 if enemy…" at bounding box center [279, 58] width 94 height 95
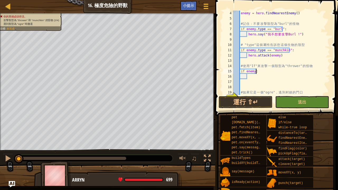
click at [255, 73] on div "enemy = hero . findNearestEnemy ( ) # 記 住 ： 不 要 攻 擊 類 型 為 "burl" 的 怪 物 if enemy…" at bounding box center [279, 58] width 94 height 95
click at [254, 74] on div "enemy = hero . findNearestEnemy ( ) # 記 住 ： 不 要 攻 擊 類 型 為 "burl" 的 怪 物 if enemy…" at bounding box center [279, 58] width 94 height 95
type textarea "if enemy.type:"
click at [270, 75] on div "enemy = hero . findNearestEnemy ( ) # 記 住 ： 不 要 攻 擊 類 型 為 "burl" 的 怪 物 if enemy…" at bounding box center [279, 58] width 94 height 95
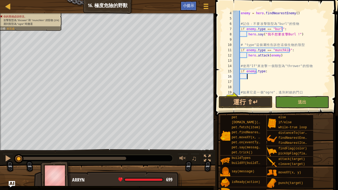
scroll to position [2, 1]
click at [271, 72] on div "enemy = hero . findNearestEnemy ( ) # 記 住 ： 不 要 攻 擊 類 型 為 "burl" 的 怪 物 if enemy…" at bounding box center [279, 58] width 94 height 95
click at [263, 71] on div "enemy = hero . findNearestEnemy ( ) # 記 住 ： 不 要 攻 擊 類 型 為 "burl" 的 怪 物 if enemy…" at bounding box center [279, 58] width 94 height 95
click at [268, 72] on div "enemy = hero . findNearestEnemy ( ) # 記 住 ： 不 要 攻 擊 類 型 為 "burl" 的 怪 物 if enemy…" at bounding box center [279, 58] width 94 height 95
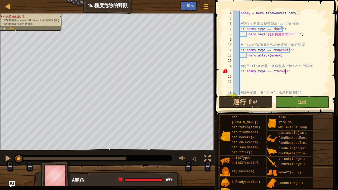
click at [289, 71] on div "enemy = hero . findNearestEnemy ( ) # 記 住 ： 不 要 攻 擊 類 型 為 "burl" 的 怪 物 if enemy…" at bounding box center [279, 58] width 94 height 95
type textarea "if enemy.type == "thrower":"
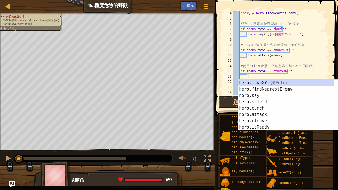
scroll to position [2, 1]
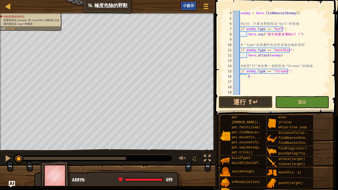
click at [188, 4] on span "小提示" at bounding box center [188, 5] width 11 height 5
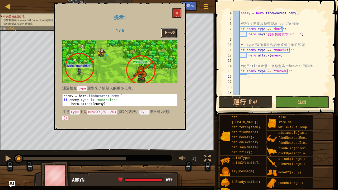
click at [172, 32] on button "下一步" at bounding box center [169, 33] width 16 height 10
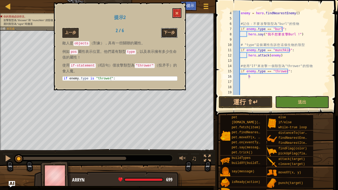
click at [172, 32] on button "下一步" at bounding box center [169, 33] width 16 height 10
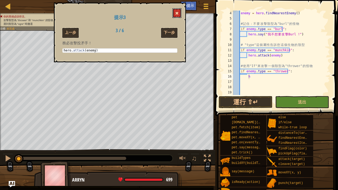
click at [180, 13] on button at bounding box center [176, 13] width 9 height 10
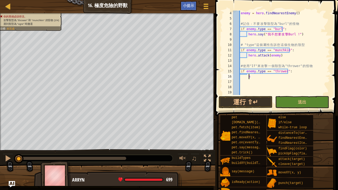
click at [255, 75] on div "enemy = hero . findNearestEnemy ( ) # 記 住 ： 不 要 攻 擊 類 型 為 "burl" 的 怪 物 if enemy…" at bounding box center [279, 58] width 94 height 95
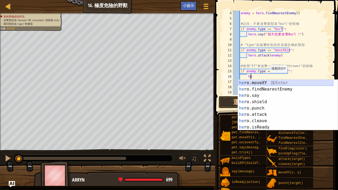
type textarea "h"
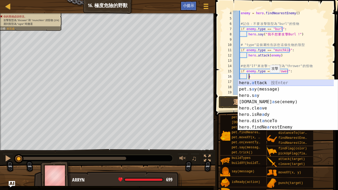
click at [269, 81] on div "hero. a ttack 按 Enter pet.s a y(message) 按 Enter hero.s a y 按 Enter pet.ch a se…" at bounding box center [286, 111] width 96 height 63
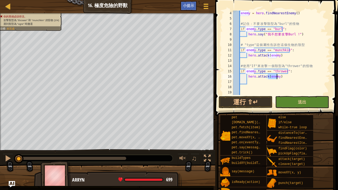
type textarea "hero.attack(enemy)"
click at [292, 100] on button "送出" at bounding box center [302, 102] width 54 height 12
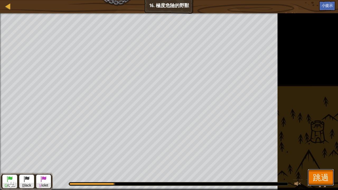
click at [323, 174] on span "跳過" at bounding box center [321, 177] width 16 height 11
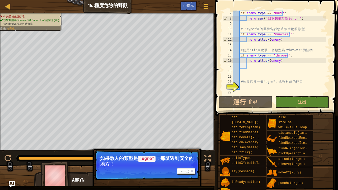
scroll to position [2, 0]
click at [251, 88] on div "if enemy . type == "burl" : hero . say ( " 我 不 想 要 攻 擊 Burl !" ) # "type" 這 個 屬…" at bounding box center [279, 58] width 94 height 95
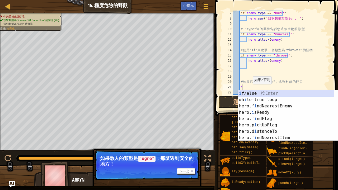
click at [272, 93] on div "i f/else 按 Enter wh i le-true loop 按 Enter hero.f i ndNearestEnemy 按 Enter hero…" at bounding box center [286, 121] width 96 height 63
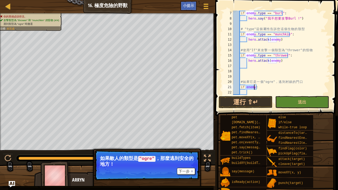
click at [254, 88] on div "if enemy . type == "burl" : hero . say ( " 我 不 想 要 攻 擊 Burl !" ) # "type" 這 個 屬…" at bounding box center [279, 53] width 94 height 84
drag, startPoint x: 266, startPoint y: 81, endPoint x: 276, endPoint y: 82, distance: 10.0
click at [276, 82] on div "if enemy . type == "burl" : hero . say ( " 我 不 想 要 攻 擊 Burl !" ) # "type" 這 個 屬…" at bounding box center [279, 58] width 94 height 95
click at [266, 86] on div "if enemy . type == "burl" : hero . say ( " 我 不 想 要 攻 擊 Burl !" ) # "type" 這 個 屬…" at bounding box center [279, 58] width 94 height 95
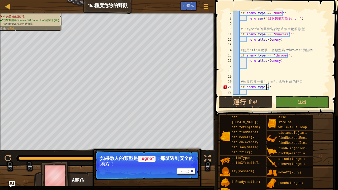
paste textarea ""ogre""
type textarea "if enemy.type=="ogre":"
click at [257, 94] on div "if enemy . type == "burl" : hero . say ( " 我 不 想 要 攻 擊 Burl !" ) # "type" 這 個 屬…" at bounding box center [279, 58] width 94 height 95
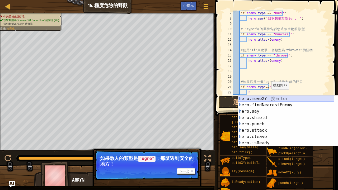
click at [267, 96] on div "h ero.moveXY 按 Enter h ero.findNearestEnemy 按 Enter h ero.say 按 Enter h ero.shi…" at bounding box center [286, 127] width 96 height 63
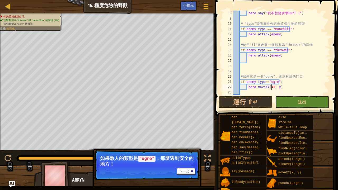
scroll to position [42, 0]
click at [276, 87] on div "hero . say ( " 我 不 想 要 攻 擊 Burl !" ) # "type" 這 個 屬 性 告 訴 您 這 個 生 物 的 類 型 if en…" at bounding box center [279, 58] width 94 height 95
click at [277, 87] on div "hero . say ( " 我 不 想 要 攻 擊 Burl !" ) # "type" 這 個 屬 性 告 訴 您 這 個 生 物 的 類 型 if en…" at bounding box center [279, 58] width 94 height 95
type textarea "hero.moveXY(41, 47)"
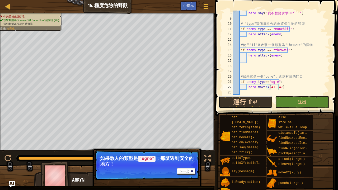
click at [235, 101] on button "運行 ⇧↵" at bounding box center [246, 102] width 54 height 12
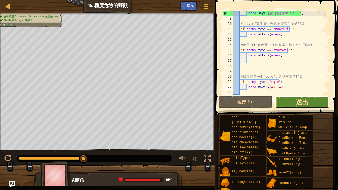
click at [298, 105] on span "送出" at bounding box center [302, 102] width 13 height 8
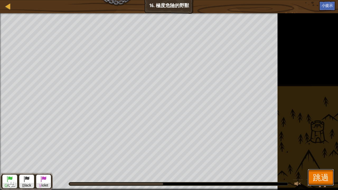
click at [325, 179] on span "跳過" at bounding box center [321, 177] width 16 height 11
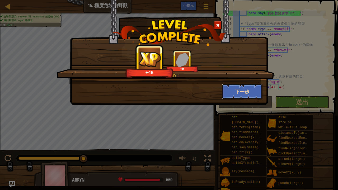
click at [249, 96] on button "下一步" at bounding box center [242, 92] width 41 height 16
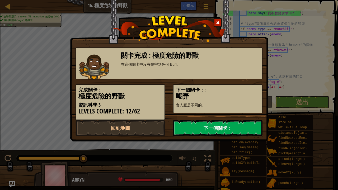
click at [217, 123] on link "下一個關卡：" at bounding box center [217, 128] width 89 height 16
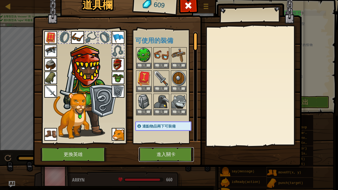
drag, startPoint x: 173, startPoint y: 153, endPoint x: 171, endPoint y: 152, distance: 2.8
click at [171, 152] on button "進入關卡" at bounding box center [166, 154] width 55 height 15
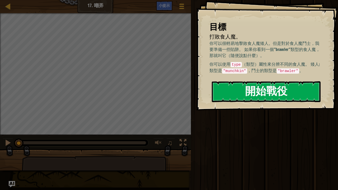
click at [252, 93] on button "開始戰役" at bounding box center [266, 91] width 109 height 21
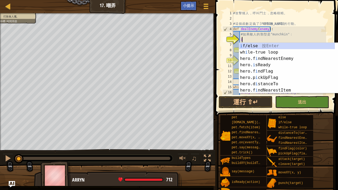
scroll to position [2, 0]
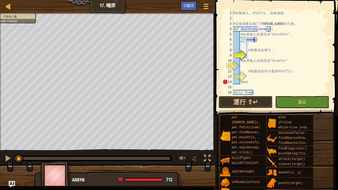
click at [253, 39] on div "# 攻 擊 矮 人 ， 呼 叫 鬥 士 ， 忽 略 樹 精 。 # 這 個 函 數 定 義 了 英 雄 對 敵 人 採 取 的 行 動 。 def dealE…" at bounding box center [279, 53] width 94 height 84
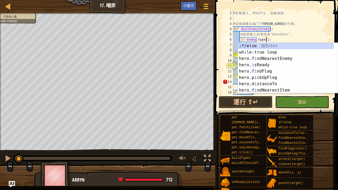
scroll to position [2, 3]
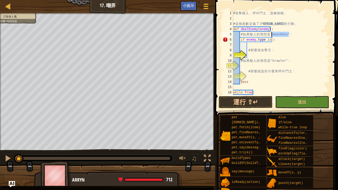
drag, startPoint x: 289, startPoint y: 34, endPoint x: 271, endPoint y: 33, distance: 17.7
click at [271, 33] on div "# 攻 擊 矮 人 ， 呼 叫 鬥 士 ， 忽 略 樹 精 。 # 這 個 函 數 定 義 了 英 雄 對 敵 人 採 取 的 行 動 。 def dealE…" at bounding box center [279, 58] width 94 height 95
click at [270, 38] on div "# 攻 擊 矮 人 ， 呼 叫 鬥 士 ， 忽 略 樹 精 。 # 這 個 函 數 定 義 了 英 雄 對 敵 人 採 取 的 行 動 。 def dealE…" at bounding box center [279, 58] width 94 height 95
paste textarea ""munchkin""
type textarea "if enemy.type is "munchkin":"
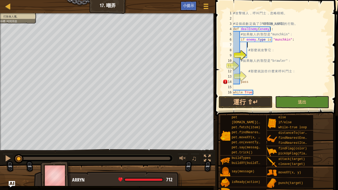
drag, startPoint x: 256, startPoint y: 45, endPoint x: 263, endPoint y: 44, distance: 7.2
click at [256, 45] on div "# 攻 擊 矮 人 ， 呼 叫 鬥 士 ， 忽 略 樹 精 。 # 這 個 函 數 定 義 了 英 雄 對 敵 人 採 取 的 行 動 。 def dealE…" at bounding box center [279, 58] width 94 height 95
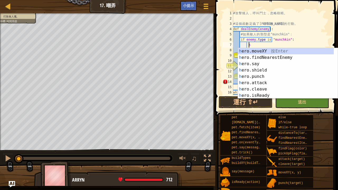
scroll to position [2, 1]
click at [263, 81] on div "h ero.moveXY 按 Enter h ero.findNearestEnemy 按 Enter h ero.say 按 Enter h ero.shi…" at bounding box center [286, 79] width 96 height 63
type textarea "hero.attack(enemy)"
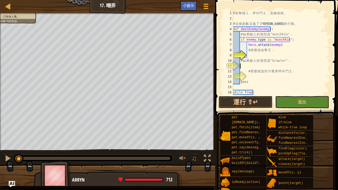
drag, startPoint x: 244, startPoint y: 67, endPoint x: 250, endPoint y: 67, distance: 5.3
click at [245, 67] on div "# 攻 擊 矮 人 ， 呼 叫 鬥 士 ， 忽 略 樹 精 。 # 這 個 函 數 定 義 了 英 雄 對 敵 人 採 取 的 行 動 。 def dealE…" at bounding box center [279, 58] width 94 height 95
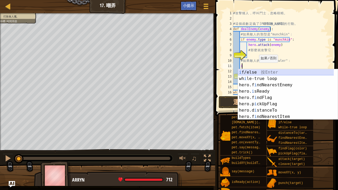
click at [259, 71] on div "i f/else 按 Enter wh i le-true loop 按 Enter hero.f i ndNearestEnemy 按 Enter hero…" at bounding box center [286, 100] width 96 height 63
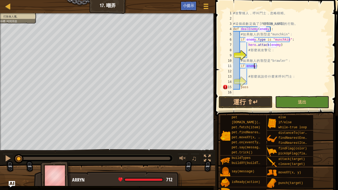
click at [253, 66] on div "# 攻 擊 矮 人 ， 呼 叫 鬥 士 ， 忽 略 樹 精 。 # 這 個 函 數 定 義 了 英 雄 對 敵 人 採 取 的 行 動 。 def dealE…" at bounding box center [279, 53] width 94 height 84
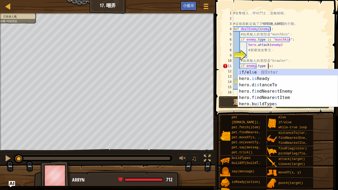
scroll to position [2, 3]
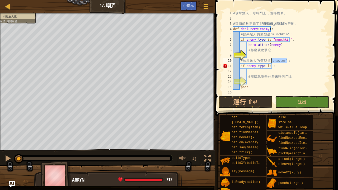
drag, startPoint x: 288, startPoint y: 60, endPoint x: 272, endPoint y: 58, distance: 15.9
click at [272, 58] on div "# 攻 擊 矮 人 ， 呼 叫 鬥 士 ， 忽 略 樹 精 。 # 這 個 函 數 定 義 了 英 雄 對 敵 人 採 取 的 行 動 。 def dealE…" at bounding box center [279, 58] width 94 height 95
click at [269, 67] on div "# 攻 擊 矮 人 ， 呼 叫 鬥 士 ， 忽 略 樹 精 。 # 這 個 函 數 定 義 了 英 雄 對 敵 人 採 取 的 行 動 。 def dealE…" at bounding box center [279, 58] width 94 height 95
paste textarea ""brawler""
type textarea "if enemy.type is "brawler":"
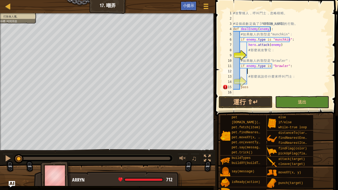
click at [256, 72] on div "# 攻 擊 矮 人 ， 呼 叫 鬥 士 ， 忽 略 樹 精 。 # 這 個 函 數 定 義 了 英 雄 對 敵 人 採 取 的 行 動 。 def dealE…" at bounding box center [279, 58] width 94 height 95
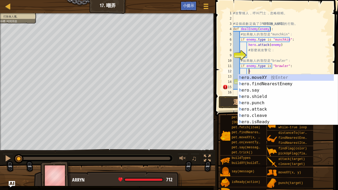
scroll to position [2, 1]
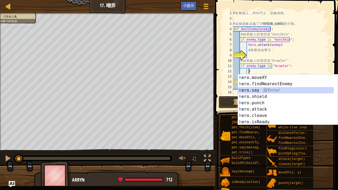
click at [277, 87] on div "h ero.moveXY 按 Enter h ero.findNearestEnemy 按 Enter h ero.say 按 Enter h ero.shi…" at bounding box center [286, 105] width 96 height 63
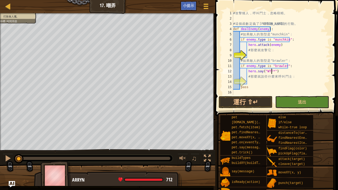
scroll to position [2, 3]
type textarea "hero.say("WTF*")"
click at [303, 101] on span "送出" at bounding box center [302, 102] width 8 height 6
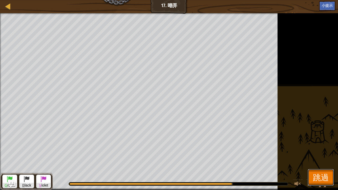
click at [322, 177] on span "跳過" at bounding box center [321, 177] width 16 height 11
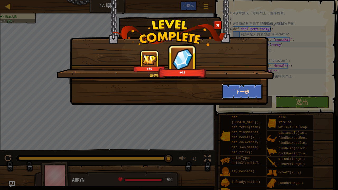
click at [250, 94] on button "下一步" at bounding box center [242, 92] width 41 height 16
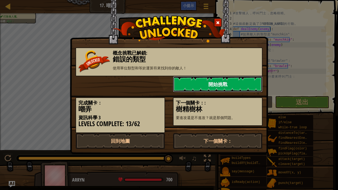
click at [227, 81] on link "開始挑戰" at bounding box center [217, 84] width 89 height 16
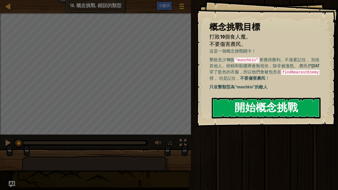
click at [248, 107] on button "開始概念挑戰" at bounding box center [266, 108] width 109 height 21
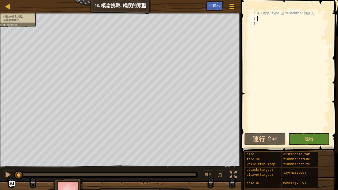
click at [261, 18] on div "# 只 攻 擊 `type` 是 "munchkin" 的 敵 人 。" at bounding box center [293, 77] width 74 height 132
type textarea "w"
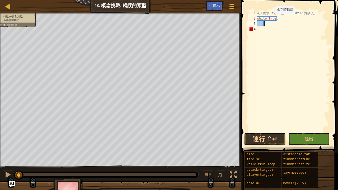
type textarea "f"
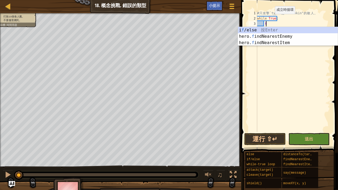
scroll to position [2, 0]
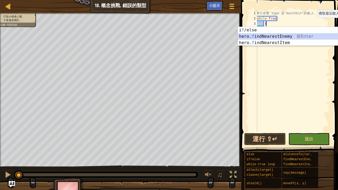
click at [282, 35] on div "i f /else 按 Enter hero. f indNearestEnemy 按 Enter hero. f indNearestItem 按 Enter" at bounding box center [288, 43] width 100 height 32
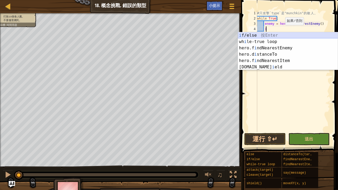
click at [291, 35] on div "i f/else 按 Enter wh i le-true loop 按 Enter hero.f i ndNearestEnemy 按 Enter hero…" at bounding box center [288, 57] width 100 height 51
type textarea "if enemy:"
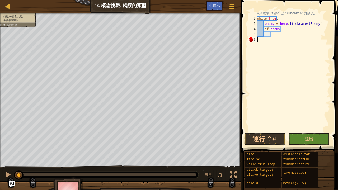
click at [277, 37] on div "# 只 攻 擊 `type` 是 "munchkin" 的 敵 人 。 while True : enemy = hero . findNearestEnem…" at bounding box center [293, 77] width 74 height 132
click at [282, 34] on div "# 只 攻 擊 `type` 是 "munchkin" 的 敵 人 。 while True : enemy = hero . findNearestEnem…" at bounding box center [293, 77] width 74 height 132
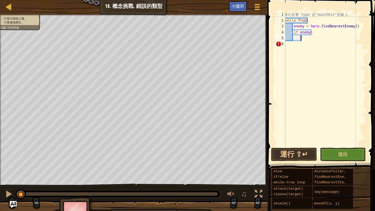
scroll to position [2, 1]
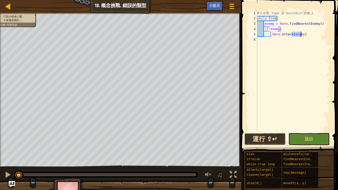
click at [275, 137] on button "運行 ⇧↵" at bounding box center [264, 139] width 41 height 12
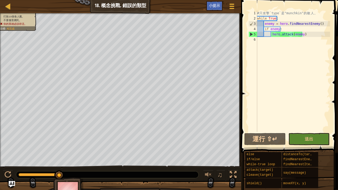
click at [70, 184] on img at bounding box center [68, 191] width 31 height 29
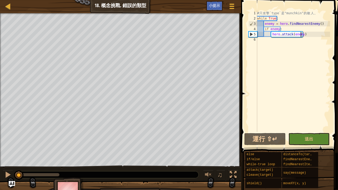
drag, startPoint x: 61, startPoint y: 174, endPoint x: 0, endPoint y: 168, distance: 61.5
click at [0, 168] on div "♫" at bounding box center [120, 174] width 241 height 16
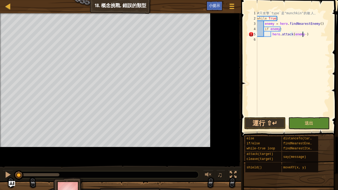
scroll to position [2, 4]
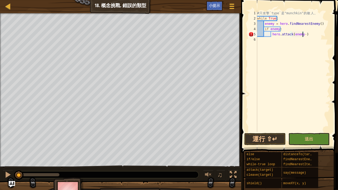
type textarea "hero.attack(enemy)"
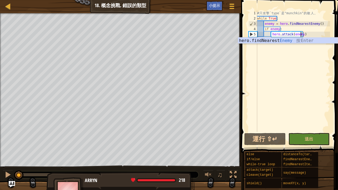
click at [99, 181] on div "Arryn" at bounding box center [137, 180] width 104 height 7
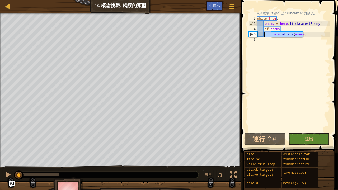
drag, startPoint x: 307, startPoint y: 34, endPoint x: 264, endPoint y: 35, distance: 43.3
click at [264, 35] on div "# 只 攻 擊 `type` 是 "munchkin" 的 敵 人 。 while True : enemy = hero . findNearestEnem…" at bounding box center [293, 77] width 74 height 132
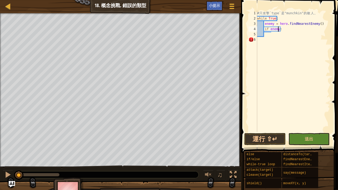
click at [278, 31] on div "# 只 攻 擊 `type` 是 "munchkin" 的 敵 人 。 while True : enemy = hero . findNearestEnem…" at bounding box center [293, 77] width 74 height 132
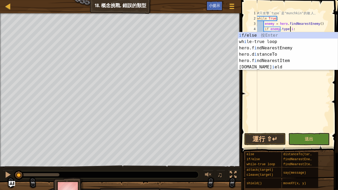
scroll to position [2, 3]
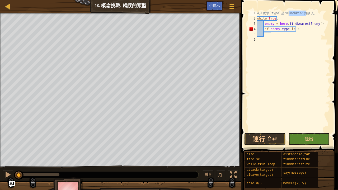
drag, startPoint x: 305, startPoint y: 12, endPoint x: 288, endPoint y: 12, distance: 17.7
click at [288, 12] on div "# 只 攻 擊 `type` 是 "munchkin" 的 敵 人 。 while True : enemy = hero . findNearestEnem…" at bounding box center [293, 77] width 74 height 132
click at [294, 30] on div "# 只 攻 擊 `type` 是 "munchkin" 的 敵 人 。 while True : enemy = hero . findNearestEnem…" at bounding box center [293, 77] width 74 height 132
paste textarea ""munchkin""
type textarea "if enemy.type is "munchkin":"
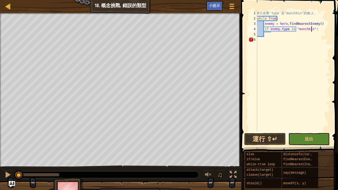
click at [267, 34] on div "# 只 攻 擊 `type` 是 "munchkin" 的 敵 人 。 while True : enemy = hero . findNearestEnem…" at bounding box center [293, 77] width 74 height 132
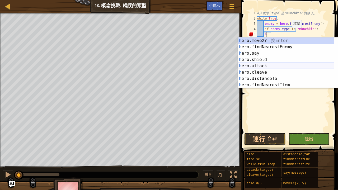
click at [261, 65] on div "h ero.moveXY 按 Enter h ero.findNearestEnemy 按 Enter h ero.say 按 Enter h ero.shi…" at bounding box center [286, 68] width 96 height 63
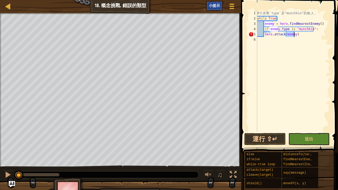
type textarea "hero.attack(enemy)"
click at [213, 3] on div "小提示" at bounding box center [214, 6] width 16 height 10
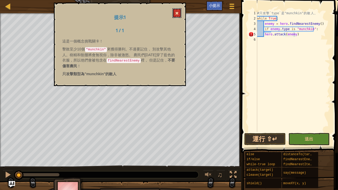
click at [176, 10] on button at bounding box center [176, 13] width 9 height 10
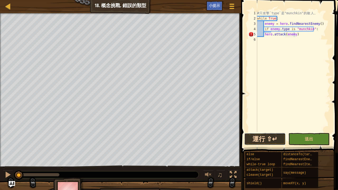
click at [267, 139] on button "運行 ⇧↵" at bounding box center [264, 139] width 41 height 12
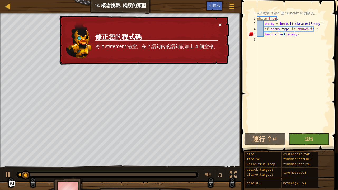
click at [220, 24] on button "×" at bounding box center [220, 25] width 3 height 6
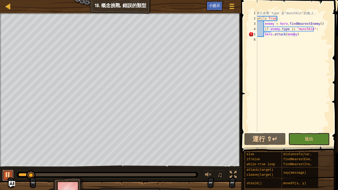
click at [6, 171] on div at bounding box center [7, 174] width 7 height 7
drag, startPoint x: 30, startPoint y: 172, endPoint x: 6, endPoint y: 172, distance: 24.5
click at [6, 172] on div "♫" at bounding box center [120, 174] width 241 height 16
drag, startPoint x: 285, startPoint y: 49, endPoint x: 273, endPoint y: 50, distance: 11.7
click at [285, 49] on div "# 只 攻 擊 `type` 是 "munchkin" 的 敵 人 。 while True : enemy = hero . findNearestEnem…" at bounding box center [293, 77] width 74 height 132
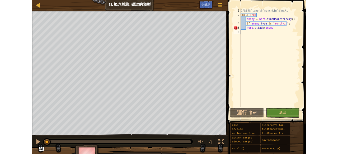
scroll to position [2, 0]
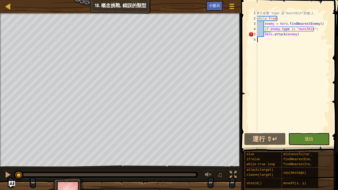
click at [264, 36] on div "# 只 攻 擊 `type` 是 "munchkin" 的 敵 人 。 while True : enemy = hero . findNearestEnem…" at bounding box center [293, 77] width 74 height 132
type textarea "hero.attack(enemy)"
click at [269, 135] on button "運行 ⇧↵" at bounding box center [264, 139] width 41 height 12
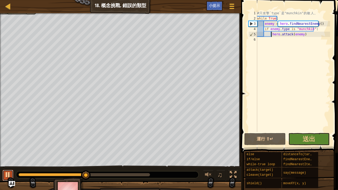
click at [11, 174] on div at bounding box center [7, 174] width 7 height 7
click at [320, 140] on button "送出" at bounding box center [308, 139] width 41 height 12
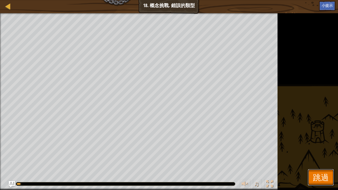
click at [323, 175] on span "跳過" at bounding box center [321, 177] width 16 height 11
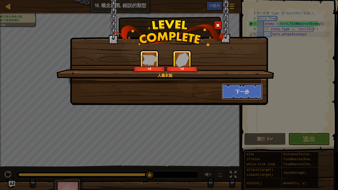
click at [242, 88] on button "下一步" at bounding box center [242, 92] width 41 height 16
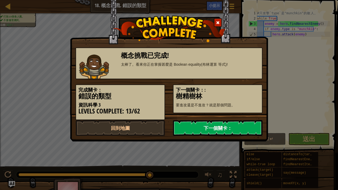
click at [231, 128] on link "下一個關卡：" at bounding box center [217, 128] width 89 height 16
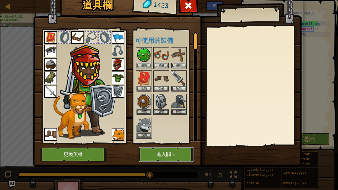
click at [181, 152] on button "進入關卡" at bounding box center [166, 154] width 55 height 15
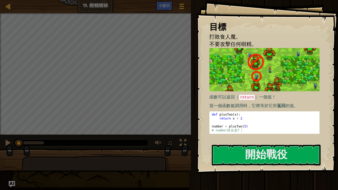
click at [11, 100] on div "打敗食人魔。 你的英雄必須存活。 不要攻擊任何樹精。 目標 : 未完成 G reen B lack V iolet ♫" at bounding box center [169, 91] width 338 height 157
drag, startPoint x: 220, startPoint y: 13, endPoint x: 234, endPoint y: 23, distance: 17.3
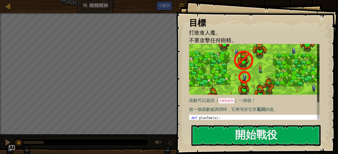
drag, startPoint x: 124, startPoint y: 136, endPoint x: 207, endPoint y: 15, distance: 146.6
drag, startPoint x: 237, startPoint y: 36, endPoint x: 169, endPoint y: 135, distance: 120.1
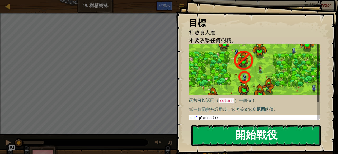
click at [250, 139] on button "開始戰役" at bounding box center [255, 135] width 129 height 21
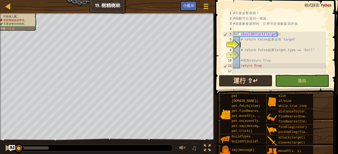
drag, startPoint x: 249, startPoint y: 78, endPoint x: 250, endPoint y: 81, distance: 3.0
click at [250, 81] on button "運行 ⇧↵" at bounding box center [246, 81] width 54 height 12
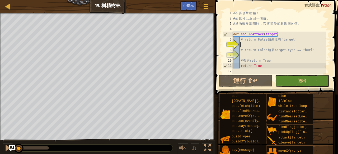
drag, startPoint x: 50, startPoint y: 147, endPoint x: 0, endPoint y: 163, distance: 52.3
click at [0, 0] on html "地圖 資訊科學 3 19. 樹精樹林 遊戲選單 完成 小提示 1 הההההההההההההההההההההההההההההההההההההההההההההה…" at bounding box center [169, 0] width 338 height 0
click at [250, 45] on div "# 不 要 攻 擊 樹 精 ！ # 函 數 可 以 返 回 一 個 值 。 # 當 函 數 被 調 用 時 ， 它 將 等 於 函 數 返 回 的 值 。 d…" at bounding box center [279, 48] width 94 height 74
paste textarea ""munchkin""
type textarea ""munchkin""
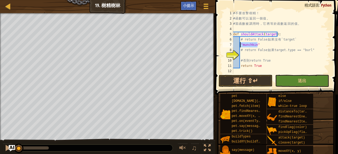
drag, startPoint x: 259, startPoint y: 46, endPoint x: 239, endPoint y: 43, distance: 20.0
click at [239, 43] on div "# 不 要 攻 擊 樹 精 ！ # 函 數 可 以 返 回 一 個 值 。 # 當 函 數 被 調 用 時 ， 它 將 等 於 函 數 返 回 的 值 。 d…" at bounding box center [279, 48] width 94 height 74
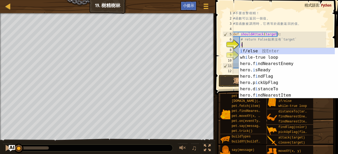
scroll to position [2, 0]
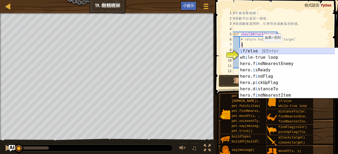
click at [260, 50] on div "i f/else 按 Enter wh i le-true loop 按 Enter hero.f i ndNearestEnemy 按 Enter hero…" at bounding box center [287, 79] width 96 height 63
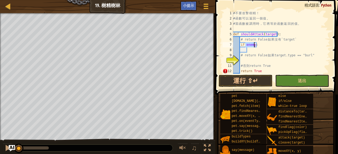
click at [254, 45] on div "# 不 要 攻 擊 樹 精 ！ # 函 數 可 以 返 回 一 個 值 。 # 當 函 數 被 調 用 時 ， 它 將 等 於 函 數 返 回 的 值 。 d…" at bounding box center [279, 42] width 94 height 63
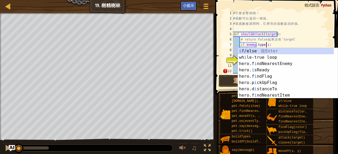
scroll to position [2, 3]
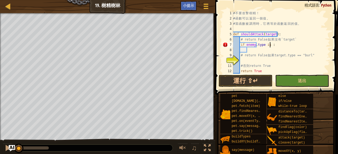
paste textarea ""munchkin""
type textarea "if enemy.type is "munchkin":"
click at [258, 51] on div "# 不 要 攻 擊 樹 精 ！ # 函 數 可 以 返 回 一 個 值 。 # 當 函 數 被 調 用 時 ， 它 將 等 於 函 數 返 回 的 值 。 d…" at bounding box center [279, 48] width 94 height 74
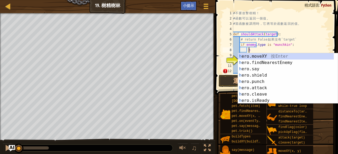
scroll to position [2, 1]
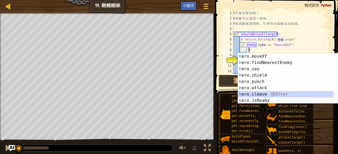
click at [262, 93] on div "h ero.moveXY 按 Enter h ero.findNearestEnemy 按 Enter h ero.say 按 Enter h ero.shi…" at bounding box center [286, 84] width 96 height 63
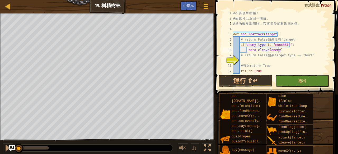
click at [285, 49] on div "# 不 要 攻 擊 樹 精 ！ # 函 數 可 以 返 回 一 個 值 。 # 當 函 數 被 調 用 時 ， 它 將 等 於 函 數 返 回 的 值 。 d…" at bounding box center [279, 48] width 94 height 74
click at [266, 50] on div "# 不 要 攻 擊 樹 精 ！ # 函 數 可 以 返 回 一 個 值 。 # 當 函 數 被 調 用 時 ， 它 將 等 於 函 數 返 回 的 值 。 d…" at bounding box center [279, 48] width 94 height 74
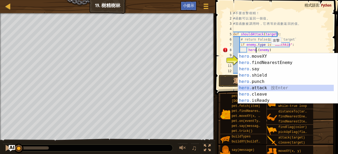
click at [257, 87] on div "hero. moveXY 按 Enter hero. findNearestEnemy 按 Enter hero. say 按 Enter hero. shi…" at bounding box center [286, 84] width 96 height 63
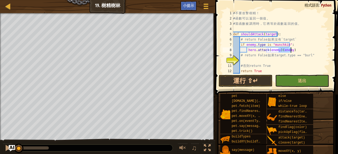
drag, startPoint x: 278, startPoint y: 50, endPoint x: 295, endPoint y: 49, distance: 17.2
click at [295, 49] on div "# 不 要 攻 擊 樹 精 ！ # 函 數 可 以 返 回 一 個 值 。 # 當 函 數 被 調 用 時 ， 它 將 等 於 函 數 返 回 的 值 。 d…" at bounding box center [279, 48] width 94 height 74
type textarea "hero.attack(enemy)"
click at [246, 60] on div "# 不 要 攻 擊 樹 精 ！ # 函 數 可 以 返 回 一 個 值 。 # 當 函 數 被 調 用 時 ， 它 將 等 於 函 數 返 回 的 值 。 d…" at bounding box center [279, 48] width 94 height 74
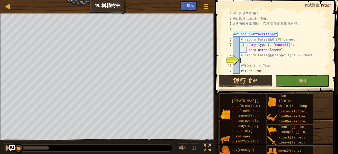
type textarea "e"
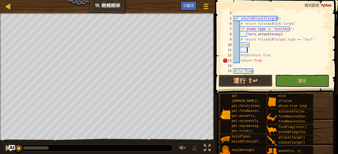
scroll to position [48, 0]
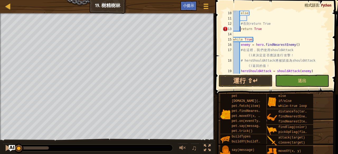
click at [240, 29] on div "else : # 否 則 return True return True while True : enemy = hero . findNearestEne…" at bounding box center [279, 48] width 94 height 74
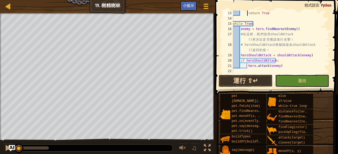
type textarea "return True"
click at [250, 82] on button "運行 ⇧↵" at bounding box center [246, 81] width 54 height 12
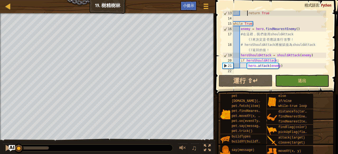
drag, startPoint x: 47, startPoint y: 150, endPoint x: 1, endPoint y: 136, distance: 48.4
click at [0, 141] on div "♫" at bounding box center [107, 147] width 215 height 16
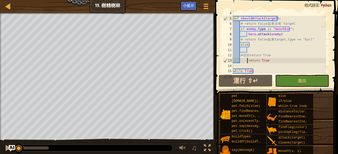
scroll to position [0, 0]
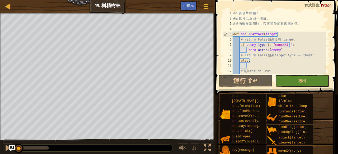
click at [202, 0] on div "地圖 資訊科學 3 19. 樹精樹林 遊戲選單 完成 小提示" at bounding box center [107, 6] width 215 height 13
click at [204, 7] on span at bounding box center [206, 6] width 5 height 1
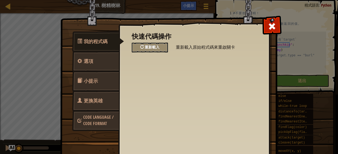
click at [160, 50] on div "重新載入" at bounding box center [150, 48] width 36 height 10
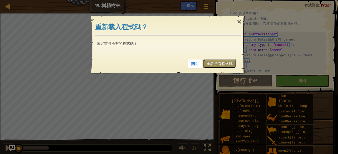
click at [233, 65] on link "重設所有程式碼" at bounding box center [219, 63] width 33 height 9
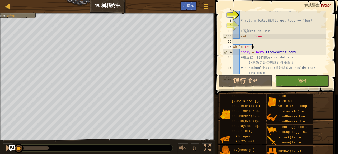
click at [253, 45] on div "# return False 如 果 沒 有 `target` # return False 如 果 target.type == "burl" # 否 則 …" at bounding box center [279, 46] width 94 height 79
type textarea "while True: enemy = hero.findNearestEnemy()"
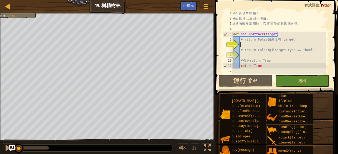
click at [253, 45] on div "# 不 要 攻 擊 樹 精 ！ # 函 數 可 以 返 回 一 個 值 。 # 當 函 數 被 調 用 時 ， 它 將 等 於 函 數 返 回 的 值 。 d…" at bounding box center [279, 48] width 94 height 74
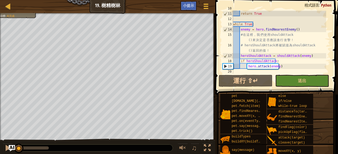
scroll to position [51, 0]
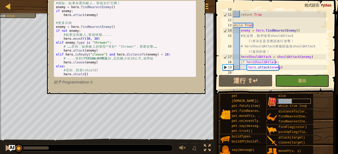
click at [296, 102] on div "if/else" at bounding box center [294, 101] width 34 height 5
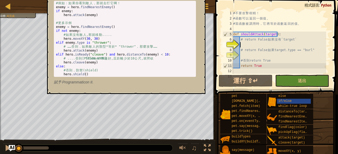
scroll to position [0, 0]
click at [247, 45] on div "# 不 要 攻 擊 樹 精 ！ # 函 數 可 以 返 回 一 個 值 。 # 當 函 數 被 調 用 時 ， 它 將 等 於 函 數 返 回 的 值 。 d…" at bounding box center [279, 48] width 94 height 74
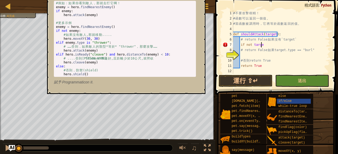
scroll to position [2, 2]
type textarea "if not target:"
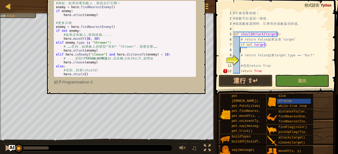
scroll to position [2, 0]
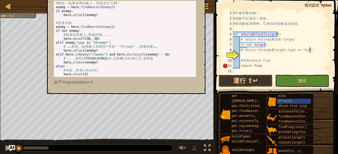
click at [321, 48] on div "# 不 要 攻 擊 樹 精 ！ # 函 數 可 以 返 回 一 個 值 。 # 當 函 數 被 調 用 時 ， 它 將 等 於 函 數 返 回 的 值 。 d…" at bounding box center [279, 48] width 94 height 74
type textarea "# return False 如果target.type == "burl""
click at [252, 55] on div "# 不 要 攻 擊 樹 精 ！ # 函 數 可 以 返 回 一 個 值 。 # 當 函 數 被 調 用 時 ， 它 將 等 於 函 數 返 回 的 值 。 d…" at bounding box center [279, 48] width 94 height 74
type textarea "# return False 如果target.type == "burl""
click at [249, 56] on div "# 不 要 攻 擊 樹 精 ！ # 函 數 可 以 返 回 一 個 值 。 # 當 函 數 被 調 用 時 ， 它 將 等 於 函 數 返 回 的 值 。 d…" at bounding box center [279, 48] width 94 height 74
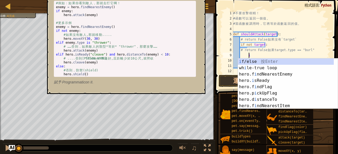
scroll to position [2, 1]
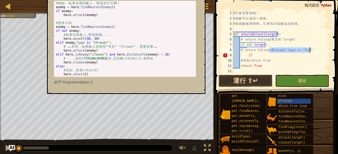
drag, startPoint x: 272, startPoint y: 49, endPoint x: 328, endPoint y: 51, distance: 55.5
click at [328, 51] on div "if 1 2 3 4 5 6 7 8 9 10 11 12 13 # 不 要 攻 擊 樹 精 ！ # 函 數 可 以 返 回 一 個 值 。 # 當 函 數 …" at bounding box center [275, 42] width 108 height 63
click at [275, 49] on div "# 不 要 攻 擊 樹 精 ！ # 函 數 可 以 返 回 一 個 值 。 # 當 函 數 被 調 用 時 ， 它 將 等 於 函 數 返 回 的 值 。 d…" at bounding box center [279, 42] width 94 height 63
drag, startPoint x: 273, startPoint y: 50, endPoint x: 338, endPoint y: 51, distance: 64.2
click at [338, 51] on div "# return False 如果target.type == "burl" 1 2 3 4 5 6 7 8 9 10 11 12 13 # 不 要 攻 擊 …" at bounding box center [276, 58] width 124 height 110
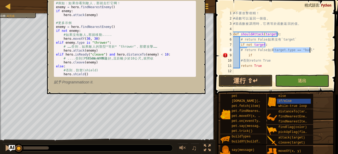
click at [259, 55] on div "# 不 要 攻 擊 樹 精 ！ # 函 數 可 以 返 回 一 個 值 。 # 當 函 數 被 調 用 時 ， 它 將 等 於 函 數 返 回 的 值 。 d…" at bounding box center [279, 48] width 94 height 74
paste textarea "target.type == "burl""
type textarea "if target.type == "burl":"
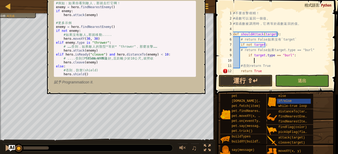
scroll to position [2, 1]
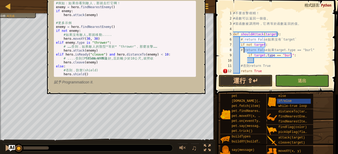
drag, startPoint x: 265, startPoint y: 49, endPoint x: 244, endPoint y: 51, distance: 20.6
click at [244, 51] on div "# 不 要 攻 擊 樹 精 ！ # 函 數 可 以 返 回 一 個 值 。 # 當 函 數 被 調 用 時 ， 它 將 等 於 函 數 返 回 的 值 。 d…" at bounding box center [279, 48] width 94 height 74
type textarea "# return False 如果target.type == "burl""
click at [311, 50] on div "# 不 要 攻 擊 樹 精 ！ # 函 數 可 以 返 回 一 個 值 。 # 當 函 數 被 調 用 時 ， 它 將 等 於 函 數 返 回 的 值 。 d…" at bounding box center [279, 48] width 94 height 74
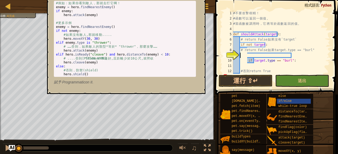
click at [294, 57] on div "# 不 要 攻 擊 樹 精 ！ # 函 數 可 以 返 回 一 個 值 。 # 當 函 數 被 調 用 時 ， 它 將 等 於 函 數 返 回 的 值 。 d…" at bounding box center [279, 48] width 94 height 74
click at [295, 54] on div "# 不 要 攻 擊 樹 精 ！ # 函 數 可 以 返 回 一 個 值 。 # 當 函 數 被 調 用 時 ， 它 將 等 於 函 數 返 回 的 值 。 d…" at bounding box center [279, 48] width 94 height 74
click at [249, 55] on div "# 不 要 攻 擊 樹 精 ！ # 函 數 可 以 返 回 一 個 值 。 # 當 函 數 被 調 用 時 ， 它 將 等 於 函 數 返 回 的 值 。 d…" at bounding box center [279, 48] width 94 height 74
paste textarea "return False"
drag, startPoint x: 295, startPoint y: 60, endPoint x: 280, endPoint y: 65, distance: 15.0
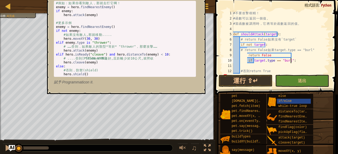
click at [294, 61] on div "# 不 要 攻 擊 樹 精 ！ # 函 數 可 以 返 回 一 個 值 。 # 當 函 數 被 調 用 時 ， 它 將 等 於 函 數 返 回 的 值 。 d…" at bounding box center [279, 48] width 94 height 74
type textarea "if target.type == "burl":"
click at [262, 67] on div "# 不 要 攻 擊 樹 精 ！ # 函 數 可 以 返 回 一 個 值 。 # 當 函 數 被 調 用 時 ， 它 將 等 於 函 數 返 回 的 值 。 d…" at bounding box center [279, 48] width 94 height 74
paste textarea "return False"
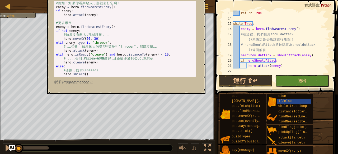
scroll to position [63, 0]
type textarea "return False"
click at [258, 79] on button "運行 ⇧↵" at bounding box center [246, 81] width 54 height 12
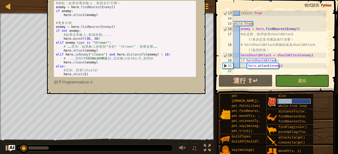
click at [294, 101] on div "if/else" at bounding box center [294, 101] width 34 height 5
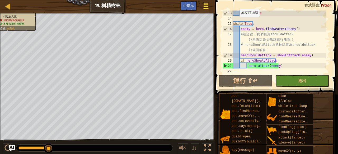
click at [209, 6] on div at bounding box center [205, 6] width 7 height 8
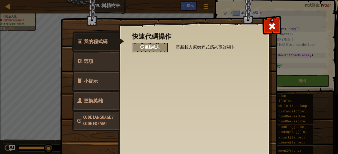
click at [139, 44] on div "重新載入" at bounding box center [150, 48] width 36 height 10
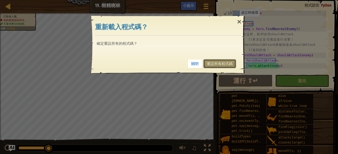
click at [219, 61] on link "重設所有程式碼" at bounding box center [219, 63] width 33 height 9
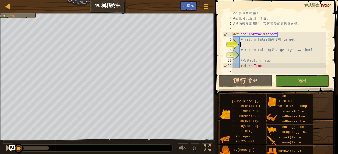
scroll to position [16, 0]
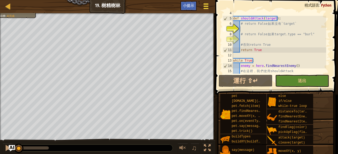
click at [204, 3] on div at bounding box center [205, 6] width 7 height 8
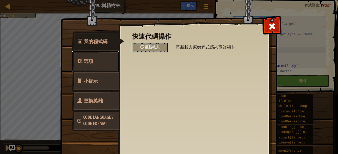
click at [98, 61] on link "選項" at bounding box center [95, 61] width 47 height 21
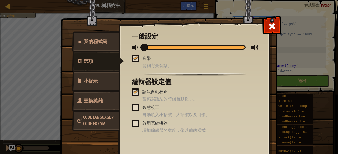
click at [99, 82] on link "小提示" at bounding box center [95, 81] width 47 height 21
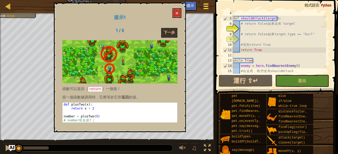
click at [208, 3] on div at bounding box center [205, 6] width 7 height 8
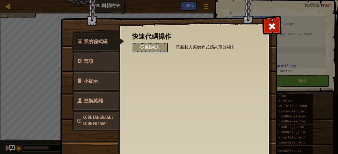
click at [106, 100] on link "更換英雄" at bounding box center [95, 101] width 47 height 21
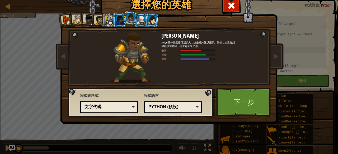
click at [128, 16] on div at bounding box center [130, 17] width 9 height 9
click at [137, 17] on div at bounding box center [141, 20] width 8 height 8
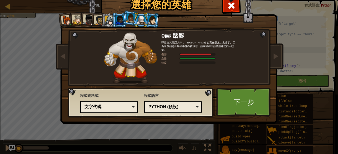
click at [150, 19] on div at bounding box center [152, 20] width 9 height 9
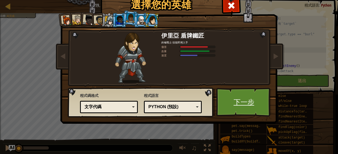
click at [236, 96] on link "下一步" at bounding box center [243, 102] width 55 height 29
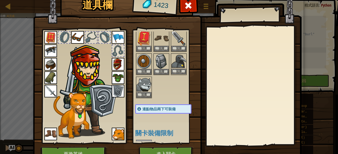
scroll to position [0, 0]
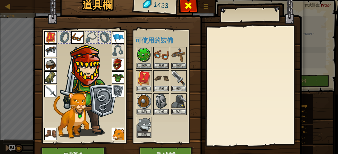
click at [184, 3] on span at bounding box center [188, 5] width 8 height 8
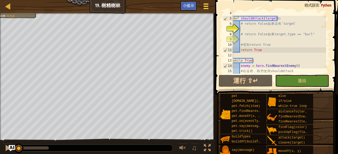
click at [209, 6] on div at bounding box center [205, 6] width 7 height 8
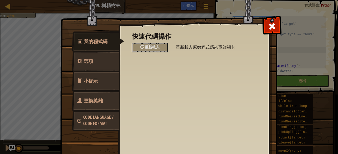
click at [96, 116] on span "Code Language / Code Format" at bounding box center [98, 121] width 30 height 12
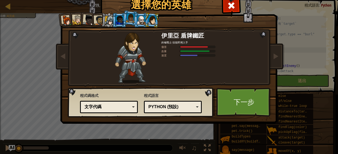
click at [64, 21] on div at bounding box center [67, 20] width 11 height 11
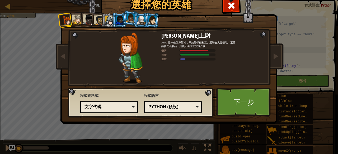
click at [75, 17] on div at bounding box center [78, 20] width 10 height 10
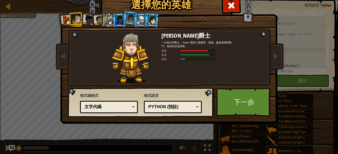
click at [94, 17] on div at bounding box center [99, 21] width 10 height 10
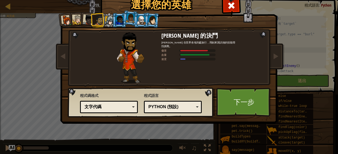
click at [91, 17] on li at bounding box center [98, 20] width 15 height 15
click at [87, 17] on div at bounding box center [88, 20] width 11 height 11
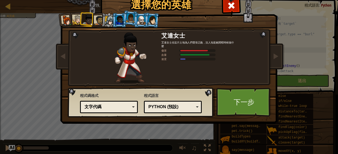
click at [99, 20] on div at bounding box center [99, 21] width 10 height 10
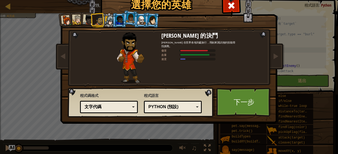
click at [105, 19] on div at bounding box center [109, 20] width 9 height 9
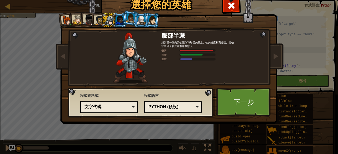
click at [118, 17] on div at bounding box center [120, 20] width 8 height 8
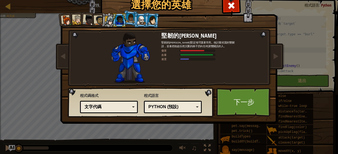
click at [124, 18] on li at bounding box center [119, 20] width 14 height 15
click at [128, 18] on div at bounding box center [130, 17] width 9 height 9
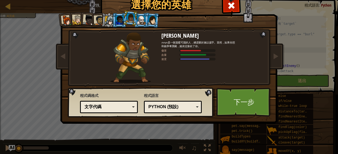
click at [142, 18] on div at bounding box center [141, 20] width 8 height 8
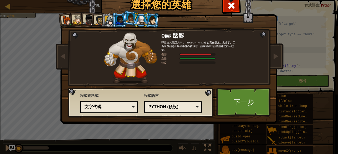
click at [156, 19] on li at bounding box center [151, 19] width 15 height 15
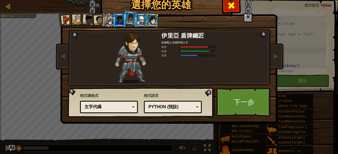
click at [231, 5] on span at bounding box center [231, 5] width 8 height 8
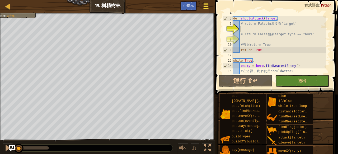
click at [205, 6] on span at bounding box center [206, 6] width 5 height 1
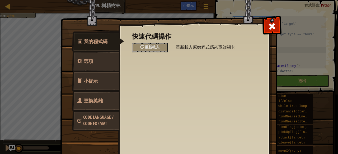
click at [84, 100] on span "更換英雄" at bounding box center [93, 101] width 19 height 7
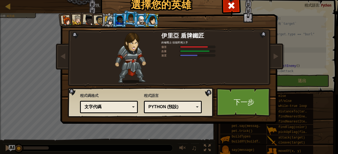
click at [148, 19] on div at bounding box center [152, 20] width 9 height 9
drag, startPoint x: 112, startPoint y: 53, endPoint x: 119, endPoint y: 52, distance: 6.9
click at [116, 52] on div at bounding box center [131, 57] width 62 height 51
click at [125, 53] on img at bounding box center [130, 57] width 31 height 51
click at [242, 105] on link "下一步" at bounding box center [243, 102] width 55 height 29
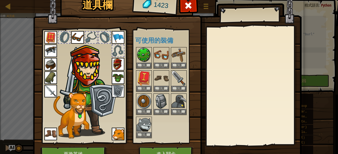
click at [86, 79] on img at bounding box center [90, 87] width 57 height 97
click at [118, 64] on img at bounding box center [118, 64] width 13 height 13
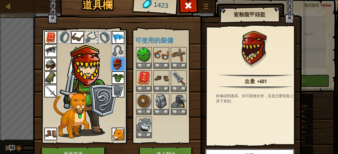
click at [261, 150] on button "脫下" at bounding box center [249, 155] width 89 height 13
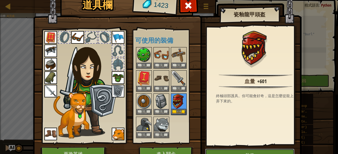
click at [261, 150] on button "裝備" at bounding box center [249, 155] width 89 height 13
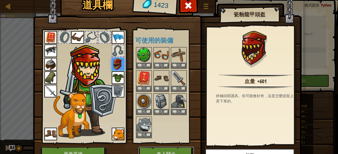
click at [179, 148] on button "進入關卡" at bounding box center [166, 154] width 55 height 15
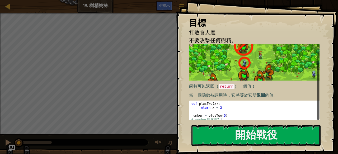
scroll to position [18, 0]
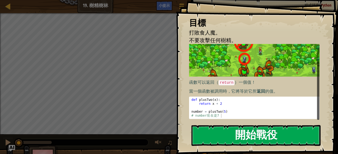
click at [201, 129] on button "開始戰役" at bounding box center [255, 135] width 129 height 21
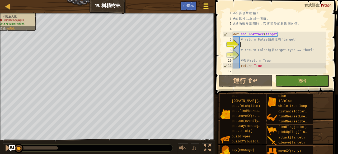
click at [207, 5] on div at bounding box center [205, 6] width 7 height 8
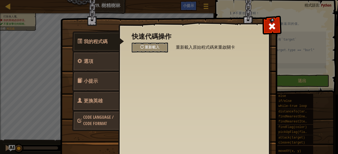
click at [10, 8] on div "我的程式碼 選項 小提示 更換英雄 Code Language / Code Format 快速代碼操作 重新載入 重新載入原始程式碼來重啟關卡 一般設定 音…" at bounding box center [169, 77] width 338 height 154
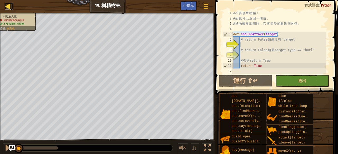
click at [8, 5] on div at bounding box center [8, 6] width 7 height 7
select select "zh-HANT"
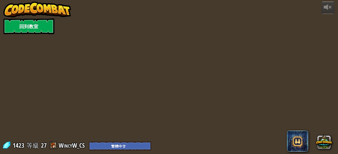
select select "zh-HANT"
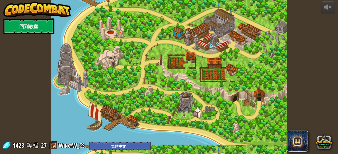
select select "zh-HANT"
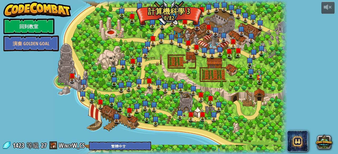
select select "zh-HANT"
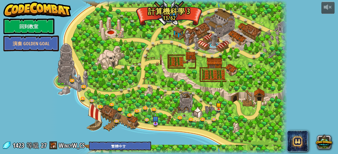
select select "zh-HANT"
click at [219, 107] on img at bounding box center [218, 103] width 5 height 12
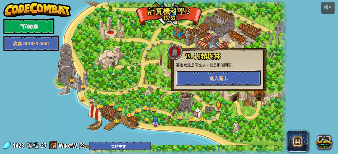
click at [207, 79] on button "進入關卡" at bounding box center [218, 78] width 85 height 16
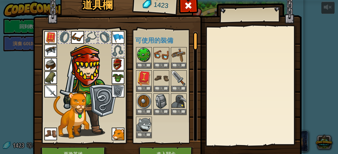
click at [85, 75] on img at bounding box center [90, 87] width 57 height 97
click at [115, 63] on img at bounding box center [118, 64] width 13 height 13
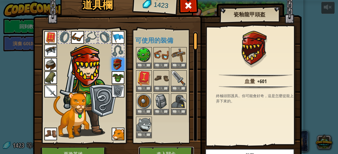
click at [163, 148] on button "進入關卡" at bounding box center [166, 154] width 55 height 15
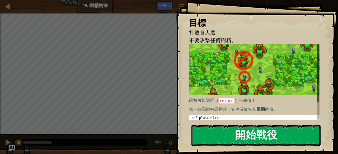
click at [224, 122] on div "目標 打敗食人魔。 不要攻擊任何樹精。 函數可以返回（ return ）一個值！ 當一個函數被調用時，它將等於它所 返回 的值。 1 2 3 4 5 def …" at bounding box center [257, 77] width 162 height 154
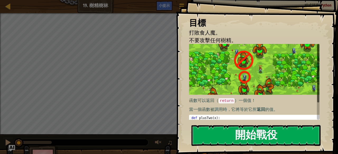
click at [206, 131] on button "開始戰役" at bounding box center [255, 135] width 129 height 21
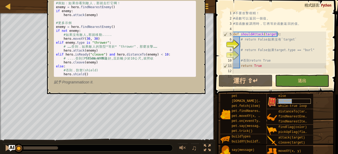
click at [286, 99] on div "if/else" at bounding box center [294, 101] width 34 height 5
click at [249, 44] on div "# 不 要 攻 擊 樹 精 ！ # 函 數 可 以 返 回 一 個 值 。 # 當 函 數 被 調 用 時 ， 它 將 等 於 函 數 返 回 的 值 。 d…" at bounding box center [279, 48] width 94 height 74
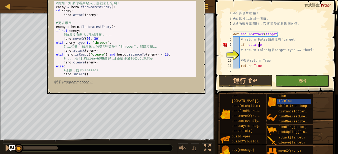
scroll to position [2, 2]
click at [250, 43] on div "# 不 要 攻 擊 樹 精 ！ # 函 數 可 以 返 回 一 個 值 。 # 當 函 數 被 調 用 時 ， 它 將 等 於 函 數 返 回 的 值 。 d…" at bounding box center [279, 48] width 94 height 74
click at [277, 42] on div "# 不 要 攻 擊 樹 精 ！ # 函 數 可 以 返 回 一 個 值 。 # 當 函 數 被 調 用 時 ， 它 將 等 於 函 數 返 回 的 值 。 d…" at bounding box center [279, 48] width 94 height 74
type textarea "if not target:"
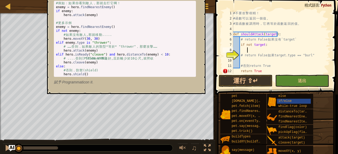
scroll to position [2, 1]
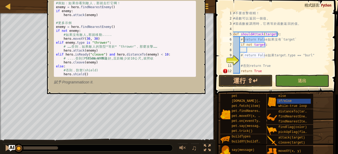
drag, startPoint x: 264, startPoint y: 38, endPoint x: 244, endPoint y: 38, distance: 19.8
click at [244, 38] on div "# 不 要 攻 擊 樹 精 ！ # 函 數 可 以 返 回 一 個 值 。 # 當 函 數 被 調 用 時 ， 它 將 等 於 函 數 返 回 的 值 。 d…" at bounding box center [279, 48] width 94 height 74
type textarea "# return False 如果沒有`target`"
click at [257, 52] on div "# 不 要 攻 擊 樹 精 ！ # 函 數 可 以 返 回 一 個 值 。 # 當 函 數 被 調 用 時 ， 它 將 等 於 函 數 返 回 的 值 。 d…" at bounding box center [279, 48] width 94 height 74
paste textarea "return False"
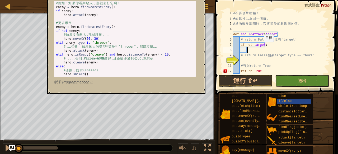
type textarea "return False"
click at [242, 60] on div "# 不 要 攻 擊 樹 精 ！ # 函 數 可 以 返 回 一 個 值 。 # 當 函 數 被 調 用 時 ， 它 將 等 於 函 數 返 回 的 值 。 d…" at bounding box center [279, 48] width 94 height 74
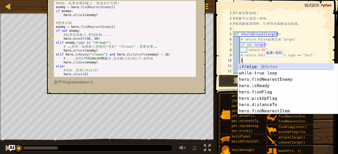
click at [256, 67] on div "i f/else 按 Enter wh i le-true loop 按 Enter hero.f i ndNearestEnemy 按 Enter hero…" at bounding box center [288, 95] width 100 height 63
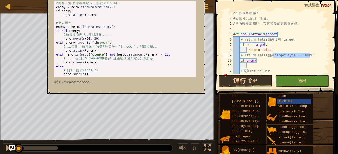
drag, startPoint x: 272, startPoint y: 56, endPoint x: 313, endPoint y: 56, distance: 40.1
click at [313, 56] on div "# 不 要 攻 擊 樹 精 ！ # 函 數 可 以 返 回 一 個 值 。 # 當 函 數 被 調 用 時 ， 它 將 等 於 函 數 返 回 的 值 。 d…" at bounding box center [279, 48] width 94 height 74
drag, startPoint x: 245, startPoint y: 59, endPoint x: 254, endPoint y: 61, distance: 9.1
click at [254, 61] on div "# 不 要 攻 擊 樹 精 ！ # 函 數 可 以 返 回 一 個 值 。 # 當 函 數 被 調 用 時 ， 它 將 等 於 函 數 返 回 的 值 。 d…" at bounding box center [279, 48] width 94 height 74
paste textarea "target.type == "burl""
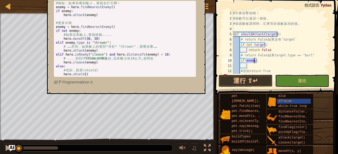
type textarea "if target.type == "burl":"
click at [257, 66] on div "# 不 要 攻 擊 樹 精 ！ # 函 數 可 以 返 回 一 個 值 。 # 當 函 數 被 調 用 時 ， 它 將 等 於 函 數 返 回 的 值 。 d…" at bounding box center [279, 48] width 94 height 74
drag, startPoint x: 243, startPoint y: 55, endPoint x: 266, endPoint y: 56, distance: 22.2
click at [266, 56] on div "# 不 要 攻 擊 樹 精 ！ # 函 數 可 以 返 回 一 個 值 。 # 當 函 數 被 調 用 時 ， 它 將 等 於 函 數 返 回 的 值 。 d…" at bounding box center [279, 48] width 94 height 74
type textarea "# return False 如果target.type == "burl""
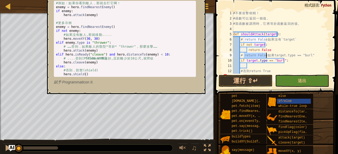
click at [265, 68] on div "# 不 要 攻 擊 樹 精 ！ # 函 數 可 以 返 回 一 個 值 。 # 當 函 數 被 調 用 時 ， 它 將 等 於 函 數 返 回 的 值 。 d…" at bounding box center [279, 48] width 94 height 74
paste textarea "return False"
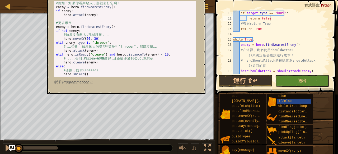
scroll to position [32, 0]
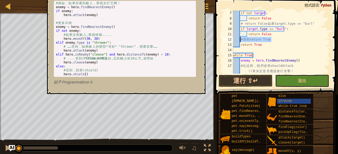
drag, startPoint x: 273, startPoint y: 40, endPoint x: 240, endPoint y: 39, distance: 32.7
click at [240, 39] on div "if not target : return False # return False 如 果 target.type == "burl" if target…" at bounding box center [279, 50] width 94 height 79
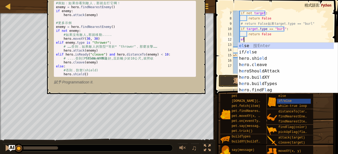
type textarea "else"
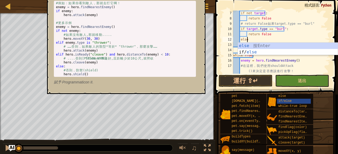
scroll to position [2, 1]
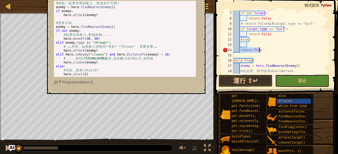
drag, startPoint x: 240, startPoint y: 51, endPoint x: 266, endPoint y: 48, distance: 25.6
click at [266, 48] on div "if not target : return False # return False 如 果 target.type == "burl" if target…" at bounding box center [279, 50] width 94 height 79
type textarea "return True"
click at [260, 43] on div "if not target : return False # return False 如 果 target.type == "burl" if target…" at bounding box center [279, 50] width 94 height 79
paste textarea "return True"
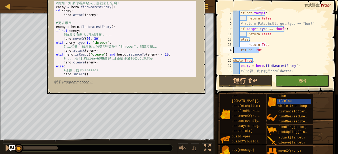
drag, startPoint x: 260, startPoint y: 51, endPoint x: 231, endPoint y: 50, distance: 29.6
click at [231, 50] on div "return True 7 8 9 10 11 12 13 14 15 16 17 18 if not target : return False # ret…" at bounding box center [275, 42] width 108 height 63
type textarea "return True"
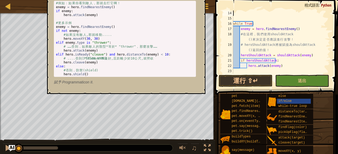
scroll to position [69, 0]
click at [296, 100] on div "if/else" at bounding box center [294, 101] width 34 height 5
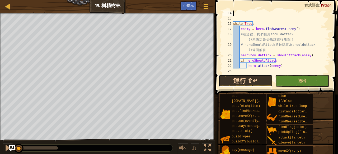
click at [259, 76] on button "運行 ⇧↵" at bounding box center [246, 81] width 54 height 12
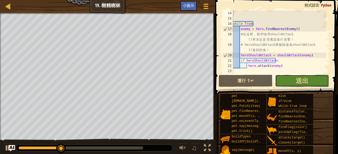
click at [309, 78] on button "送出" at bounding box center [302, 81] width 54 height 12
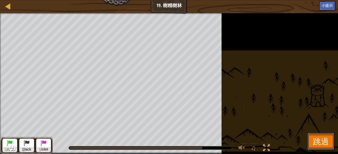
click at [314, 135] on button "跳過" at bounding box center [321, 141] width 26 height 17
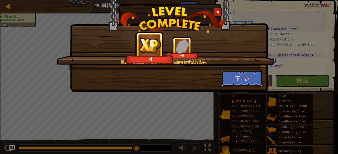
click at [238, 77] on button "下一步" at bounding box center [242, 78] width 41 height 16
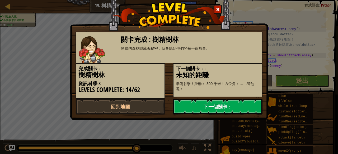
click at [226, 103] on link "下一個關卡：" at bounding box center [217, 107] width 89 height 16
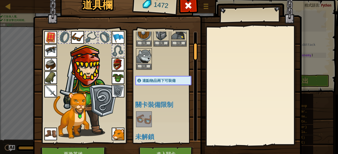
scroll to position [79, 0]
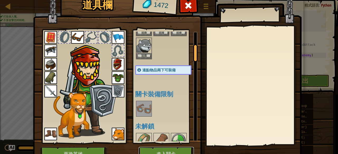
click at [176, 151] on button "進入關卡" at bounding box center [166, 154] width 55 height 15
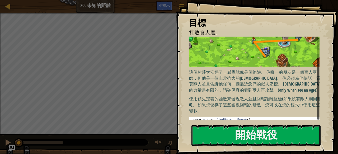
scroll to position [24, 0]
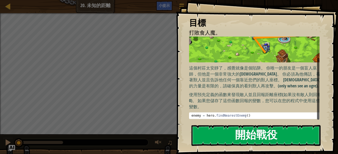
click at [226, 134] on button "開始戰役" at bounding box center [255, 135] width 129 height 21
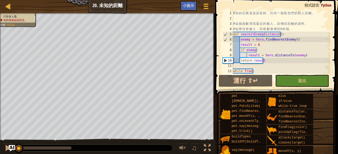
scroll to position [42, 0]
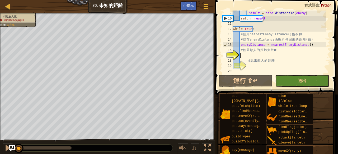
click at [272, 56] on div "result = hero . distanceTo ( enemy ) return result while True : # 使 用 nearestEn…" at bounding box center [279, 48] width 94 height 74
click at [260, 54] on div "result = hero . distanceTo ( enemy ) return result while True : # 使 用 nearestEn…" at bounding box center [279, 48] width 94 height 74
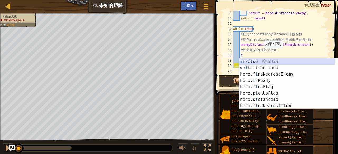
click at [256, 59] on div "i f/else 按 Enter wh i le-true loop 按 Enter hero.f i ndNearestEnemy 按 Enter hero…" at bounding box center [287, 90] width 96 height 63
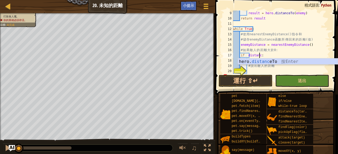
scroll to position [2, 2]
click at [270, 62] on div "hero. distance To 按 Enter" at bounding box center [288, 68] width 100 height 19
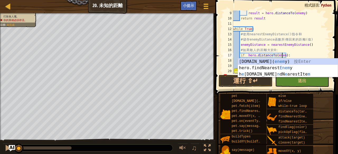
scroll to position [2, 4]
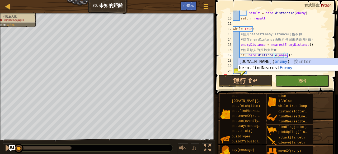
click at [285, 55] on div "result = hero . distanceTo ( enemy ) return result while True : # 使 用 nearestEn…" at bounding box center [279, 48] width 94 height 74
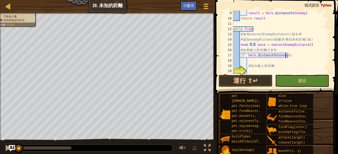
click at [245, 54] on div "result = hero . distanceTo ( enemy ) return result while True : # 使 用 nearestEn…" at bounding box center [279, 48] width 94 height 74
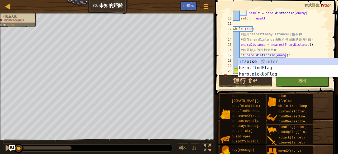
scroll to position [2, 4]
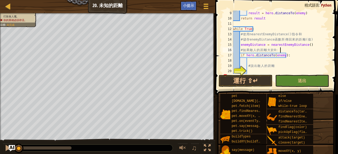
click at [293, 52] on div "result = hero . distanceTo ( enemy ) return result while True : # 使 用 nearestEn…" at bounding box center [279, 48] width 94 height 74
click at [289, 56] on div "result = hero . distanceTo ( enemy ) return result while True : # 使 用 nearestEn…" at bounding box center [279, 48] width 94 height 74
click at [283, 55] on div "result = hero . distanceTo ( enemy ) return result while True : # 使 用 nearestEn…" at bounding box center [279, 48] width 94 height 74
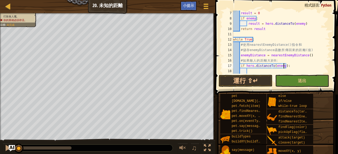
scroll to position [48, 0]
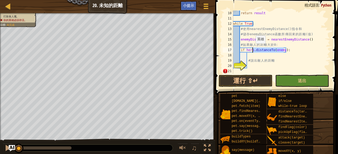
drag, startPoint x: 283, startPoint y: 50, endPoint x: 253, endPoint y: 49, distance: 30.6
click at [253, 49] on div "return result while True : # 使 用 nearestEnemyDistance() 指 令 和 # 儲 存 enemyDistan…" at bounding box center [279, 48] width 94 height 74
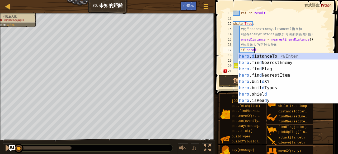
scroll to position [2, 2]
click at [278, 55] on div "hero . d istanceTo 按 Enter hero .fin d NearestEnemy 按 Enter hero .fin d Flag 按 …" at bounding box center [288, 84] width 100 height 63
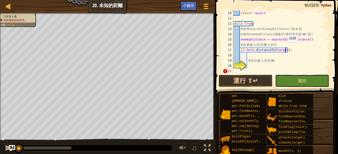
click at [285, 48] on div "return result while True : # 使 用 nearestEnemyDistance() 指 令 和 # 儲 存 enemyDistan…" at bounding box center [279, 48] width 94 height 74
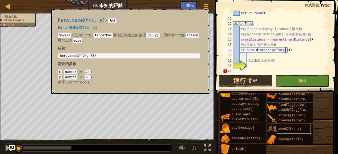
scroll to position [0, 0]
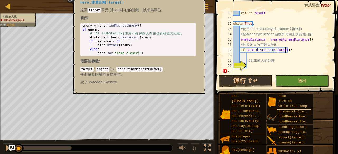
type textarea "if hero.distanceTo(target):"
click at [298, 112] on span "distanceTo(target)" at bounding box center [295, 112] width 34 height 4
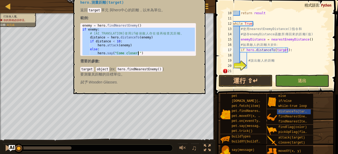
drag, startPoint x: 82, startPoint y: 28, endPoint x: 148, endPoint y: 56, distance: 71.3
click at [148, 56] on div "hero.distanceTo(target) - 方法 hero.測量距離(target) 返回 target 單元 與hero中心的距離，以米為單位。 範…" at bounding box center [138, 39] width 123 height 102
click at [154, 45] on div "enemy = hero . findNearestEnemy ( ) if enemy : # [AI_TRANSLATION] 使 用 if 確 保 敵 …" at bounding box center [138, 40] width 114 height 32
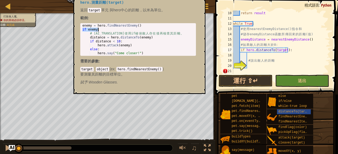
drag, startPoint x: 81, startPoint y: 30, endPoint x: 102, endPoint y: 30, distance: 20.9
click at [102, 30] on div "enemy = hero . findNearestEnemy ( ) if enemy : # [AI_TRANSLATION] 使 用 if 確 保 敵 …" at bounding box center [138, 40] width 114 height 32
type textarea "if enemy:"
drag, startPoint x: 290, startPoint y: 51, endPoint x: 242, endPoint y: 49, distance: 48.1
click at [242, 49] on div "return result while True : # 使 用 nearestEnemyDistance() 指 令 和 # 儲 存 enemyDistan…" at bounding box center [279, 48] width 94 height 74
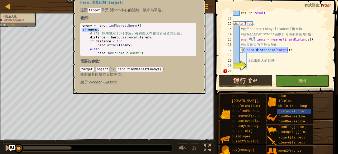
click at [244, 48] on div "return result while True : # 使 用 nearestEnemyDistance() 指 令 和 # 儲 存 enemyDistan…" at bounding box center [279, 42] width 94 height 63
click at [245, 49] on div "return result while True : # 使 用 nearestEnemyDistance() 指 令 和 # 儲 存 enemyDistan…" at bounding box center [279, 48] width 94 height 74
click at [241, 49] on div "return result while True : # 使 用 nearestEnemyDistance() 指 令 和 # 儲 存 enemyDistan…" at bounding box center [279, 48] width 94 height 74
drag, startPoint x: 241, startPoint y: 49, endPoint x: 338, endPoint y: 49, distance: 96.9
click at [338, 49] on div "if hero.distanceTo(target): 10 11 12 13 14 15 16 17 18 19 20 21 return result w…" at bounding box center [276, 58] width 124 height 110
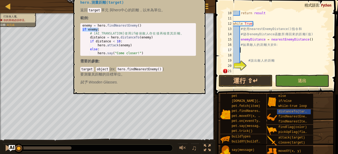
scroll to position [2, 0]
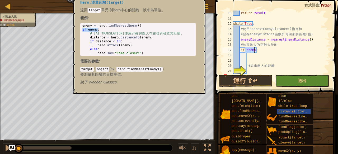
type textarea "if enemy:"
type textarea "distance = hero.distanceTo(enemy)"
drag, startPoint x: 88, startPoint y: 38, endPoint x: 162, endPoint y: 37, distance: 73.4
click at [162, 37] on div "enemy = hero . findNearestEnemy ( ) if enemy : # [AI_TRANSLATION] 使 用 if 確 保 敵 …" at bounding box center [138, 44] width 114 height 40
click at [259, 56] on div "return result while True : # 使 用 nearestEnemyDistance() 指 令 和 # 儲 存 enemyDistan…" at bounding box center [279, 48] width 94 height 74
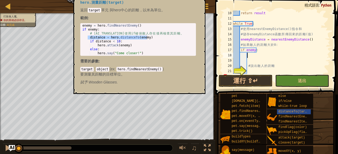
paste textarea "distance = hero.distanceTo(enemy)"
type textarea "distance = hero.distanceTo(enemy)"
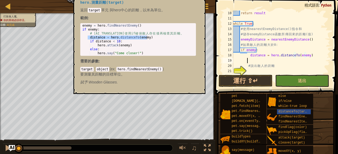
click at [257, 63] on div "return result while True : # 使 用 nearestEnemyDistance() 指 令 和 # 儲 存 enemyDistan…" at bounding box center [279, 48] width 94 height 74
type textarea "if distance < 10:"
drag, startPoint x: 90, startPoint y: 41, endPoint x: 124, endPoint y: 41, distance: 33.8
click at [124, 41] on div "enemy = hero . findNearestEnemy ( ) if enemy : # [AI_TRANSLATION] 使 用 if 確 保 敵 …" at bounding box center [138, 44] width 114 height 40
click at [243, 59] on div "return result while True : # 使 用 nearestEnemyDistance() 指 令 和 # 儲 存 enemyDistan…" at bounding box center [279, 48] width 94 height 74
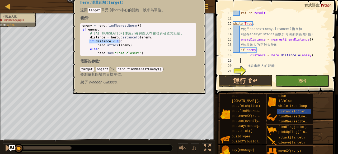
paste textarea "if distance < 10:"
click at [267, 60] on div "return result while True : # 使 用 nearestEnemyDistance() 指 令 和 # 儲 存 enemyDistan…" at bounding box center [279, 48] width 94 height 74
type textarea "if distance < 100:"
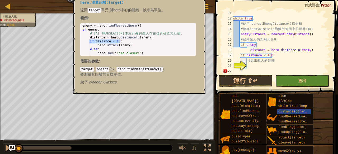
scroll to position [53, 0]
click at [251, 65] on div "while True : # 使 用 nearestEnemyDistance() 指 令 和 # 儲 存 enemyDistance 函 數 所 傳 回 來…" at bounding box center [279, 48] width 94 height 74
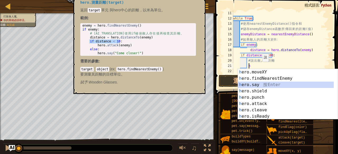
click at [264, 83] on div "h ero.moveXY 按 Enter h ero.findNearestEnemy 按 Enter h ero.say 按 Enter h ero.shi…" at bounding box center [286, 100] width 96 height 63
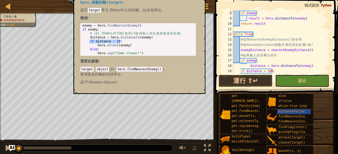
scroll to position [53, 0]
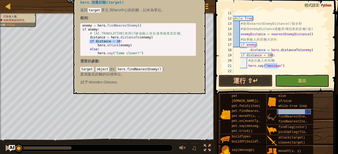
click at [304, 111] on span "distanceTo(target)" at bounding box center [295, 112] width 34 height 4
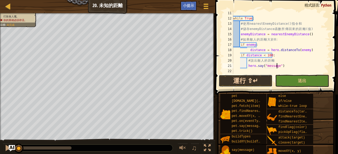
click at [247, 81] on button "運行 ⇧↵" at bounding box center [246, 81] width 54 height 12
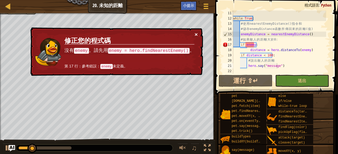
click at [195, 33] on button "×" at bounding box center [196, 35] width 3 height 6
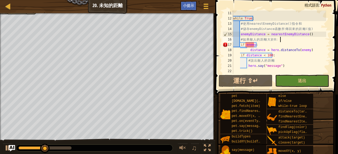
click at [285, 37] on div "while True : # 使 用 nearestEnemyDistance() 指 令 和 # 儲 存 enemyDistance 函 數 所 傳 回 來…" at bounding box center [279, 48] width 94 height 74
type textarea "# 如果敵人的距離大於 0:"
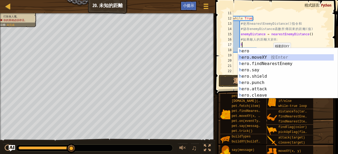
click at [283, 60] on div "h ero 按 Enter h ero.moveXY 按 Enter h ero.findNearestEnemy 按 Enter h ero.say 按 E…" at bounding box center [286, 79] width 96 height 63
type textarea "hero.moveXY(x, y)"
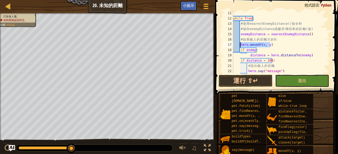
drag, startPoint x: 272, startPoint y: 44, endPoint x: 240, endPoint y: 44, distance: 31.4
click at [240, 44] on div "while True : # 使 用 nearestEnemyDistance() 指 令 和 # 儲 存 enemyDistance 函 數 所 傳 回 來…" at bounding box center [279, 48] width 94 height 74
type textarea "h"
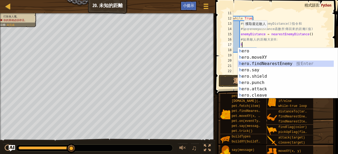
click at [267, 63] on div "h ero 按 Enter h ero.moveXY 按 Enter h ero.findNearestEnemy 按 Enter h ero.say 按 E…" at bounding box center [286, 79] width 96 height 63
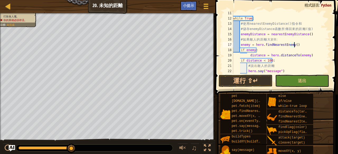
scroll to position [58, 0]
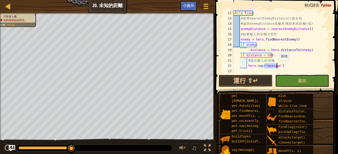
drag, startPoint x: 264, startPoint y: 67, endPoint x: 276, endPoint y: 66, distance: 12.4
click at [276, 66] on div "while True : # 使 用 nearestEnemyDistance() 指 令 和 # 儲 存 enemyDistance 函 數 所 傳 回 來…" at bounding box center [279, 48] width 94 height 74
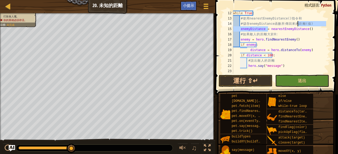
drag, startPoint x: 267, startPoint y: 29, endPoint x: 295, endPoint y: 25, distance: 28.0
click at [296, 25] on div "while True : # 使 用 nearestEnemyDistance() 指 令 和 # 儲 存 enemyDistance 函 數 所 傳 回 來…" at bounding box center [279, 48] width 94 height 74
click at [262, 29] on div "while True : # 使 用 nearestEnemyDistance() 指 令 和 # 儲 存 enemyDistance 函 數 所 傳 回 來…" at bounding box center [279, 42] width 94 height 63
drag, startPoint x: 262, startPoint y: 29, endPoint x: 240, endPoint y: 30, distance: 21.7
click at [240, 30] on div "while True : # 使 用 nearestEnemyDistance() 指 令 和 # 儲 存 enemyDistance 函 數 所 傳 回 來…" at bounding box center [279, 48] width 94 height 74
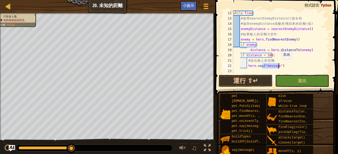
drag, startPoint x: 262, startPoint y: 65, endPoint x: 279, endPoint y: 64, distance: 16.4
click at [279, 64] on div "while True : # 使 用 nearestEnemyDistance() 指 令 和 # 儲 存 enemyDistance 函 數 所 傳 回 來…" at bounding box center [279, 48] width 94 height 74
paste textarea "enemyDistance"
type textarea "hero.say(enemyDistance)"
click at [256, 76] on button "運行 ⇧↵" at bounding box center [246, 81] width 54 height 12
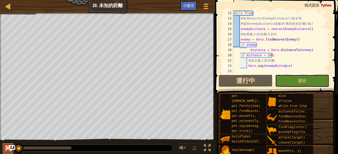
click at [4, 146] on button at bounding box center [8, 149] width 11 height 11
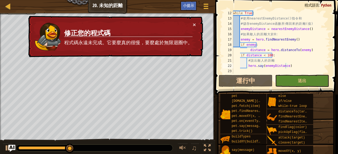
click at [11, 146] on img "Ask AI" at bounding box center [11, 148] width 7 height 7
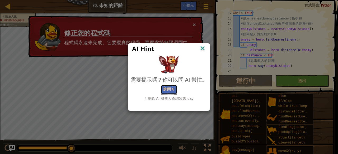
click at [167, 89] on button "詢問 AI" at bounding box center [169, 90] width 16 height 10
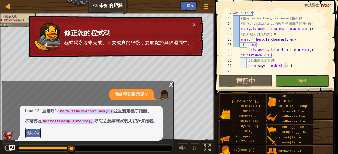
click at [34, 135] on button "顯示我" at bounding box center [33, 134] width 16 height 10
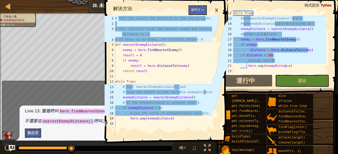
click at [34, 133] on button "躲起來" at bounding box center [33, 134] width 16 height 10
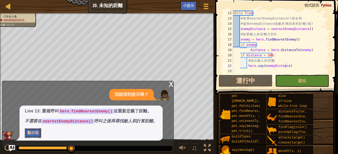
drag, startPoint x: 37, startPoint y: 133, endPoint x: 172, endPoint y: 106, distance: 137.7
click at [39, 133] on button "顯示我" at bounding box center [33, 134] width 16 height 10
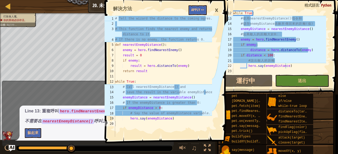
click at [166, 85] on div "# Tell the wizard the distance to the coming ogres. # This function finds the n…" at bounding box center [163, 82] width 98 height 132
type textarea "# If the enemyDistance is greater than 0: if enemyDistance > 0:"
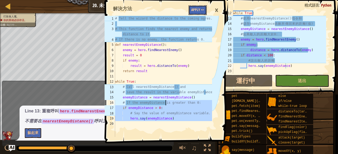
click at [200, 6] on button "Apply =>" at bounding box center [197, 10] width 18 height 10
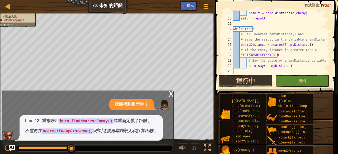
scroll to position [48, 0]
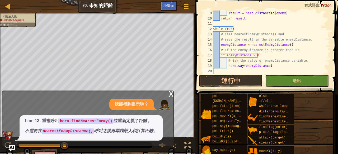
click at [172, 92] on div "x" at bounding box center [171, 93] width 5 height 5
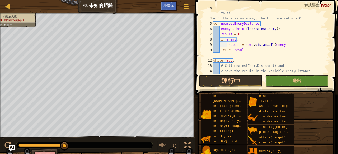
scroll to position [0, 0]
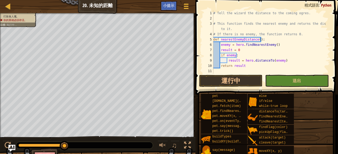
click at [13, 146] on img "Ask AI" at bounding box center [11, 148] width 7 height 7
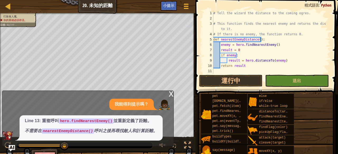
click at [171, 94] on div "x" at bounding box center [171, 93] width 5 height 5
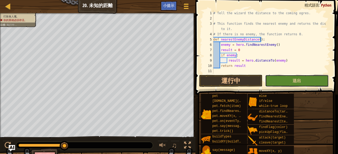
click at [314, 78] on button "送出" at bounding box center [296, 81] width 63 height 12
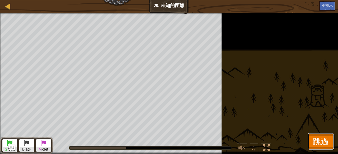
click at [327, 136] on span "跳過" at bounding box center [321, 141] width 16 height 11
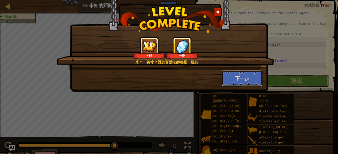
click at [249, 75] on button "下一步" at bounding box center [242, 78] width 41 height 16
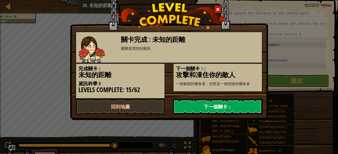
click at [218, 107] on link "下一個關卡：" at bounding box center [217, 107] width 89 height 16
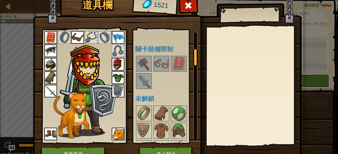
scroll to position [106, 0]
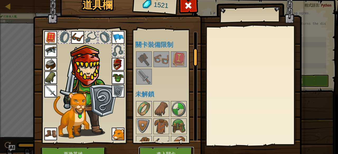
click at [164, 150] on button "進入關卡" at bounding box center [166, 154] width 55 height 15
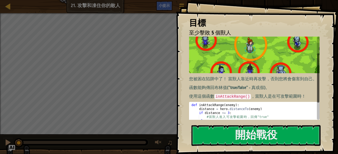
scroll to position [53, 0]
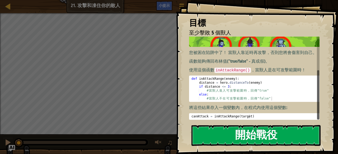
click at [239, 131] on button "開始戰役" at bounding box center [255, 135] width 129 height 21
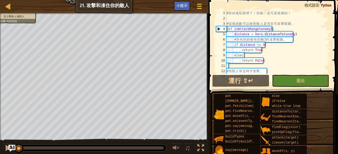
click at [11, 147] on img "Ask AI" at bounding box center [11, 148] width 7 height 7
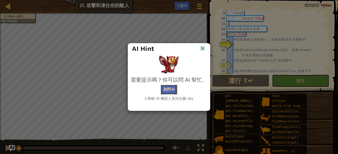
click at [173, 88] on button "詢問 AI" at bounding box center [169, 90] width 16 height 10
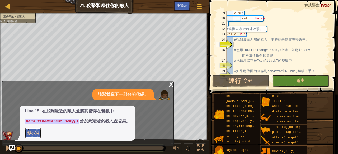
click at [34, 134] on button "顯示我" at bounding box center [33, 134] width 16 height 10
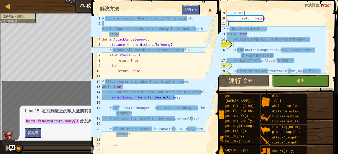
click at [192, 6] on button "Apply =>" at bounding box center [191, 10] width 18 height 10
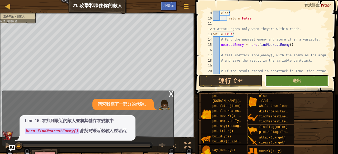
click at [278, 79] on button "送出" at bounding box center [296, 81] width 63 height 12
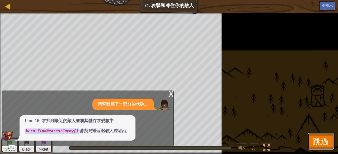
click at [312, 138] on button "跳過" at bounding box center [321, 141] width 26 height 17
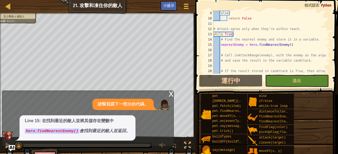
click at [171, 93] on div "x" at bounding box center [171, 93] width 5 height 5
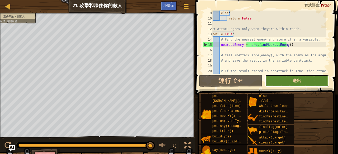
click at [300, 78] on span "送出" at bounding box center [296, 81] width 8 height 6
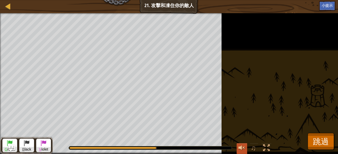
click at [241, 148] on div at bounding box center [241, 148] width 7 height 7
click at [244, 147] on div at bounding box center [241, 148] width 7 height 7
click at [246, 146] on button at bounding box center [242, 149] width 11 height 11
click at [240, 149] on div at bounding box center [241, 148] width 7 height 7
click at [239, 145] on div at bounding box center [241, 148] width 7 height 7
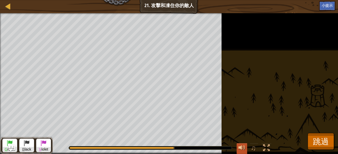
click at [240, 145] on div at bounding box center [241, 148] width 7 height 7
drag, startPoint x: 241, startPoint y: 145, endPoint x: 253, endPoint y: 140, distance: 12.7
click at [244, 145] on div at bounding box center [241, 148] width 7 height 7
click at [243, 144] on button at bounding box center [242, 149] width 11 height 11
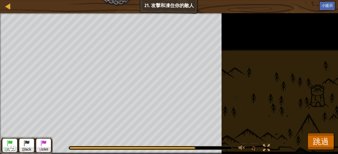
click at [212, 149] on div at bounding box center [150, 148] width 163 height 3
drag, startPoint x: 198, startPoint y: 148, endPoint x: 211, endPoint y: 148, distance: 12.2
click at [211, 148] on div at bounding box center [150, 148] width 163 height 3
drag, startPoint x: 187, startPoint y: 147, endPoint x: 109, endPoint y: 141, distance: 78.4
click at [109, 141] on div "♫" at bounding box center [163, 147] width 221 height 16
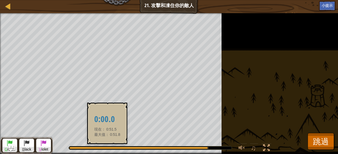
click at [107, 148] on div at bounding box center [138, 148] width 138 height 2
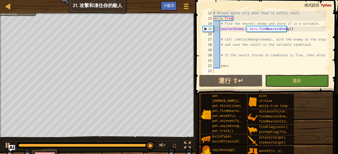
scroll to position [58, 0]
click at [9, 147] on img "Ask AI" at bounding box center [11, 148] width 7 height 7
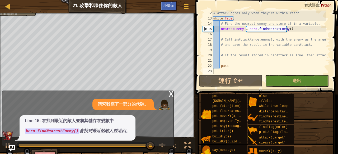
click at [64, 131] on code "hero.findNearestEnemy()" at bounding box center [52, 131] width 55 height 5
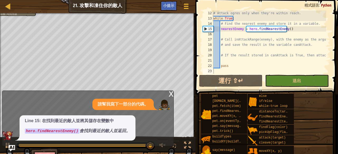
click at [65, 129] on code "hero.findNearestEnemy()" at bounding box center [52, 131] width 55 height 5
drag, startPoint x: 57, startPoint y: 128, endPoint x: 338, endPoint y: 71, distance: 286.1
drag, startPoint x: 338, startPoint y: 71, endPoint x: 171, endPoint y: 97, distance: 169.1
click at [171, 96] on div "x" at bounding box center [171, 93] width 5 height 5
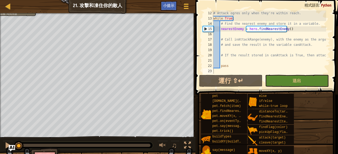
drag, startPoint x: 149, startPoint y: 145, endPoint x: 0, endPoint y: 167, distance: 151.0
click at [0, 0] on html "地圖 資訊科學 3 21. 攻擊和凍住你的敵人 遊戲選單 完成 小提示 1 2 3 4 5 6 7 8 9 10 11 12 13 14 15 16 17 1…" at bounding box center [169, 0] width 338 height 0
click at [7, 144] on div at bounding box center [7, 145] width 7 height 7
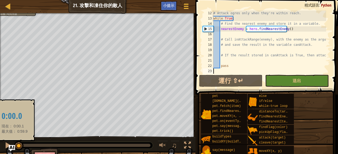
drag, startPoint x: 24, startPoint y: 144, endPoint x: 15, endPoint y: 144, distance: 9.3
click at [15, 144] on div at bounding box center [19, 146] width 10 height 10
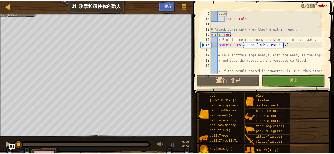
scroll to position [26, 0]
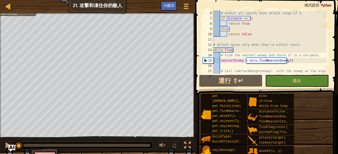
click at [14, 147] on img "Ask AI" at bounding box center [11, 148] width 7 height 7
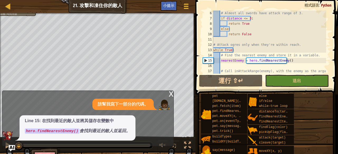
click at [69, 124] on p "Line 15: 在找到最近的敵人並將其儲存在變數中" at bounding box center [77, 121] width 105 height 6
drag, startPoint x: 30, startPoint y: 135, endPoint x: 62, endPoint y: 124, distance: 33.1
click at [31, 135] on div "Line 15: 在找到最近的敵人並將其儲存在變數中 hero.findNearestEnemy() 會找到最近的敵人並返回。" at bounding box center [78, 128] width 116 height 25
click at [62, 124] on p "Line 15: 在找到最近的敵人並將其儲存在變數中" at bounding box center [77, 121] width 105 height 6
drag, startPoint x: 62, startPoint y: 124, endPoint x: 65, endPoint y: 129, distance: 6.4
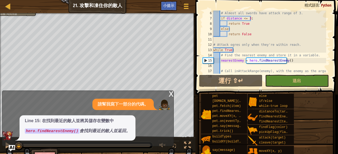
click at [68, 134] on code "hero.findNearestEnemy()" at bounding box center [52, 131] width 55 height 5
click at [171, 96] on div "x" at bounding box center [171, 93] width 5 height 5
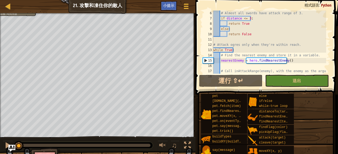
click at [14, 146] on img "Ask AI" at bounding box center [11, 148] width 7 height 7
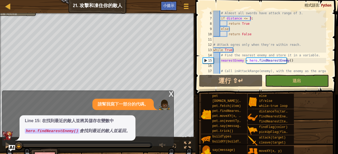
click at [66, 130] on code "hero.findNearestEnemy()" at bounding box center [52, 131] width 55 height 5
click at [90, 135] on div "Line 15: 在找到最近的敵人並將其儲存在變數中 hero.findNearestEnemy() 會找到最近的敵人並返回。" at bounding box center [78, 128] width 116 height 25
drag, startPoint x: 134, startPoint y: 130, endPoint x: 153, endPoint y: 140, distance: 22.1
click at [148, 141] on div "x 請幫我寫下一部分的代碼。 Line 15: 在找到最近的敵人並將其儲存在變數中 hero.findNearestEnemy() 會找到最近的敵人並返回。" at bounding box center [88, 119] width 172 height 56
click at [174, 124] on div "地圖 資訊科學 3 21. 攻擊和凍住你的敵人 遊戲選單 完成 小提示 1 2 3 4 5 6 7 8 9 10 11 12 13 14 15 16 17 1…" at bounding box center [169, 77] width 338 height 154
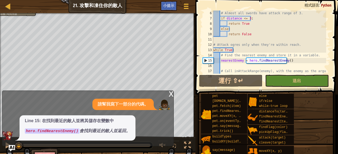
click at [171, 94] on div "x" at bounding box center [171, 93] width 5 height 5
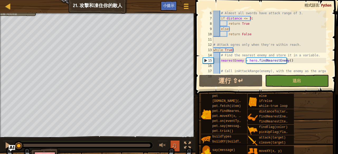
click at [177, 143] on button "♫" at bounding box center [175, 146] width 9 height 11
click at [178, 141] on button "♫" at bounding box center [175, 146] width 9 height 11
click at [174, 144] on span "♫" at bounding box center [174, 146] width 5 height 8
click at [177, 143] on button "♫" at bounding box center [175, 146] width 9 height 11
click at [174, 144] on span "♫" at bounding box center [174, 146] width 5 height 8
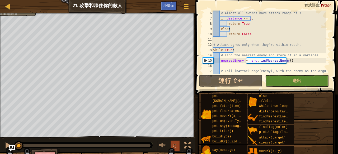
click at [175, 144] on span "♫" at bounding box center [174, 146] width 5 height 8
click at [176, 145] on span "♫" at bounding box center [174, 146] width 5 height 8
drag, startPoint x: 174, startPoint y: 145, endPoint x: 166, endPoint y: 146, distance: 8.6
click at [171, 145] on button "♫" at bounding box center [175, 146] width 9 height 11
click at [172, 145] on span "♫" at bounding box center [174, 146] width 5 height 8
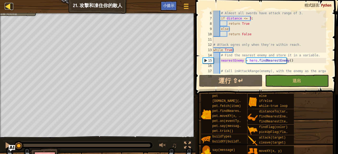
click at [7, 4] on div at bounding box center [8, 6] width 7 height 7
select select "zh-HANT"
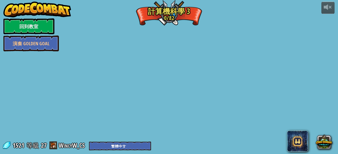
select select "zh-HANT"
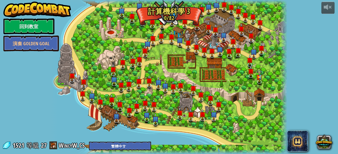
select select "zh-HANT"
click at [40, 24] on link "回到教室" at bounding box center [28, 26] width 51 height 16
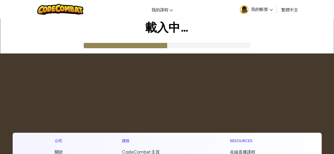
click at [258, 7] on span "我的帳號" at bounding box center [262, 9] width 22 height 6
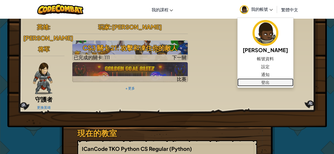
click at [261, 81] on link "登出" at bounding box center [265, 83] width 56 height 8
